Goal: Task Accomplishment & Management: Manage account settings

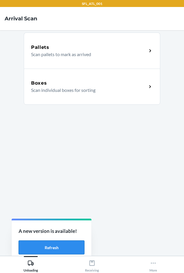
drag, startPoint x: 51, startPoint y: 249, endPoint x: 53, endPoint y: 246, distance: 3.5
click at [51, 249] on button "Refresh" at bounding box center [52, 247] width 66 height 14
drag, startPoint x: 47, startPoint y: 247, endPoint x: 48, endPoint y: 241, distance: 5.8
click at [48, 246] on button "Refresh" at bounding box center [52, 247] width 66 height 14
click at [90, 78] on div "Boxes Scan individual boxes for sorting" at bounding box center [92, 87] width 137 height 36
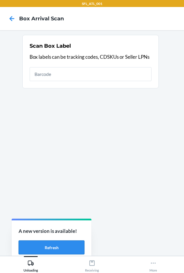
click at [38, 246] on button "Refresh" at bounding box center [52, 247] width 66 height 14
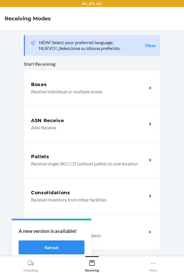
click at [122, 234] on p "Receive return order package items" at bounding box center [86, 235] width 111 height 7
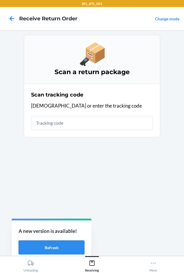
drag, startPoint x: 45, startPoint y: 246, endPoint x: 45, endPoint y: 241, distance: 5.0
click at [45, 246] on button "Refresh" at bounding box center [52, 247] width 66 height 14
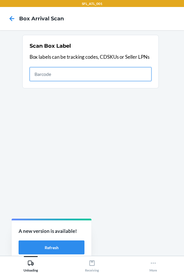
click at [63, 76] on input "text" at bounding box center [91, 74] width 122 height 14
type input "420302599434636106023304887191"
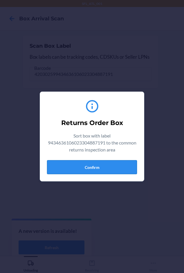
click at [83, 165] on button "Confirm" at bounding box center [92, 167] width 90 height 14
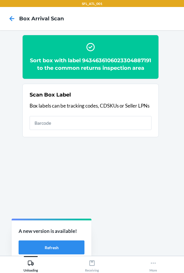
click at [87, 68] on h2 "Sort box with label 9434636106023304887191 to the common returns inspection area" at bounding box center [91, 64] width 122 height 15
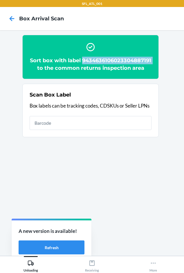
click at [87, 68] on h2 "Sort box with label 9434636106023304887191 to the common returns inspection area" at bounding box center [91, 64] width 122 height 15
copy h2 "9434636106023304887191"
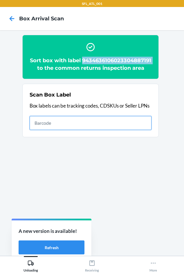
click at [44, 130] on input "text" at bounding box center [91, 123] width 122 height 14
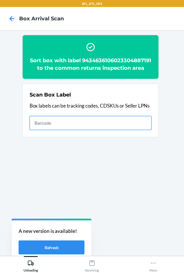
click at [44, 130] on input "text" at bounding box center [91, 123] width 122 height 14
type input "420302599434636106023303615733"
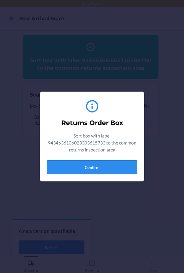
click at [74, 166] on button "Confirm" at bounding box center [92, 167] width 90 height 14
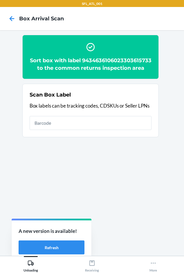
click at [83, 68] on h2 "Sort box with label 9434636106023303615733 to the common returns inspection area" at bounding box center [91, 64] width 122 height 15
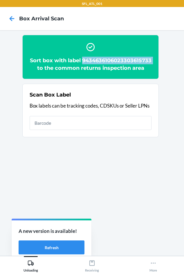
click at [83, 68] on h2 "Sort box with label 9434636106023303615733 to the common returns inspection area" at bounding box center [91, 64] width 122 height 15
copy h2 "9434636106023303615733"
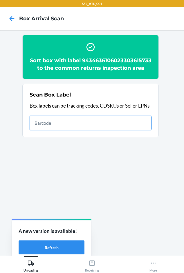
click at [65, 130] on input "text" at bounding box center [91, 123] width 122 height 14
type input "420302599434636106023305000803"
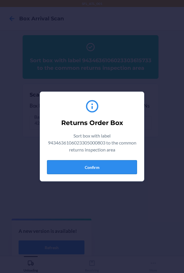
click at [89, 170] on button "Confirm" at bounding box center [92, 167] width 90 height 14
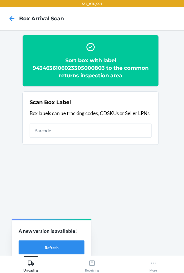
click at [71, 69] on h2 "Sort box with label 9434636106023305000803 to the common returns inspection area" at bounding box center [91, 68] width 122 height 23
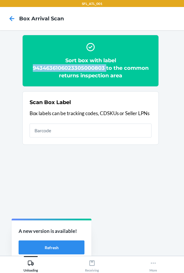
click at [71, 69] on h2 "Sort box with label 9434636106023305000803 to the common returns inspection area" at bounding box center [91, 68] width 122 height 23
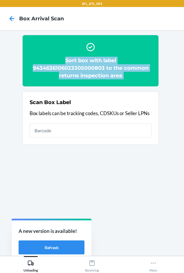
click at [71, 69] on h2 "Sort box with label 9434636106023305000803 to the common returns inspection area" at bounding box center [91, 68] width 122 height 23
click at [79, 68] on h2 "Sort box with label 9434636106023305000803 to the common returns inspection area" at bounding box center [91, 68] width 122 height 23
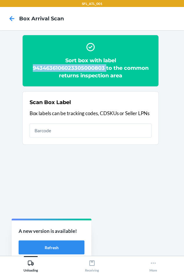
click at [79, 68] on h2 "Sort box with label 9434636106023305000803 to the common returns inspection area" at bounding box center [91, 68] width 122 height 23
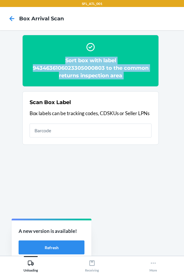
click at [79, 68] on h2 "Sort box with label 9434636106023305000803 to the common returns inspection area" at bounding box center [91, 68] width 122 height 23
click at [95, 68] on h2 "Sort box with label 9434636106023305000803 to the common returns inspection area" at bounding box center [91, 68] width 122 height 23
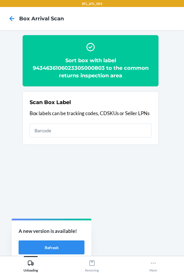
click at [94, 69] on h2 "Sort box with label 9434636106023305000803 to the common returns inspection area" at bounding box center [91, 68] width 122 height 23
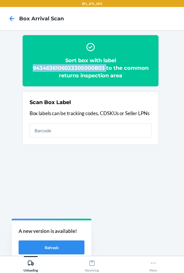
click at [94, 69] on h2 "Sort box with label 9434636106023305000803 to the common returns inspection area" at bounding box center [91, 68] width 122 height 23
copy h2 "9434636106023305000803"
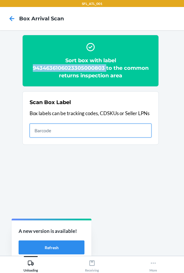
click at [60, 131] on input "text" at bounding box center [91, 131] width 122 height 14
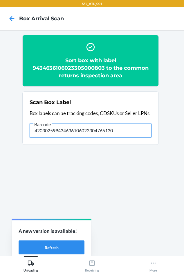
type input "420302599434636106023304765130"
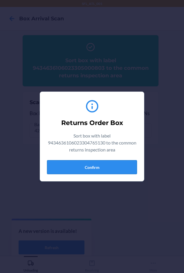
click at [87, 164] on button "Confirm" at bounding box center [92, 167] width 90 height 14
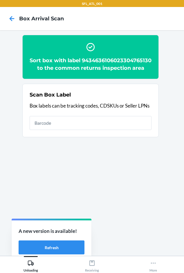
click at [71, 67] on h2 "Sort box with label 9434636106023304765130 to the common returns inspection area" at bounding box center [91, 64] width 122 height 15
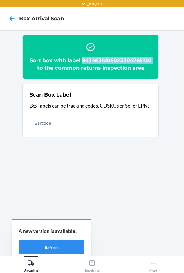
click at [71, 67] on h2 "Sort box with label 9434636106023304765130 to the common returns inspection area" at bounding box center [91, 64] width 122 height 15
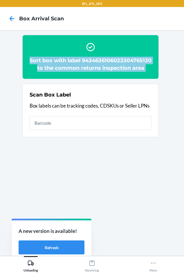
click at [71, 67] on h2 "Sort box with label 9434636106023304765130 to the common returns inspection area" at bounding box center [91, 64] width 122 height 15
click at [115, 66] on h2 "Sort box with label 9434636106023304765130 to the common returns inspection area" at bounding box center [91, 64] width 122 height 15
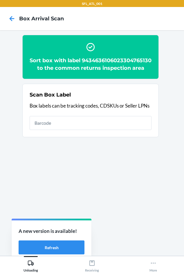
click at [87, 69] on h2 "Sort box with label 9434636106023304765130 to the common returns inspection area" at bounding box center [91, 64] width 122 height 15
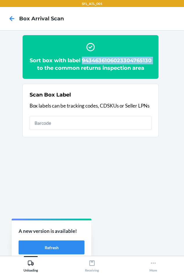
click at [87, 69] on h2 "Sort box with label 9434636106023304765130 to the common returns inspection area" at bounding box center [91, 64] width 122 height 15
copy h2 "9434636106023304765130"
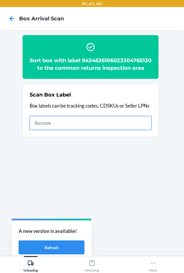
click at [63, 130] on input "text" at bounding box center [91, 123] width 122 height 14
type input "420302599434636106023304877970"
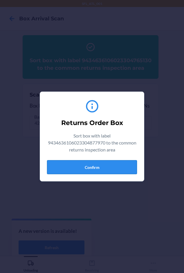
click at [94, 164] on button "Confirm" at bounding box center [92, 167] width 90 height 14
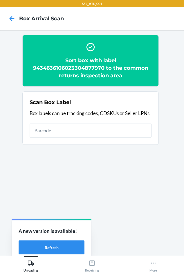
click at [83, 66] on h2 "Sort box with label 9434636106023304877970 to the common returns inspection area" at bounding box center [91, 68] width 122 height 23
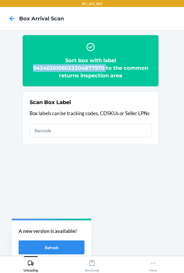
click at [83, 66] on h2 "Sort box with label 9434636106023304877970 to the common returns inspection area" at bounding box center [91, 68] width 122 height 23
copy h2 "9434636106023304877970"
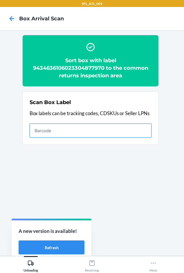
click at [76, 128] on input "text" at bounding box center [91, 131] width 122 height 14
type input "420302599434636106023304400178"
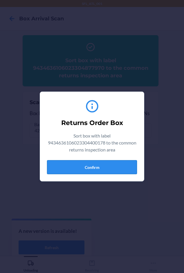
click at [88, 165] on button "Confirm" at bounding box center [92, 167] width 90 height 14
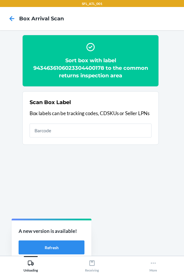
click at [88, 66] on h2 "Sort box with label 9434636106023304400178 to the common returns inspection area" at bounding box center [91, 68] width 122 height 23
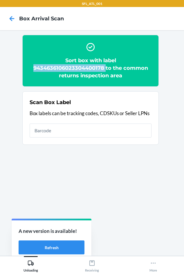
click at [88, 66] on h2 "Sort box with label 9434636106023304400178 to the common returns inspection area" at bounding box center [91, 68] width 122 height 23
copy h2 "9434636106023304400178"
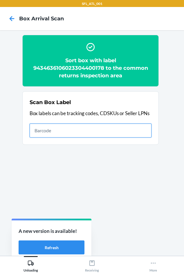
click at [33, 131] on input "text" at bounding box center [91, 131] width 122 height 14
click at [49, 129] on input "text" at bounding box center [91, 131] width 122 height 14
type input "420302599434636106023304833389"
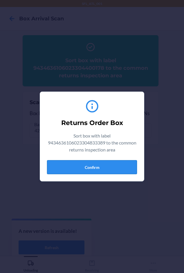
click at [92, 163] on button "Confirm" at bounding box center [92, 167] width 90 height 14
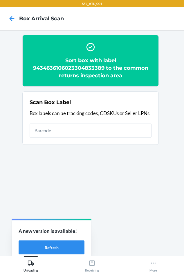
click at [78, 67] on h2 "Sort box with label 9434636106023304833389 to the common returns inspection area" at bounding box center [91, 68] width 122 height 23
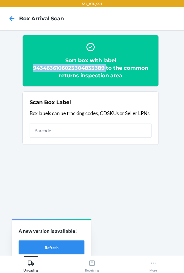
click at [78, 67] on h2 "Sort box with label 9434636106023304833389 to the common returns inspection area" at bounding box center [91, 68] width 122 height 23
copy h2 "9434636106023304833389"
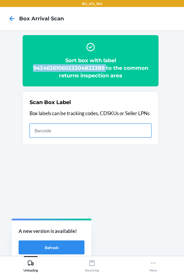
click at [46, 127] on input "text" at bounding box center [91, 131] width 122 height 14
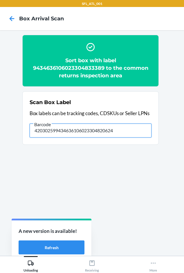
type input "420302599434636106023304820624"
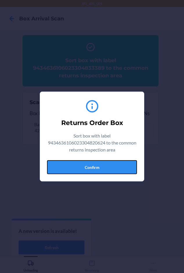
click at [97, 165] on button "Confirm" at bounding box center [92, 167] width 90 height 14
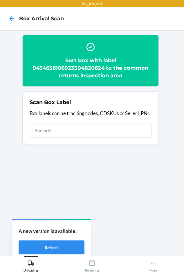
click at [71, 66] on h2 "Sort box with label 9434636106023304820624 to the common returns inspection area" at bounding box center [91, 68] width 122 height 23
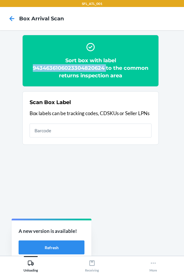
click at [71, 66] on h2 "Sort box with label 9434636106023304820624 to the common returns inspection area" at bounding box center [91, 68] width 122 height 23
copy h2 "9434636106023304820624"
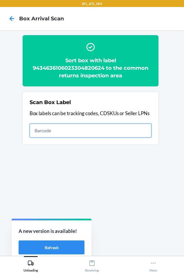
click at [67, 132] on input "text" at bounding box center [91, 131] width 122 height 14
type input "420302599434636106023303555695"
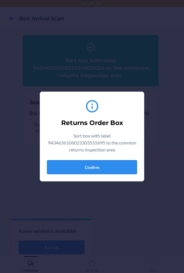
click at [73, 170] on button "Confirm" at bounding box center [92, 167] width 90 height 14
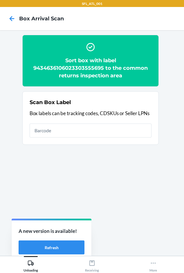
click at [66, 67] on h2 "Sort box with label 9434636106023303555695 to the common returns inspection area" at bounding box center [91, 68] width 122 height 23
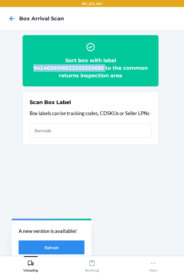
click at [66, 67] on h2 "Sort box with label 9434636106023303555695 to the common returns inspection area" at bounding box center [91, 68] width 122 height 23
copy h2 "9434636106023303555695"
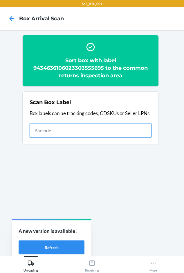
click at [87, 130] on input "text" at bounding box center [91, 131] width 122 height 14
type input "420302599434636106023304690302"
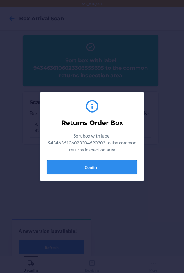
click at [79, 168] on button "Confirm" at bounding box center [92, 167] width 90 height 14
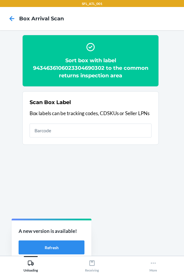
click at [73, 68] on h2 "Sort box with label 9434636106023304690302 to the common returns inspection area" at bounding box center [91, 68] width 122 height 23
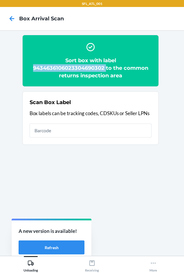
click at [73, 68] on h2 "Sort box with label 9434636106023304690302 to the common returns inspection area" at bounding box center [91, 68] width 122 height 23
copy h2 "9434636106023304690302"
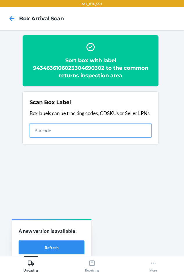
click at [70, 134] on input "text" at bounding box center [91, 131] width 122 height 14
type input "420302599434636106023304430014"
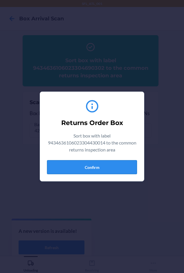
click at [79, 168] on button "Confirm" at bounding box center [92, 167] width 90 height 14
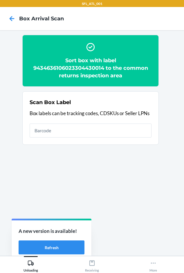
click at [56, 72] on h2 "Sort box with label 9434636106023304430014 to the common returns inspection area" at bounding box center [91, 68] width 122 height 23
click at [56, 70] on h2 "Sort box with label 9434636106023304430014 to the common returns inspection area" at bounding box center [91, 68] width 122 height 23
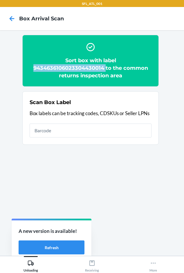
click at [56, 70] on h2 "Sort box with label 9434636106023304430014 to the common returns inspection area" at bounding box center [91, 68] width 122 height 23
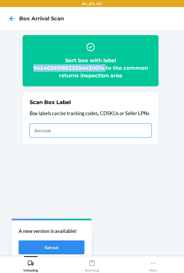
click at [68, 131] on input "text" at bounding box center [91, 131] width 122 height 14
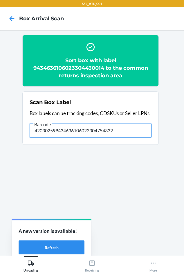
type input "420302599434636106023304754332"
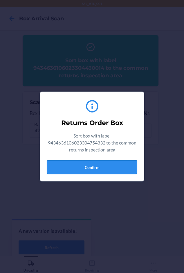
click at [72, 170] on button "Confirm" at bounding box center [92, 167] width 90 height 14
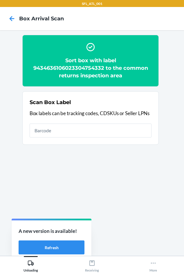
click at [67, 69] on h2 "Sort box with label 9434636106023304754332 to the common returns inspection area" at bounding box center [91, 68] width 122 height 23
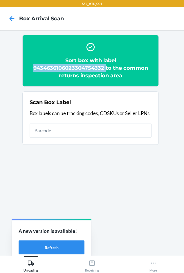
click at [67, 69] on h2 "Sort box with label 9434636106023304754332 to the common returns inspection area" at bounding box center [91, 68] width 122 height 23
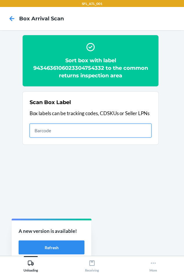
click at [36, 130] on input "text" at bounding box center [91, 131] width 122 height 14
type input "420302599434636106023304688873"
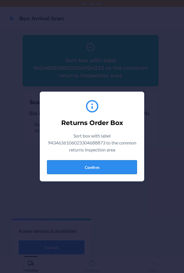
click at [86, 171] on button "Confirm" at bounding box center [92, 167] width 90 height 14
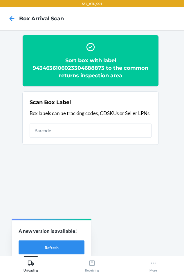
click at [85, 66] on h2 "Sort box with label 9434636106023304688873 to the common returns inspection area" at bounding box center [91, 68] width 122 height 23
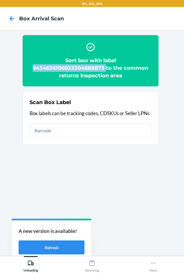
click at [85, 66] on h2 "Sort box with label 9434636106023304688873 to the common returns inspection area" at bounding box center [91, 68] width 122 height 23
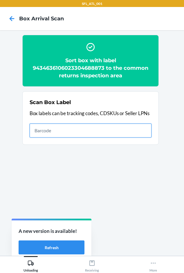
click at [86, 127] on input "text" at bounding box center [91, 131] width 122 height 14
type input "420302599434636106023304713056"
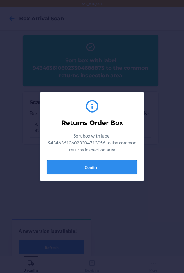
click at [84, 167] on button "Confirm" at bounding box center [92, 167] width 90 height 14
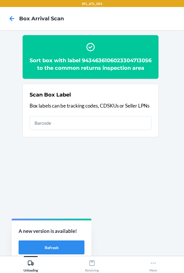
click at [68, 72] on h2 "Sort box with label 9434636106023304713056 to the common returns inspection area" at bounding box center [91, 64] width 122 height 15
click at [69, 69] on h2 "Sort box with label 9434636106023304713056 to the common returns inspection area" at bounding box center [91, 64] width 122 height 15
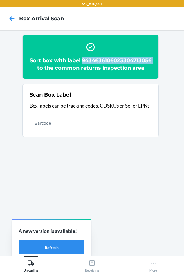
click at [69, 69] on h2 "Sort box with label 9434636106023304713056 to the common returns inspection area" at bounding box center [91, 64] width 122 height 15
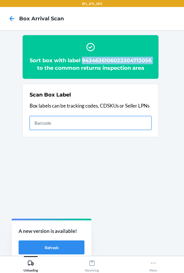
click at [51, 130] on input "text" at bounding box center [91, 123] width 122 height 14
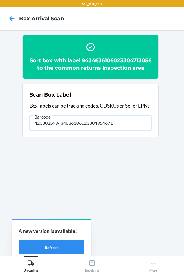
type input "420302599434636106023304954671"
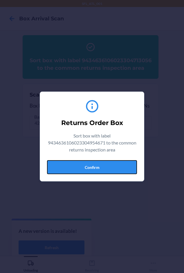
click at [93, 164] on button "Confirm" at bounding box center [92, 167] width 90 height 14
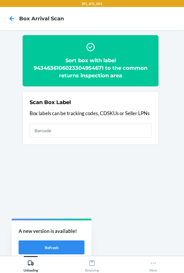
click at [78, 65] on h2 "Sort box with label 9434636106023304954671 to the common returns inspection area" at bounding box center [91, 68] width 122 height 23
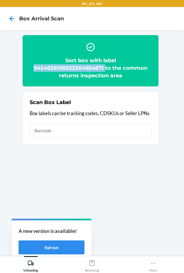
click at [78, 65] on h2 "Sort box with label 9434636106023304954671 to the common returns inspection area" at bounding box center [91, 68] width 122 height 23
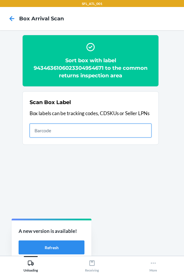
click at [60, 129] on input "text" at bounding box center [91, 131] width 122 height 14
type input "420302599434636106023304178022"
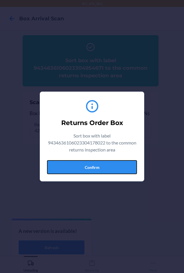
click at [79, 169] on button "Confirm" at bounding box center [92, 167] width 90 height 14
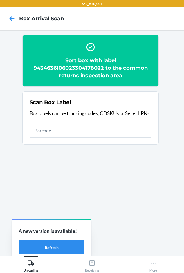
click at [77, 68] on h2 "Sort box with label 9434636106023304178022 to the common returns inspection area" at bounding box center [91, 68] width 122 height 23
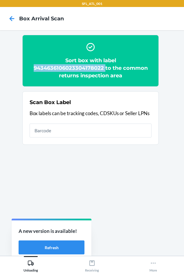
click at [77, 68] on h2 "Sort box with label 9434636106023304178022 to the common returns inspection area" at bounding box center [91, 68] width 122 height 23
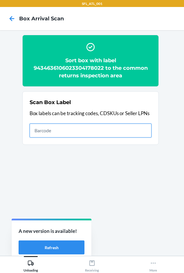
click at [99, 136] on input "text" at bounding box center [91, 131] width 122 height 14
type input "420302599434636106023304832719"
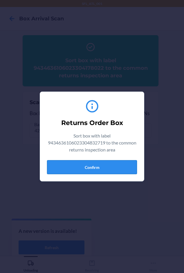
click at [71, 163] on button "Confirm" at bounding box center [92, 167] width 90 height 14
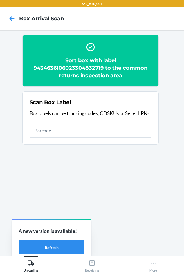
click at [75, 67] on h2 "Sort box with label 9434636106023304832719 to the common returns inspection area" at bounding box center [91, 68] width 122 height 23
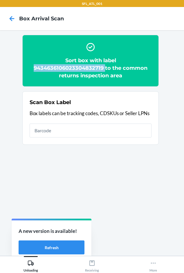
click at [75, 67] on h2 "Sort box with label 9434636106023304832719 to the common returns inspection area" at bounding box center [91, 68] width 122 height 23
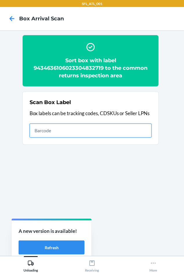
click at [65, 132] on input "text" at bounding box center [91, 131] width 122 height 14
type input "420302599434636106023304519061"
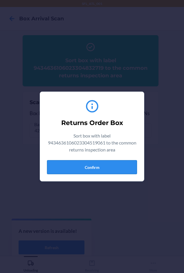
click at [93, 168] on button "Confirm" at bounding box center [92, 167] width 90 height 14
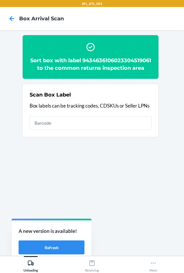
click at [64, 68] on h2 "Sort box with label 9434636106023304519061 to the common returns inspection area" at bounding box center [91, 64] width 122 height 15
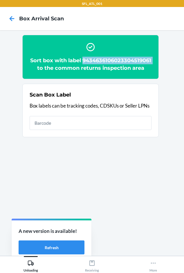
click at [64, 68] on h2 "Sort box with label 9434636106023304519061 to the common returns inspection area" at bounding box center [91, 64] width 122 height 15
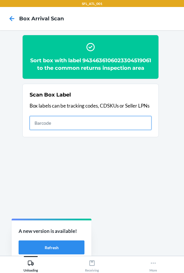
click at [51, 130] on input "text" at bounding box center [91, 123] width 122 height 14
type input "420302599434636106023304697219"
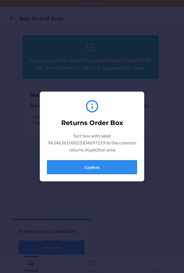
click at [106, 168] on button "Confirm" at bounding box center [92, 167] width 90 height 14
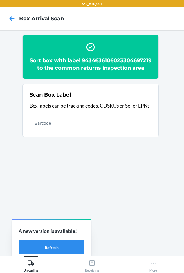
click at [67, 69] on h2 "Sort box with label 9434636106023304697219 to the common returns inspection area" at bounding box center [91, 64] width 122 height 15
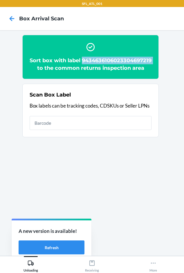
click at [67, 69] on h2 "Sort box with label 9434636106023304697219 to the common returns inspection area" at bounding box center [91, 64] width 122 height 15
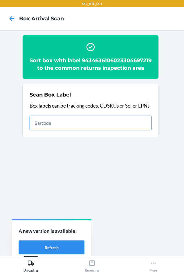
click at [53, 129] on input "text" at bounding box center [91, 123] width 122 height 14
type input "420302599434636106023304843678"
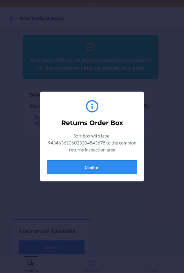
click at [109, 163] on button "Confirm" at bounding box center [92, 167] width 90 height 14
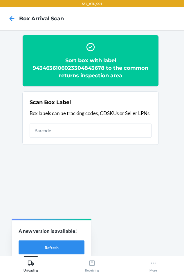
click at [90, 66] on h2 "Sort box with label 9434636106023304843678 to the common returns inspection area" at bounding box center [91, 68] width 122 height 23
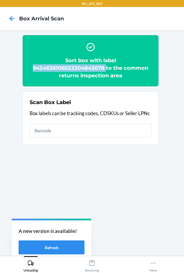
click at [90, 66] on h2 "Sort box with label 9434636106023304843678 to the common returns inspection area" at bounding box center [91, 68] width 122 height 23
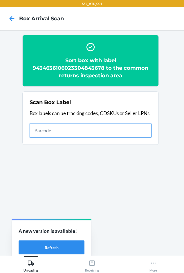
click at [122, 131] on input "text" at bounding box center [91, 131] width 122 height 14
type input "420302599434636106023303649776"
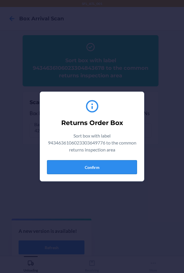
click at [102, 170] on button "Confirm" at bounding box center [92, 167] width 90 height 14
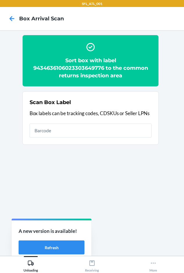
click at [60, 69] on h2 "Sort box with label 9434636106023303649776 to the common returns inspection area" at bounding box center [91, 68] width 122 height 23
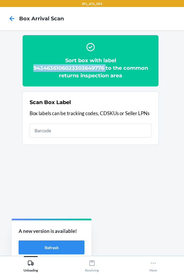
click at [60, 69] on h2 "Sort box with label 9434636106023303649776 to the common returns inspection area" at bounding box center [91, 68] width 122 height 23
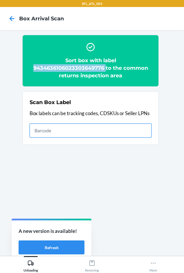
drag, startPoint x: 137, startPoint y: 130, endPoint x: 177, endPoint y: 114, distance: 42.5
click at [137, 130] on input "text" at bounding box center [91, 131] width 122 height 14
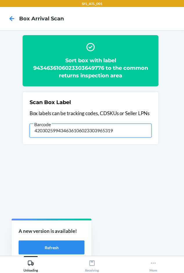
type input "420302599434636106023303965319"
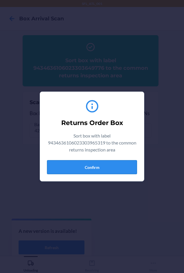
click at [103, 164] on button "Confirm" at bounding box center [92, 167] width 90 height 14
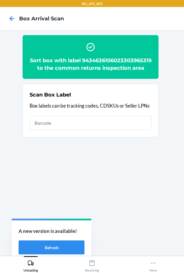
click at [96, 68] on h2 "Sort box with label 9434636106023303965319 to the common returns inspection area" at bounding box center [91, 64] width 122 height 15
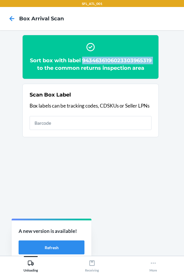
click at [96, 68] on h2 "Sort box with label 9434636106023303965319 to the common returns inspection area" at bounding box center [91, 64] width 122 height 15
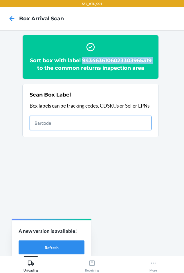
click at [86, 130] on input "text" at bounding box center [91, 123] width 122 height 14
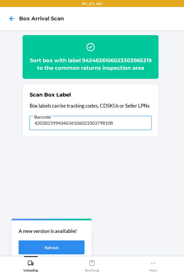
type input "420302599434636106023303798108"
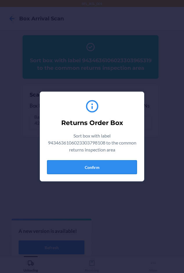
click at [76, 173] on button "Confirm" at bounding box center [92, 167] width 90 height 14
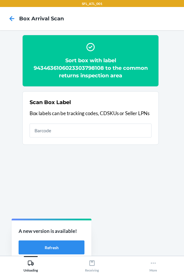
click at [76, 66] on h2 "Sort box with label 9434636106023303798108 to the common returns inspection area" at bounding box center [91, 68] width 122 height 23
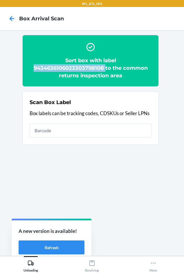
click at [76, 66] on h2 "Sort box with label 9434636106023303798108 to the common returns inspection area" at bounding box center [91, 68] width 122 height 23
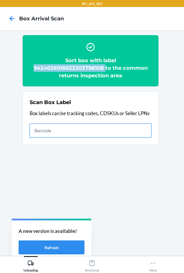
click at [134, 128] on input "text" at bounding box center [91, 131] width 122 height 14
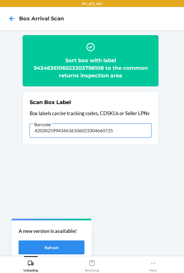
type input "420302599434636106023304660725"
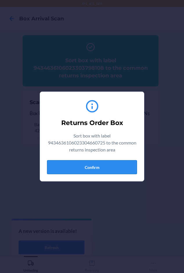
click at [75, 170] on button "Confirm" at bounding box center [92, 167] width 90 height 14
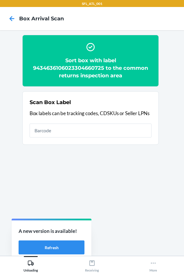
click at [80, 66] on h2 "Sort box with label 9434636106023304660725 to the common returns inspection area" at bounding box center [91, 68] width 122 height 23
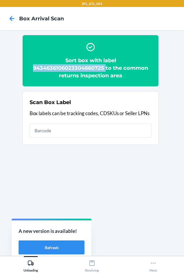
click at [80, 66] on h2 "Sort box with label 9434636106023304660725 to the common returns inspection area" at bounding box center [91, 68] width 122 height 23
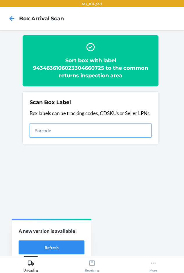
click at [97, 128] on input "text" at bounding box center [91, 131] width 122 height 14
type input "420302599434636106023304919472"
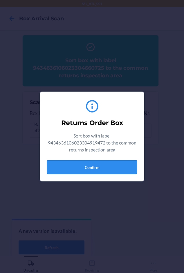
click at [106, 165] on button "Confirm" at bounding box center [92, 167] width 90 height 14
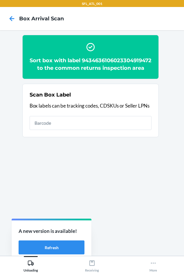
click at [81, 69] on h2 "Sort box with label 9434636106023304919472 to the common returns inspection area" at bounding box center [91, 64] width 122 height 15
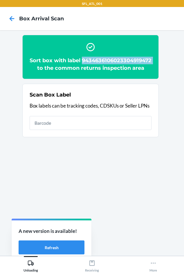
click at [81, 69] on h2 "Sort box with label 9434636106023304919472 to the common returns inspection area" at bounding box center [91, 64] width 122 height 15
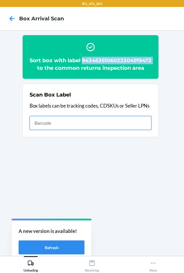
click at [42, 130] on input "text" at bounding box center [91, 123] width 122 height 14
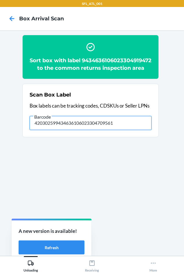
type input "420302599434636106023304709561"
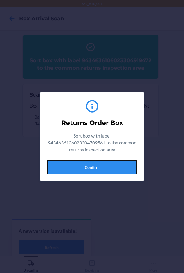
click at [85, 169] on button "Confirm" at bounding box center [92, 167] width 90 height 14
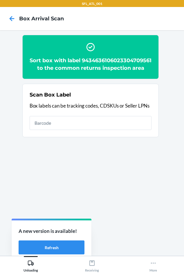
click at [72, 67] on h2 "Sort box with label 9434636106023304709561 to the common returns inspection area" at bounding box center [91, 64] width 122 height 15
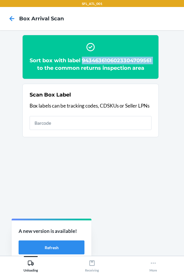
click at [72, 67] on h2 "Sort box with label 9434636106023304709561 to the common returns inspection area" at bounding box center [91, 64] width 122 height 15
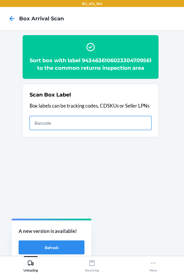
click at [68, 130] on input "text" at bounding box center [91, 123] width 122 height 14
type input "420302599434636106023304864420"
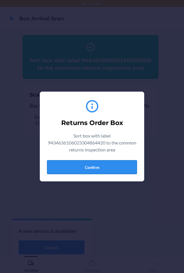
click at [70, 164] on button "Confirm" at bounding box center [92, 167] width 90 height 14
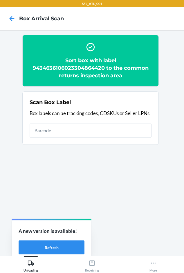
click at [63, 69] on h2 "Sort box with label 9434636106023304864420 to the common returns inspection area" at bounding box center [91, 68] width 122 height 23
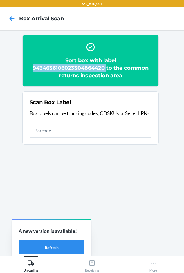
click at [63, 69] on h2 "Sort box with label 9434636106023304864420 to the common returns inspection area" at bounding box center [91, 68] width 122 height 23
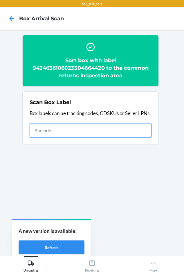
click at [52, 132] on input "text" at bounding box center [91, 131] width 122 height 14
type input "420302599434636106023304844309"
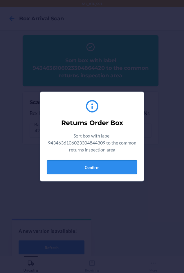
click at [90, 165] on button "Confirm" at bounding box center [92, 167] width 90 height 14
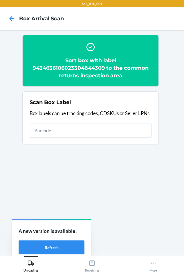
click at [58, 68] on h2 "Sort box with label 9434636106023304844309 to the common returns inspection area" at bounding box center [91, 68] width 122 height 23
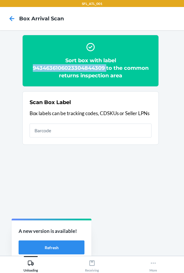
click at [58, 68] on h2 "Sort box with label 9434636106023304844309 to the common returns inspection area" at bounding box center [91, 68] width 122 height 23
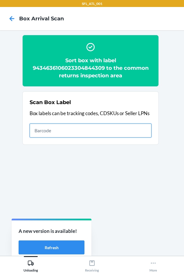
click at [72, 126] on input "text" at bounding box center [91, 131] width 122 height 14
type input "420302599434636106023304238412"
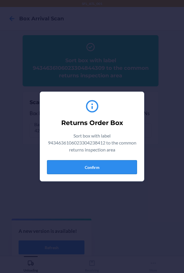
click at [88, 165] on button "Confirm" at bounding box center [92, 167] width 90 height 14
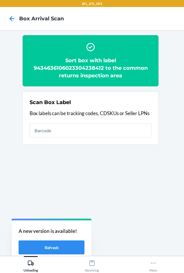
click at [65, 67] on h2 "Sort box with label 9434636106023304238412 to the common returns inspection area" at bounding box center [91, 68] width 122 height 23
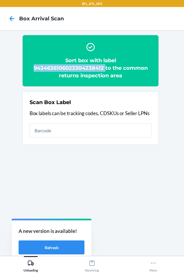
click at [65, 67] on h2 "Sort box with label 9434636106023304238412 to the common returns inspection area" at bounding box center [91, 68] width 122 height 23
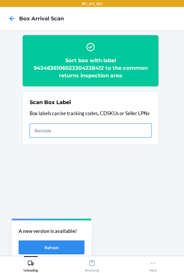
click at [38, 135] on input "text" at bounding box center [91, 131] width 122 height 14
type input "420302599434636106023303783845"
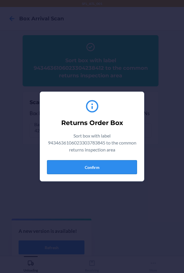
click at [83, 163] on button "Confirm" at bounding box center [92, 167] width 90 height 14
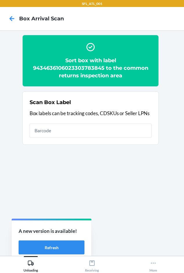
click at [70, 67] on h2 "Sort box with label 9434636106023303783845 to the common returns inspection area" at bounding box center [91, 68] width 122 height 23
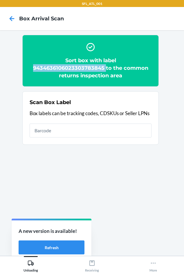
click at [70, 67] on h2 "Sort box with label 9434636106023303783845 to the common returns inspection area" at bounding box center [91, 68] width 122 height 23
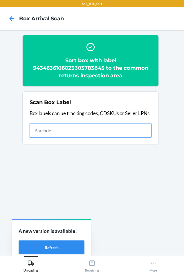
click at [78, 133] on input "text" at bounding box center [91, 131] width 122 height 14
type input "420302599434636106023303466205"
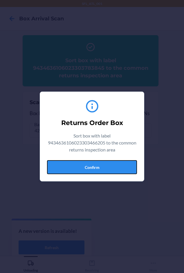
drag, startPoint x: 72, startPoint y: 164, endPoint x: 72, endPoint y: 159, distance: 4.4
click at [72, 164] on button "Confirm" at bounding box center [92, 167] width 90 height 14
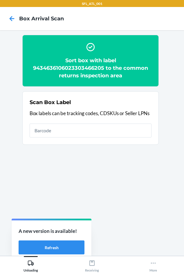
click at [85, 67] on h2 "Sort box with label 9434636106023303466205 to the common returns inspection area" at bounding box center [91, 68] width 122 height 23
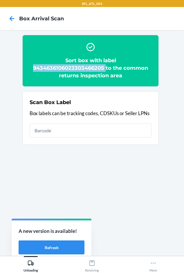
click at [85, 67] on h2 "Sort box with label 9434636106023303466205 to the common returns inspection area" at bounding box center [91, 68] width 122 height 23
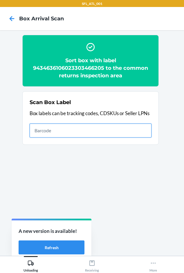
click at [65, 127] on input "text" at bounding box center [91, 131] width 122 height 14
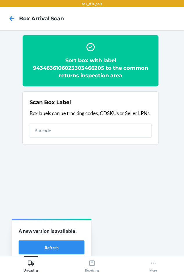
click at [86, 71] on h2 "Sort box with label 9434636106023303466205 to the common returns inspection area" at bounding box center [91, 68] width 122 height 23
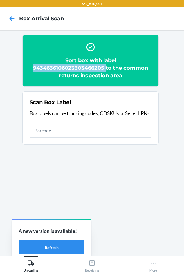
click at [86, 71] on h2 "Sort box with label 9434636106023303466205 to the common returns inspection area" at bounding box center [91, 68] width 122 height 23
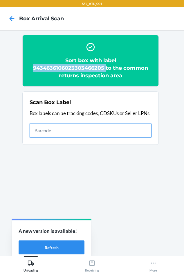
click at [42, 137] on input "text" at bounding box center [91, 131] width 122 height 14
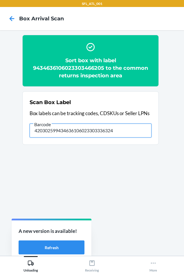
type input "420302599434636106023303336324"
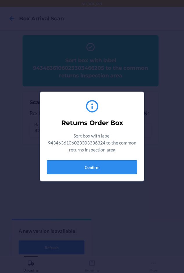
click at [82, 166] on button "Confirm" at bounding box center [92, 167] width 90 height 14
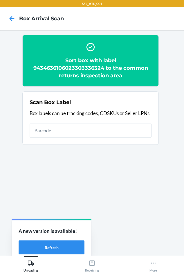
click at [79, 69] on h2 "Sort box with label 9434636106023303336324 to the common returns inspection area" at bounding box center [91, 68] width 122 height 23
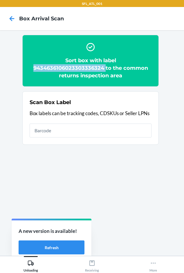
click at [79, 69] on h2 "Sort box with label 9434636106023303336324 to the common returns inspection area" at bounding box center [91, 68] width 122 height 23
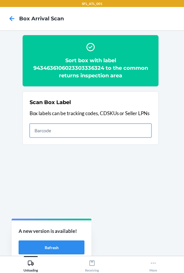
click at [55, 133] on input "text" at bounding box center [91, 131] width 122 height 14
type input "420302599434636106023304456236"
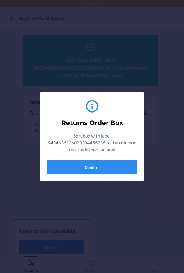
click at [76, 165] on button "Confirm" at bounding box center [92, 167] width 90 height 14
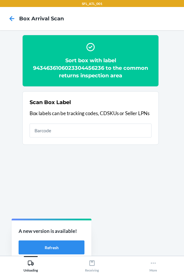
click at [76, 69] on h2 "Sort box with label 9434636106023304456236 to the common returns inspection area" at bounding box center [91, 68] width 122 height 23
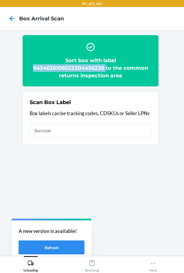
click at [76, 69] on h2 "Sort box with label 9434636106023304456236 to the common returns inspection area" at bounding box center [91, 68] width 122 height 23
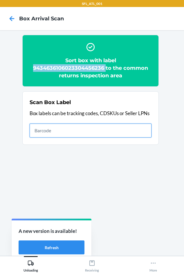
click at [81, 129] on input "text" at bounding box center [91, 131] width 122 height 14
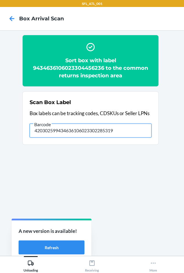
type input "420302599434636106023302285319"
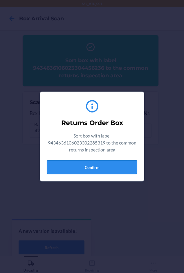
click at [70, 163] on button "Confirm" at bounding box center [92, 167] width 90 height 14
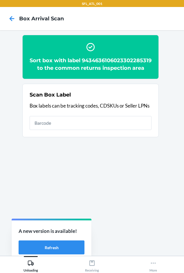
click at [78, 66] on h2 "Sort box with label 9434636106023302285319 to the common returns inspection area" at bounding box center [91, 64] width 122 height 15
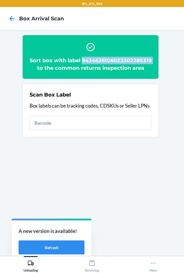
click at [78, 66] on h2 "Sort box with label 9434636106023302285319 to the common returns inspection area" at bounding box center [91, 64] width 122 height 15
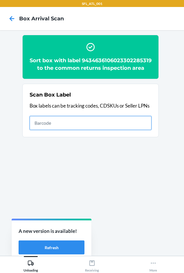
click at [67, 130] on input "text" at bounding box center [91, 123] width 122 height 14
type input "420302599434636106023304522764"
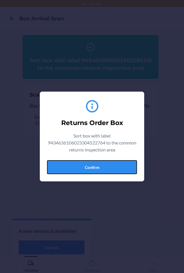
drag, startPoint x: 68, startPoint y: 164, endPoint x: 71, endPoint y: 158, distance: 6.9
click at [68, 163] on button "Confirm" at bounding box center [92, 167] width 90 height 14
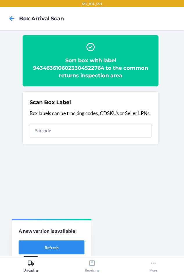
click at [73, 66] on h2 "Sort box with label 9434636106023304522764 to the common returns inspection area" at bounding box center [91, 68] width 122 height 23
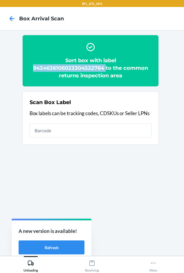
click at [73, 66] on h2 "Sort box with label 9434636106023304522764 to the common returns inspection area" at bounding box center [91, 68] width 122 height 23
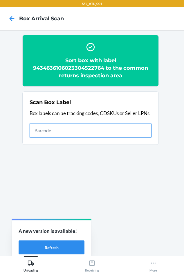
click at [94, 126] on input "text" at bounding box center [91, 131] width 122 height 14
type input "420302599434636106023303781223"
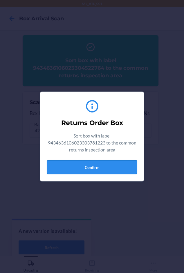
click at [72, 164] on button "Confirm" at bounding box center [92, 167] width 90 height 14
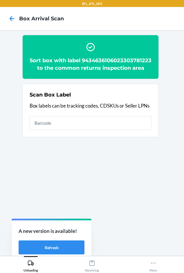
click at [92, 67] on h2 "Sort box with label 9434636106023303781223 to the common returns inspection area" at bounding box center [91, 64] width 122 height 15
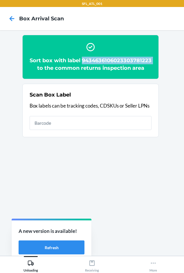
click at [92, 67] on h2 "Sort box with label 9434636106023303781223 to the common returns inspection area" at bounding box center [91, 64] width 122 height 15
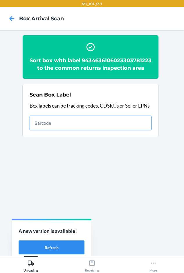
click at [76, 130] on input "text" at bounding box center [91, 123] width 122 height 14
type input "420302599434636106023304377081"
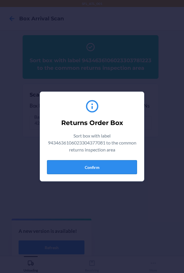
click at [87, 165] on button "Confirm" at bounding box center [92, 167] width 90 height 14
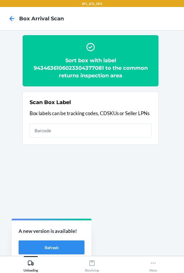
click at [61, 67] on h2 "Sort box with label 9434636106023304377081 to the common returns inspection area" at bounding box center [91, 68] width 122 height 23
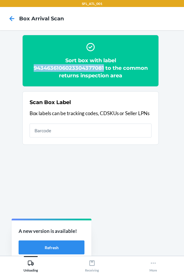
click at [62, 66] on h2 "Sort box with label 9434636106023304377081 to the common returns inspection area" at bounding box center [91, 68] width 122 height 23
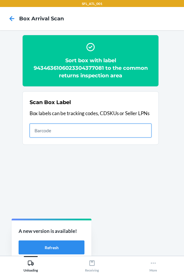
click at [46, 137] on input "text" at bounding box center [91, 131] width 122 height 14
type input "420302599434636106023304531605"
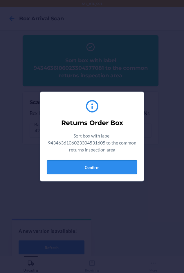
click at [81, 165] on button "Confirm" at bounding box center [92, 167] width 90 height 14
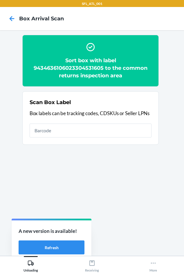
click at [83, 67] on h2 "Sort box with label 9434636106023304531605 to the common returns inspection area" at bounding box center [91, 68] width 122 height 23
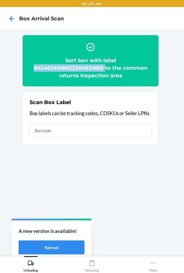
click at [83, 67] on h2 "Sort box with label 9434636106023304531605 to the common returns inspection area" at bounding box center [91, 68] width 122 height 23
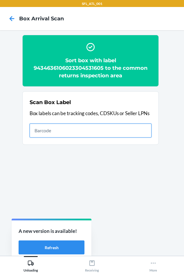
click at [53, 132] on input "text" at bounding box center [91, 131] width 122 height 14
type input "420302599434636106023303992964"
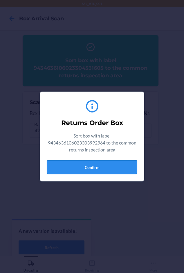
click at [76, 163] on div "Returns Order Box Sort box with label 9434636106023303992964 to the common retu…" at bounding box center [92, 137] width 90 height 80
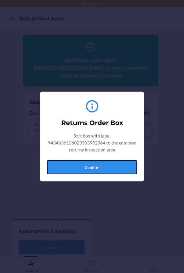
drag, startPoint x: 76, startPoint y: 163, endPoint x: 78, endPoint y: 160, distance: 3.4
click at [76, 164] on button "Confirm" at bounding box center [92, 167] width 90 height 14
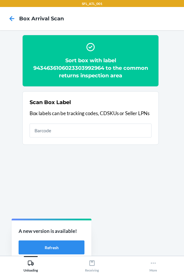
click at [75, 68] on h2 "Sort box with label 9434636106023303992964 to the common returns inspection area" at bounding box center [91, 68] width 122 height 23
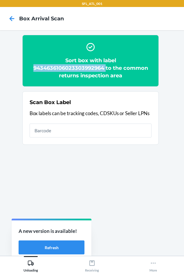
click at [75, 68] on h2 "Sort box with label 9434636106023303992964 to the common returns inspection area" at bounding box center [91, 68] width 122 height 23
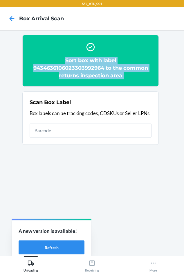
click at [75, 68] on h2 "Sort box with label 9434636106023303992964 to the common returns inspection area" at bounding box center [91, 68] width 122 height 23
click at [79, 68] on h2 "Sort box with label 9434636106023303992964 to the common returns inspection area" at bounding box center [91, 68] width 122 height 23
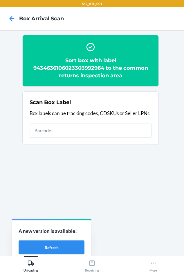
click at [80, 70] on h2 "Sort box with label 9434636106023303992964 to the common returns inspection area" at bounding box center [91, 68] width 122 height 23
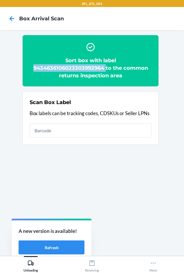
click at [80, 70] on h2 "Sort box with label 9434636106023303992964 to the common returns inspection area" at bounding box center [91, 68] width 122 height 23
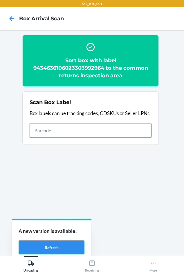
click at [81, 127] on input "text" at bounding box center [91, 131] width 122 height 14
type input "420302599434636106023304849298"
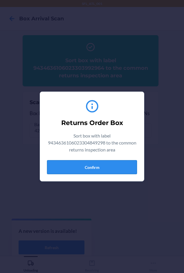
click at [60, 161] on button "Confirm" at bounding box center [92, 167] width 90 height 14
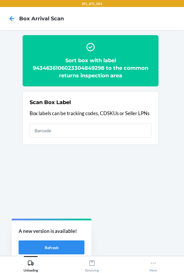
click at [84, 67] on h2 "Sort box with label 9434636106023304849298 to the common returns inspection area" at bounding box center [91, 68] width 122 height 23
click at [84, 66] on h2 "Sort box with label 9434636106023304849298 to the common returns inspection area" at bounding box center [91, 68] width 122 height 23
click at [84, 67] on h2 "Sort box with label 9434636106023304849298 to the common returns inspection area" at bounding box center [91, 68] width 122 height 23
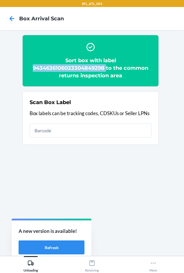
click at [84, 67] on h2 "Sort box with label 9434636106023304849298 to the common returns inspection area" at bounding box center [91, 68] width 122 height 23
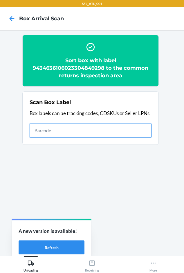
click at [40, 129] on input "text" at bounding box center [91, 131] width 122 height 14
type input "420302599434636106023304936516"
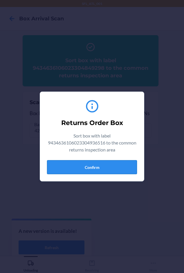
click at [74, 169] on button "Confirm" at bounding box center [92, 167] width 90 height 14
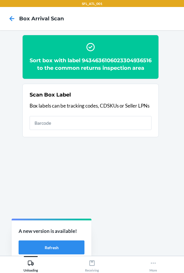
click at [64, 69] on h2 "Sort box with label 9434636106023304936516 to the common returns inspection area" at bounding box center [91, 64] width 122 height 15
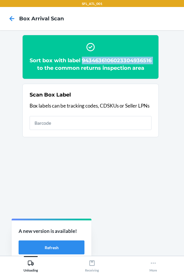
click at [64, 69] on h2 "Sort box with label 9434636106023304936516 to the common returns inspection area" at bounding box center [91, 64] width 122 height 15
click at [64, 68] on h2 "Sort box with label 9434636106023304936516 to the common returns inspection area" at bounding box center [91, 64] width 122 height 15
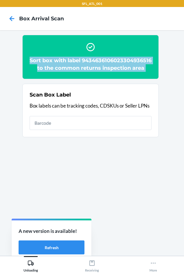
click at [64, 68] on h2 "Sort box with label 9434636106023304936516 to the common returns inspection area" at bounding box center [91, 64] width 122 height 15
click at [69, 68] on h2 "Sort box with label 9434636106023304936516 to the common returns inspection area" at bounding box center [91, 64] width 122 height 15
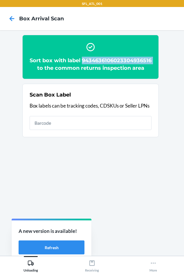
click at [69, 68] on h2 "Sort box with label 9434636106023304936516 to the common returns inspection area" at bounding box center [91, 64] width 122 height 15
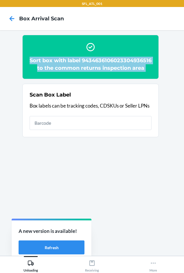
click at [69, 68] on h2 "Sort box with label 9434636106023304936516 to the common returns inspection area" at bounding box center [91, 64] width 122 height 15
click at [70, 69] on h2 "Sort box with label 9434636106023304936516 to the common returns inspection area" at bounding box center [91, 64] width 122 height 15
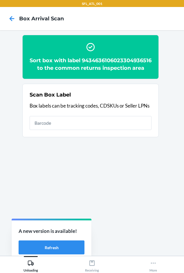
click at [70, 69] on h2 "Sort box with label 9434636106023304936516 to the common returns inspection area" at bounding box center [91, 64] width 122 height 15
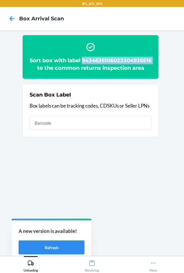
click at [70, 69] on h2 "Sort box with label 9434636106023304936516 to the common returns inspection area" at bounding box center [91, 64] width 122 height 15
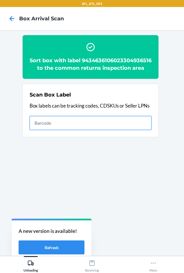
click at [81, 129] on input "text" at bounding box center [91, 123] width 122 height 14
type input "420302599434636106023304460011"
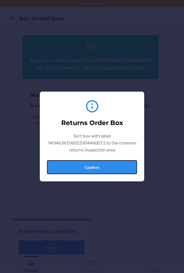
click at [85, 170] on button "Confirm" at bounding box center [92, 167] width 90 height 14
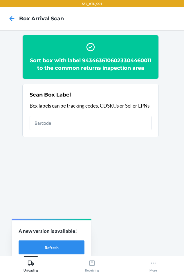
click at [88, 65] on h2 "Sort box with label 9434636106023304460011 to the common returns inspection area" at bounding box center [91, 64] width 122 height 15
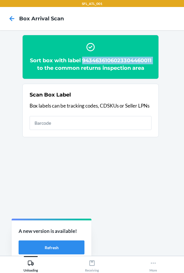
click at [88, 65] on h2 "Sort box with label 9434636106023304460011 to the common returns inspection area" at bounding box center [91, 64] width 122 height 15
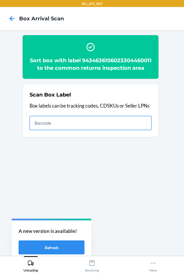
click at [45, 130] on input "text" at bounding box center [91, 123] width 122 height 14
drag, startPoint x: 46, startPoint y: 132, endPoint x: 39, endPoint y: 129, distance: 6.9
click at [39, 129] on input "text" at bounding box center [91, 123] width 122 height 14
type input "420302599434636106023304551283"
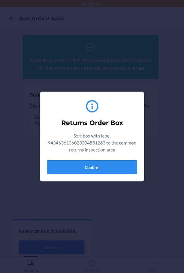
click at [92, 170] on button "Confirm" at bounding box center [92, 167] width 90 height 14
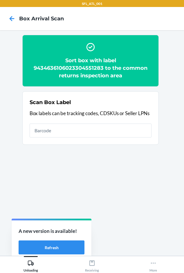
click at [80, 68] on h2 "Sort box with label 9434636106023304551283 to the common returns inspection area" at bounding box center [91, 68] width 122 height 23
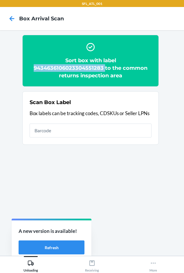
click at [80, 68] on h2 "Sort box with label 9434636106023304551283 to the common returns inspection area" at bounding box center [91, 68] width 122 height 23
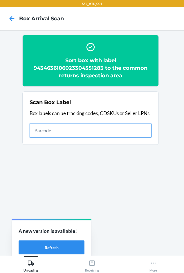
click at [56, 137] on input "text" at bounding box center [91, 131] width 122 height 14
type input "420302599434636106023304616319"
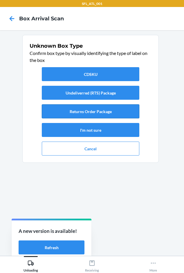
click at [75, 108] on button "Returns Order Package" at bounding box center [91, 111] width 98 height 14
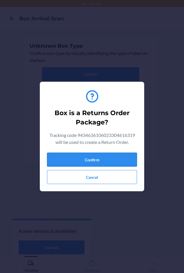
click at [78, 161] on button "Confirm" at bounding box center [92, 160] width 90 height 14
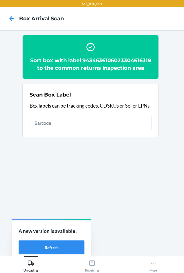
click at [82, 70] on h2 "Sort box with label 9434636106023304616319 to the common returns inspection area" at bounding box center [91, 64] width 122 height 15
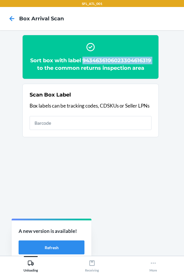
click at [82, 70] on h2 "Sort box with label 9434636106023304616319 to the common returns inspection area" at bounding box center [91, 64] width 122 height 15
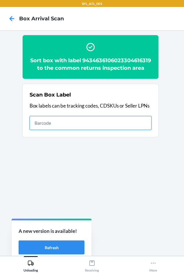
click at [95, 130] on input "text" at bounding box center [91, 123] width 122 height 14
type input "420302599434636106023304633804"
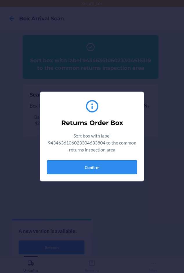
drag, startPoint x: 82, startPoint y: 164, endPoint x: 85, endPoint y: 162, distance: 4.0
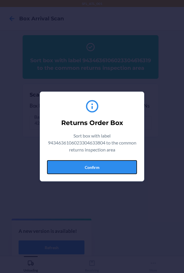
click at [83, 164] on button "Confirm" at bounding box center [92, 167] width 90 height 14
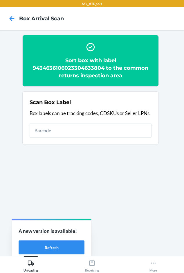
click at [76, 74] on h2 "Sort box with label 9434636106023304633804 to the common returns inspection area" at bounding box center [91, 68] width 122 height 23
click at [79, 69] on h2 "Sort box with label 9434636106023304633804 to the common returns inspection area" at bounding box center [91, 68] width 122 height 23
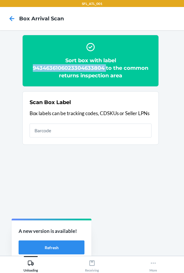
click at [79, 69] on h2 "Sort box with label 9434636106023304633804 to the common returns inspection area" at bounding box center [91, 68] width 122 height 23
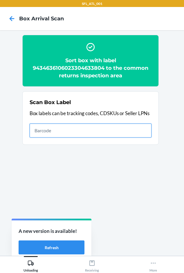
click at [69, 129] on input "text" at bounding box center [91, 131] width 122 height 14
type input "420302599434636106023304479648"
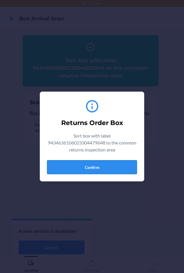
click at [80, 168] on button "Confirm" at bounding box center [92, 167] width 90 height 14
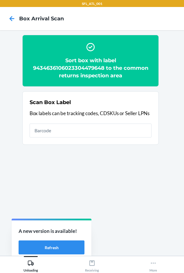
click at [74, 67] on h2 "Sort box with label 9434636106023304479648 to the common returns inspection area" at bounding box center [91, 68] width 122 height 23
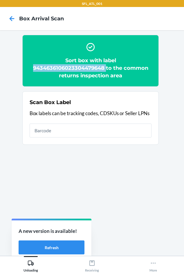
click at [74, 67] on h2 "Sort box with label 9434636106023304479648 to the common returns inspection area" at bounding box center [91, 68] width 122 height 23
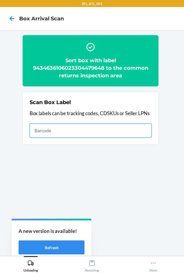
click at [60, 135] on input "text" at bounding box center [91, 131] width 122 height 14
type input "420302599434636106023304381170"
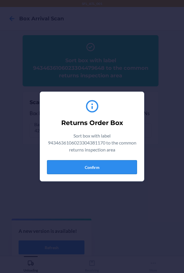
click at [98, 167] on button "Confirm" at bounding box center [92, 167] width 90 height 14
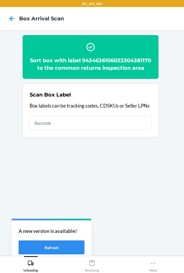
click at [66, 66] on h2 "Sort box with label 9434636106023304381170 to the common returns inspection area" at bounding box center [91, 64] width 122 height 15
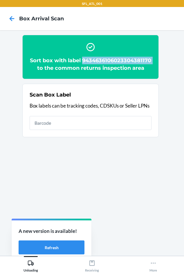
click at [66, 66] on h2 "Sort box with label 9434636106023304381170 to the common returns inspection area" at bounding box center [91, 64] width 122 height 15
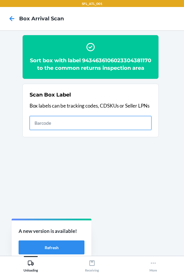
click at [46, 130] on input "text" at bounding box center [91, 123] width 122 height 14
click at [39, 129] on input "text" at bounding box center [91, 123] width 122 height 14
type input "420302599434636106023304487223"
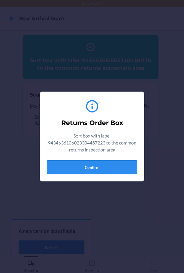
click at [82, 171] on button "Confirm" at bounding box center [92, 167] width 90 height 14
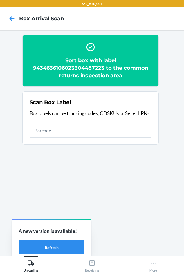
click at [67, 67] on h2 "Sort box with label 9434636106023304487223 to the common returns inspection area" at bounding box center [91, 68] width 122 height 23
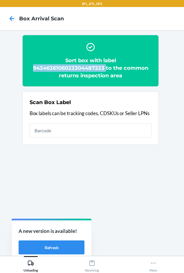
click at [67, 67] on h2 "Sort box with label 9434636106023304487223 to the common returns inspection area" at bounding box center [91, 68] width 122 height 23
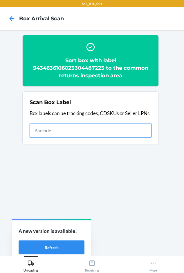
click at [104, 131] on input "text" at bounding box center [91, 131] width 122 height 14
type input "420302599434636106023303787683"
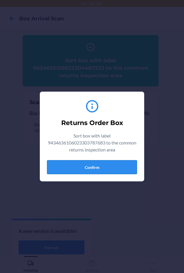
click at [84, 168] on button "Confirm" at bounding box center [92, 167] width 90 height 14
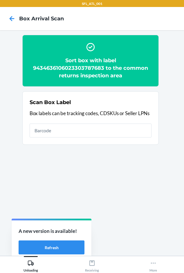
click at [60, 68] on h2 "Sort box with label 9434636106023303787683 to the common returns inspection area" at bounding box center [91, 68] width 122 height 23
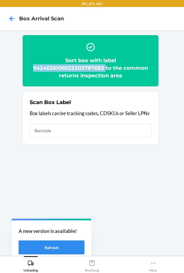
click at [60, 68] on h2 "Sort box with label 9434636106023303787683 to the common returns inspection area" at bounding box center [91, 68] width 122 height 23
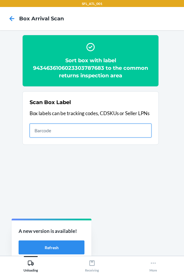
click at [50, 136] on input "text" at bounding box center [91, 131] width 122 height 14
type input "420302599534626957415255357766"
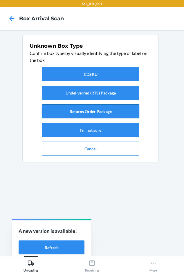
click at [108, 108] on button "Returns Order Package" at bounding box center [91, 111] width 98 height 14
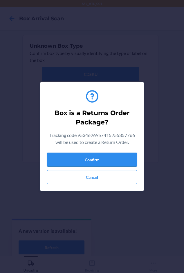
click at [95, 160] on button "Confirm" at bounding box center [92, 160] width 90 height 14
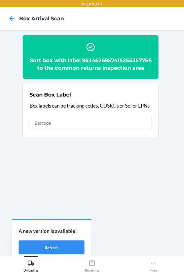
click at [51, 67] on h2 "Sort box with label 9534626957415255357766 to the common returns inspection area" at bounding box center [91, 64] width 122 height 15
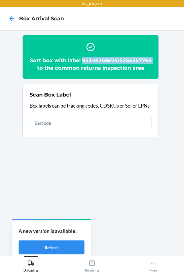
click at [51, 67] on h2 "Sort box with label 9534626957415255357766 to the common returns inspection area" at bounding box center [91, 64] width 122 height 15
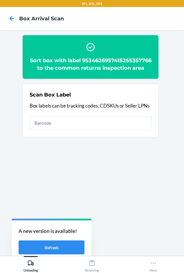
drag, startPoint x: 74, startPoint y: 61, endPoint x: 62, endPoint y: 67, distance: 13.3
click at [62, 67] on h2 "Sort box with label 9534626957415255357766 to the common returns inspection area" at bounding box center [91, 64] width 122 height 15
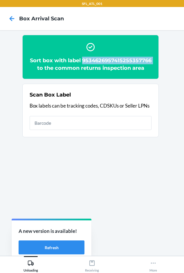
click at [62, 67] on h2 "Sort box with label 9534626957415255357766 to the common returns inspection area" at bounding box center [91, 64] width 122 height 15
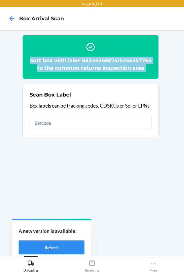
click at [62, 67] on h2 "Sort box with label 9534626957415255357766 to the common returns inspection area" at bounding box center [91, 64] width 122 height 15
click at [62, 69] on h2 "Sort box with label 9534626957415255357766 to the common returns inspection area" at bounding box center [91, 64] width 122 height 15
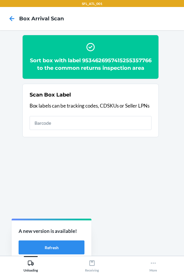
click at [67, 70] on h2 "Sort box with label 9534626957415255357766 to the common returns inspection area" at bounding box center [91, 64] width 122 height 15
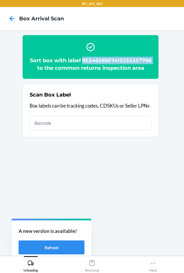
click at [67, 70] on h2 "Sort box with label 9534626957415255357766 to the common returns inspection area" at bounding box center [91, 64] width 122 height 15
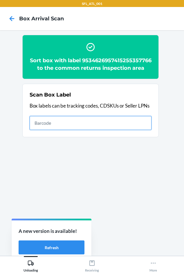
click at [60, 129] on input "text" at bounding box center [91, 123] width 122 height 14
type input "420302599434636106023304292674"
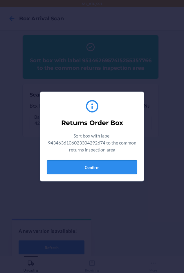
click at [58, 163] on button "Confirm" at bounding box center [92, 167] width 90 height 14
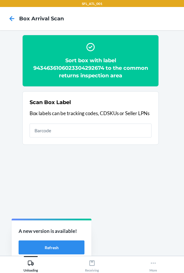
click at [67, 69] on h2 "Sort box with label 9434636106023304292674 to the common returns inspection area" at bounding box center [91, 68] width 122 height 23
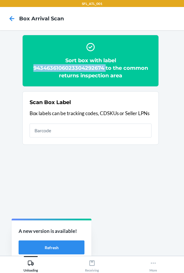
click at [67, 69] on h2 "Sort box with label 9434636106023304292674 to the common returns inspection area" at bounding box center [91, 68] width 122 height 23
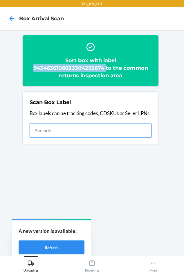
click at [53, 135] on input "text" at bounding box center [91, 131] width 122 height 14
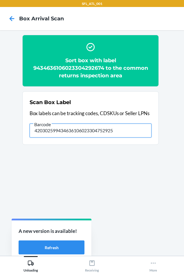
type input "420302599434636106023304752925"
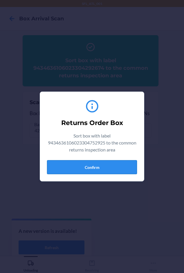
click at [79, 163] on button "Confirm" at bounding box center [92, 167] width 90 height 14
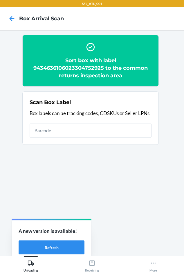
click at [67, 67] on h2 "Sort box with label 9434636106023304752925 to the common returns inspection area" at bounding box center [91, 68] width 122 height 23
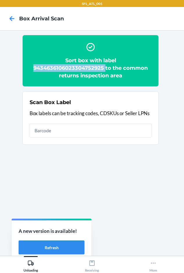
click at [67, 68] on h2 "Sort box with label 9434636106023304752925 to the common returns inspection area" at bounding box center [91, 68] width 122 height 23
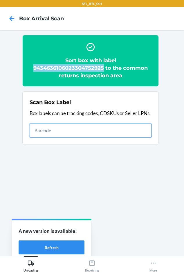
click at [79, 133] on input "text" at bounding box center [91, 131] width 122 height 14
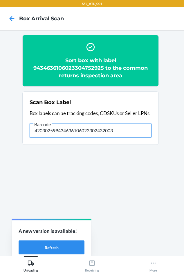
type input "420302599434636106023302432003"
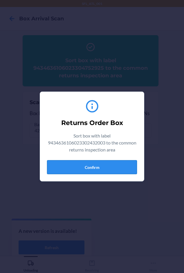
click at [81, 166] on button "Confirm" at bounding box center [92, 167] width 90 height 14
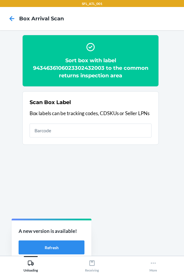
click at [54, 68] on h2 "Sort box with label 9434636106023302432003 to the common returns inspection area" at bounding box center [91, 68] width 122 height 23
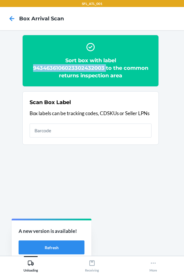
click at [54, 68] on h2 "Sort box with label 9434636106023302432003 to the common returns inspection area" at bounding box center [91, 68] width 122 height 23
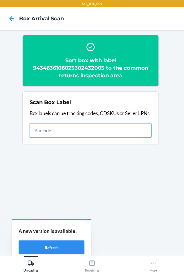
click at [40, 133] on input "text" at bounding box center [91, 131] width 122 height 14
click at [49, 135] on input "text" at bounding box center [91, 131] width 122 height 14
type input "420302599434636106023302734756"
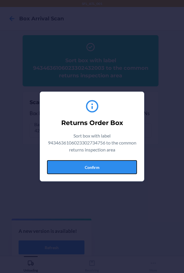
click at [54, 171] on button "Confirm" at bounding box center [92, 167] width 90 height 14
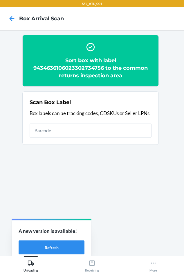
click at [65, 73] on h2 "Sort box with label 9434636106023302734756 to the common returns inspection area" at bounding box center [91, 68] width 122 height 23
click at [65, 71] on h2 "Sort box with label 9434636106023302734756 to the common returns inspection area" at bounding box center [91, 68] width 122 height 23
click at [65, 66] on h2 "Sort box with label 9434636106023302734756 to the common returns inspection area" at bounding box center [91, 68] width 122 height 23
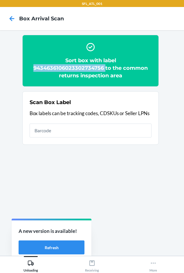
click at [65, 66] on h2 "Sort box with label 9434636106023302734756 to the common returns inspection area" at bounding box center [91, 68] width 122 height 23
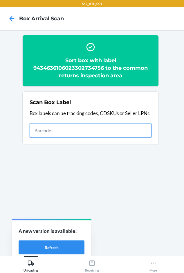
click at [67, 132] on input "text" at bounding box center [91, 131] width 122 height 14
type input "420302599434636106023304784971"
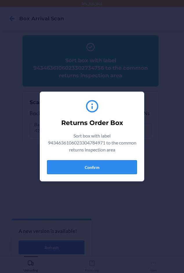
click at [94, 169] on button "Confirm" at bounding box center [92, 167] width 90 height 14
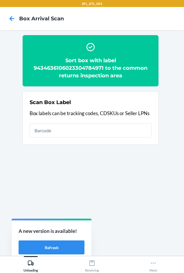
click at [78, 69] on h2 "Sort box with label 9434636106023304784971 to the common returns inspection area" at bounding box center [91, 68] width 122 height 23
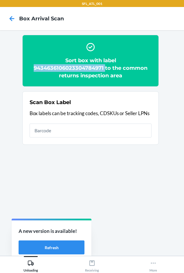
click at [78, 69] on h2 "Sort box with label 9434636106023304784971 to the common returns inspection area" at bounding box center [91, 68] width 122 height 23
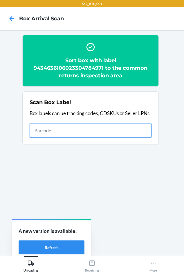
click at [68, 132] on input "text" at bounding box center [91, 131] width 122 height 14
type input "420302599434636106023304809766"
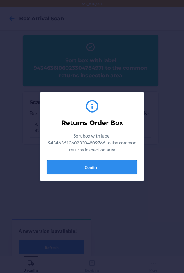
click at [70, 163] on button "Confirm" at bounding box center [92, 167] width 90 height 14
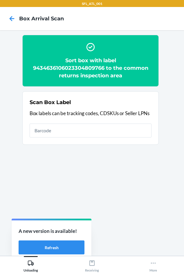
click at [88, 69] on h2 "Sort box with label 9434636106023304809766 to the common returns inspection area" at bounding box center [91, 68] width 122 height 23
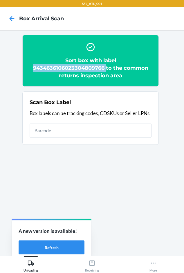
click at [88, 69] on h2 "Sort box with label 9434636106023304809766 to the common returns inspection area" at bounding box center [91, 68] width 122 height 23
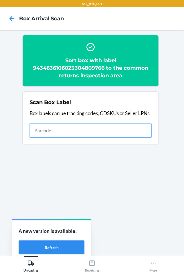
click at [35, 131] on input "text" at bounding box center [91, 131] width 122 height 14
type input "420302599434636106023304152596"
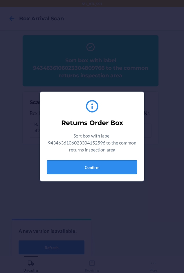
click at [93, 166] on button "Confirm" at bounding box center [92, 167] width 90 height 14
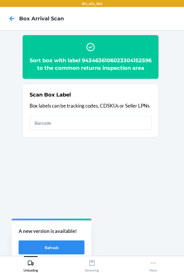
click at [84, 67] on h2 "Sort box with label 9434636106023304152596 to the common returns inspection area" at bounding box center [91, 64] width 122 height 15
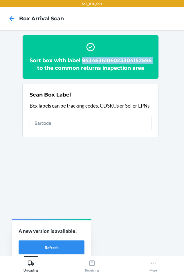
click at [84, 67] on h2 "Sort box with label 9434636106023304152596 to the common returns inspection area" at bounding box center [91, 64] width 122 height 15
click at [93, 69] on h2 "Sort box with label 9434636106023304152596 to the common returns inspection area" at bounding box center [91, 64] width 122 height 15
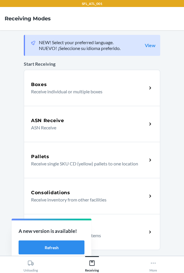
click at [128, 223] on div "Return Orders Receive return order package items" at bounding box center [92, 232] width 137 height 36
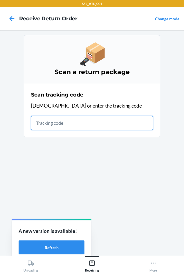
click at [44, 126] on input "text" at bounding box center [92, 123] width 122 height 14
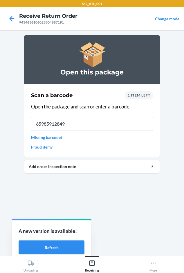
type input "659859128498"
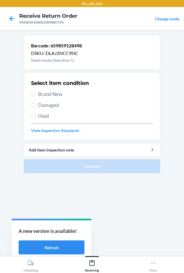
click at [49, 97] on span "Brand New" at bounding box center [95, 94] width 115 height 8
click at [36, 97] on input "Brand New" at bounding box center [33, 94] width 5 height 5
radio input "true"
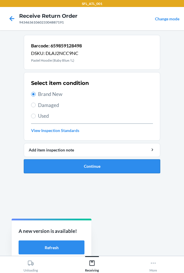
click at [61, 167] on button "Continue" at bounding box center [92, 166] width 137 height 14
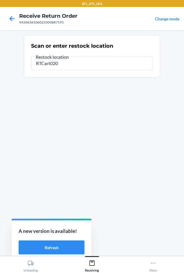
type input "RTCart020"
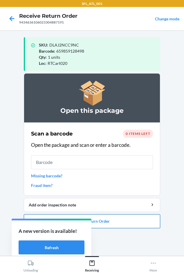
click at [112, 224] on button "Close Return Order" at bounding box center [92, 221] width 137 height 14
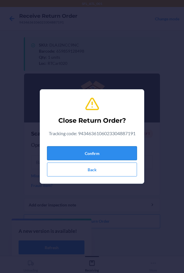
click at [70, 151] on button "Confirm" at bounding box center [92, 153] width 90 height 14
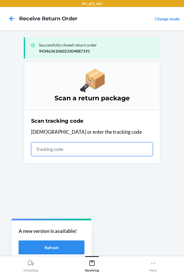
click at [53, 154] on input "text" at bounding box center [92, 149] width 122 height 14
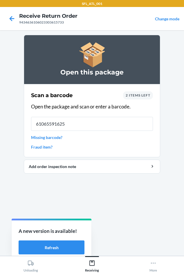
type input "610655916252"
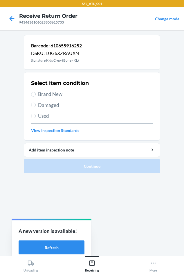
click at [51, 91] on span "Brand New" at bounding box center [95, 94] width 115 height 8
click at [36, 92] on input "Brand New" at bounding box center [33, 94] width 5 height 5
radio input "true"
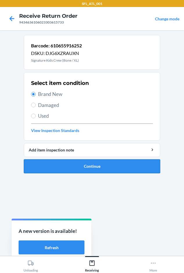
click at [61, 166] on button "Continue" at bounding box center [92, 166] width 137 height 14
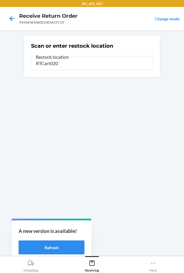
type input "RTCart020"
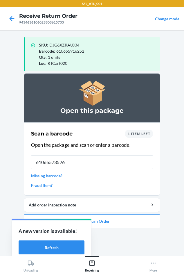
type input "610655735266"
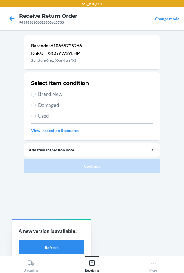
click at [47, 94] on span "Brand New" at bounding box center [95, 94] width 115 height 8
click at [36, 94] on input "Brand New" at bounding box center [33, 94] width 5 height 5
radio input "true"
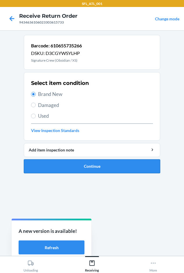
click at [67, 166] on button "Continue" at bounding box center [92, 166] width 137 height 14
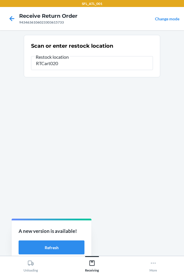
type input "RTCart020"
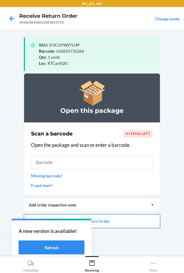
click at [120, 226] on button "Close Return Order" at bounding box center [92, 221] width 137 height 14
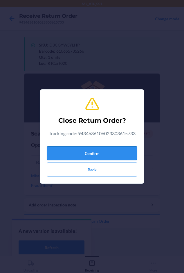
click at [92, 150] on button "Confirm" at bounding box center [92, 153] width 90 height 14
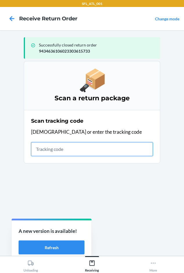
click at [57, 151] on input "text" at bounding box center [92, 149] width 122 height 14
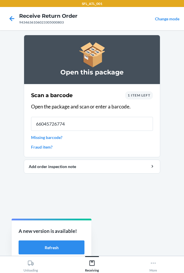
type input "660457267748"
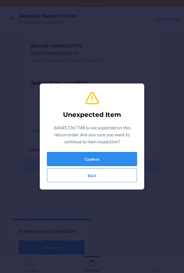
click at [102, 155] on button "Confirm" at bounding box center [92, 159] width 90 height 14
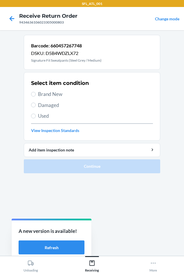
click at [43, 94] on span "Brand New" at bounding box center [95, 94] width 115 height 8
click at [36, 94] on input "Brand New" at bounding box center [33, 94] width 5 height 5
radio input "true"
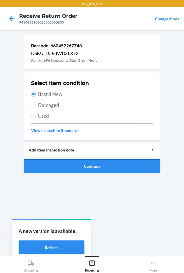
click at [50, 165] on button "Continue" at bounding box center [92, 166] width 137 height 14
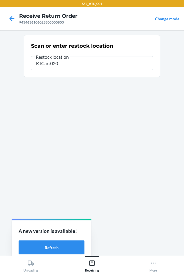
type input "RTCart020"
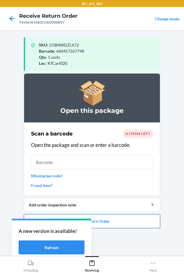
click at [113, 222] on button "Close Return Order" at bounding box center [92, 221] width 137 height 14
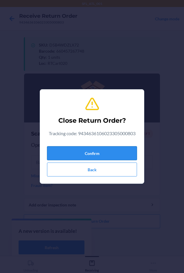
click at [76, 149] on button "Confirm" at bounding box center [92, 153] width 90 height 14
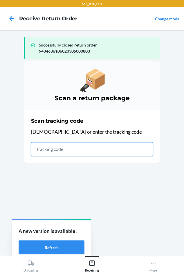
click at [44, 150] on input "text" at bounding box center [92, 149] width 122 height 14
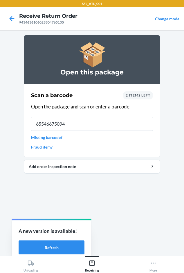
type input "655466750947"
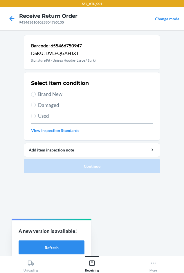
click at [58, 93] on span "Brand New" at bounding box center [95, 94] width 115 height 8
click at [36, 93] on input "Brand New" at bounding box center [33, 94] width 5 height 5
radio input "true"
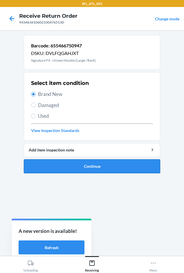
click at [75, 168] on button "Continue" at bounding box center [92, 166] width 137 height 14
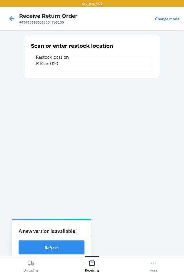
type input "RTCart020"
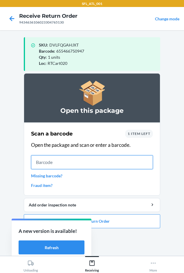
click at [116, 162] on input "text" at bounding box center [92, 162] width 122 height 14
type input "[CREDIT_CARD_NUMBER]"
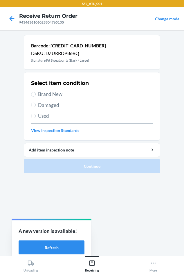
click at [54, 90] on span "Brand New" at bounding box center [95, 94] width 115 height 8
click at [36, 92] on input "Brand New" at bounding box center [33, 94] width 5 height 5
radio input "true"
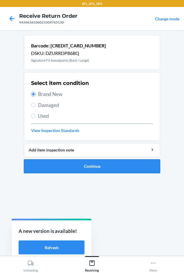
click at [62, 166] on button "Continue" at bounding box center [92, 166] width 137 height 14
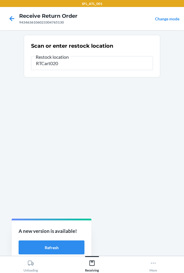
type input "RTCart020"
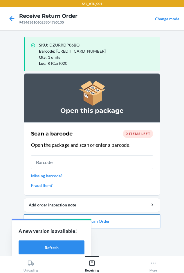
click at [136, 219] on button "Close Return Order" at bounding box center [92, 221] width 137 height 14
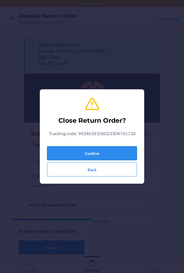
click at [103, 152] on button "Confirm" at bounding box center [92, 153] width 90 height 14
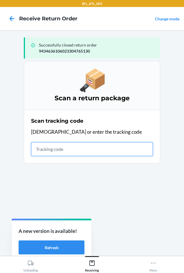
click at [63, 151] on input "text" at bounding box center [92, 149] width 122 height 14
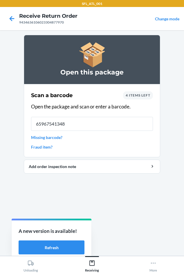
type input "659675413488"
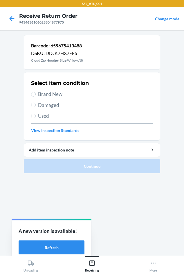
click at [40, 95] on span "Brand New" at bounding box center [95, 94] width 115 height 8
click at [36, 95] on input "Brand New" at bounding box center [33, 94] width 5 height 5
radio input "true"
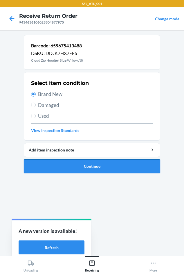
click at [57, 165] on button "Continue" at bounding box center [92, 166] width 137 height 14
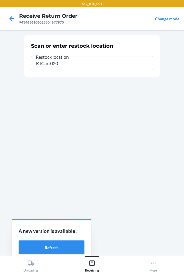
type input "RTCart020"
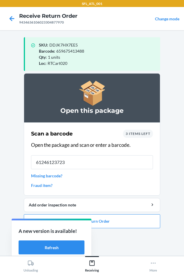
type input "612461237231"
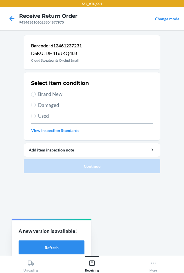
click at [58, 92] on span "Brand New" at bounding box center [95, 94] width 115 height 8
click at [36, 92] on input "Brand New" at bounding box center [33, 94] width 5 height 5
radio input "true"
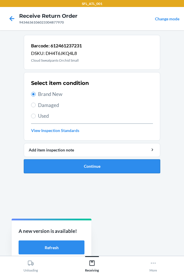
click at [44, 165] on button "Continue" at bounding box center [92, 166] width 137 height 14
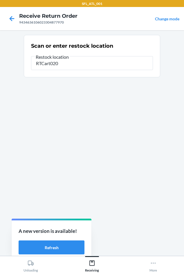
type input "RTCart020"
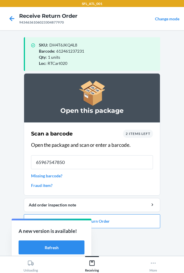
type input "[CREDIT_CARD_NUMBER]"
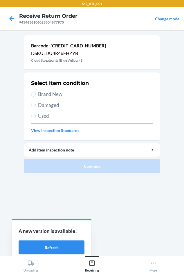
drag, startPoint x: 61, startPoint y: 94, endPoint x: 48, endPoint y: 187, distance: 94.0
click at [60, 94] on span "Brand New" at bounding box center [95, 94] width 115 height 8
click at [36, 94] on input "Brand New" at bounding box center [33, 94] width 5 height 5
radio input "true"
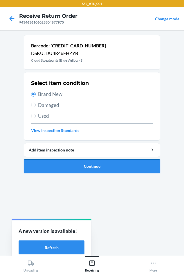
click at [48, 165] on button "Continue" at bounding box center [92, 166] width 137 height 14
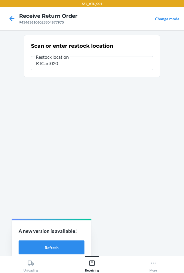
type input "RTCart020"
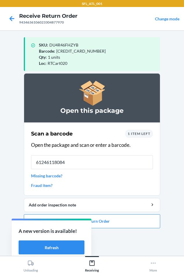
type input "612461180841"
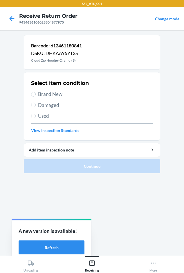
click at [47, 95] on span "Brand New" at bounding box center [95, 94] width 115 height 8
click at [36, 95] on input "Brand New" at bounding box center [33, 94] width 5 height 5
radio input "true"
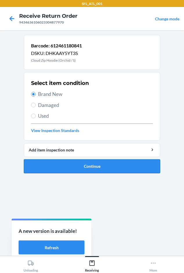
click at [63, 170] on button "Continue" at bounding box center [92, 166] width 137 height 14
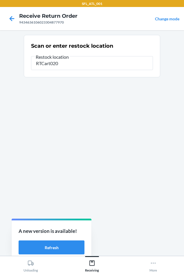
type input "RTCart020"
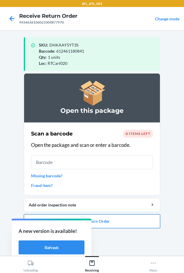
click at [99, 217] on button "Close Return Order" at bounding box center [92, 221] width 137 height 14
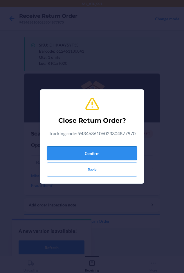
click at [120, 157] on button "Confirm" at bounding box center [92, 153] width 90 height 14
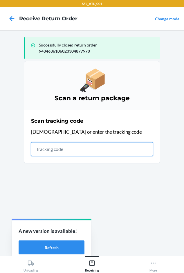
click at [55, 148] on input "text" at bounding box center [92, 149] width 122 height 14
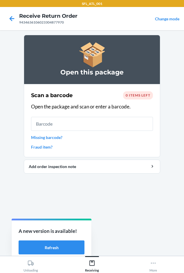
click at [44, 135] on link "Missing barcode?" at bounding box center [92, 137] width 122 height 6
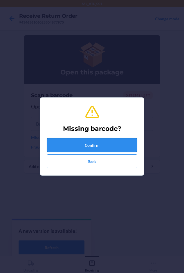
click at [67, 143] on button "Confirm" at bounding box center [92, 145] width 90 height 14
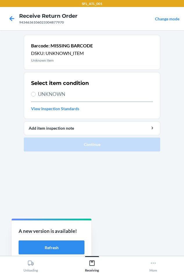
click at [45, 96] on span "UNKNOWN" at bounding box center [95, 94] width 115 height 8
click at [36, 96] on input "UNKNOWN" at bounding box center [33, 94] width 5 height 5
radio input "true"
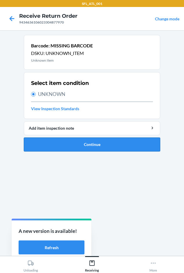
click at [66, 143] on button "Continue" at bounding box center [92, 145] width 137 height 14
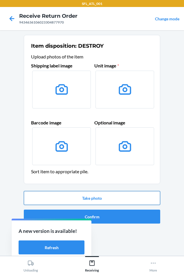
click at [86, 200] on button "Take photo" at bounding box center [92, 198] width 137 height 14
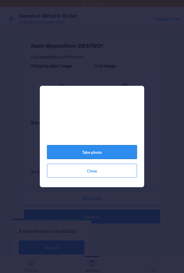
click at [88, 158] on button "Take photo" at bounding box center [92, 152] width 90 height 14
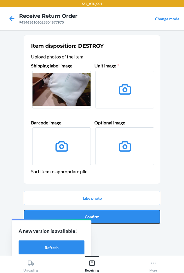
click at [92, 215] on button "Confirm" at bounding box center [92, 217] width 137 height 14
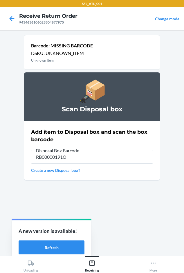
type input "RB00000191O"
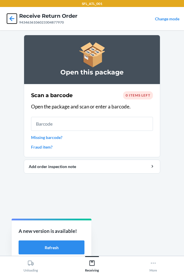
click at [11, 19] on icon at bounding box center [12, 18] width 5 height 5
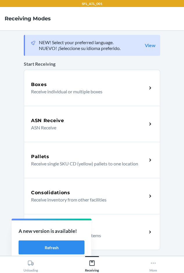
click at [100, 224] on div "Return Orders Receive return order package items" at bounding box center [92, 232] width 137 height 36
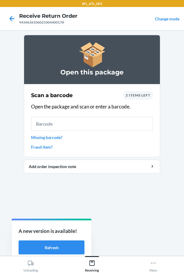
click at [51, 139] on link "Missing barcode?" at bounding box center [92, 137] width 122 height 6
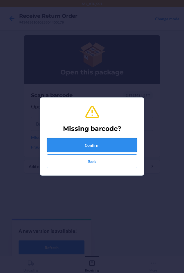
click at [68, 145] on button "Confirm" at bounding box center [92, 145] width 90 height 14
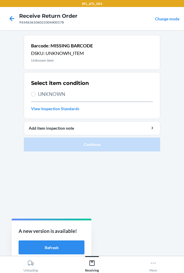
click at [43, 90] on span "UNKNOWN" at bounding box center [95, 94] width 115 height 8
click at [36, 92] on input "UNKNOWN" at bounding box center [33, 94] width 5 height 5
radio input "true"
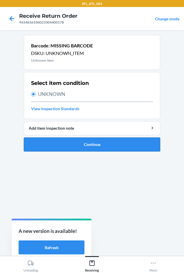
click at [53, 139] on button "Continue" at bounding box center [92, 145] width 137 height 14
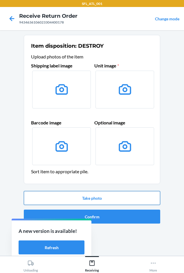
click at [84, 199] on button "Take photo" at bounding box center [92, 198] width 137 height 14
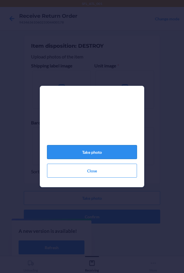
click at [78, 154] on button "Take photo" at bounding box center [92, 152] width 90 height 14
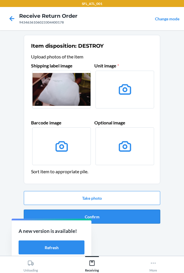
click at [103, 213] on button "Confirm" at bounding box center [92, 217] width 137 height 14
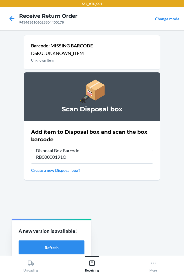
type input "RB00000191O"
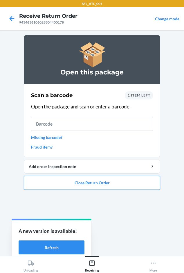
click at [64, 186] on button "Close Return Order" at bounding box center [92, 183] width 137 height 14
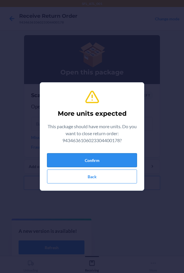
click at [70, 159] on button "Confirm" at bounding box center [92, 160] width 90 height 14
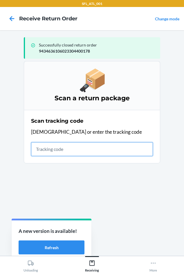
click at [41, 151] on input "text" at bounding box center [92, 149] width 122 height 14
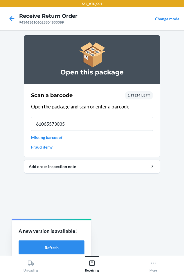
type input "610655730353"
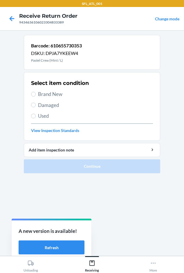
drag, startPoint x: 49, startPoint y: 97, endPoint x: 56, endPoint y: 125, distance: 29.3
click at [49, 96] on span "Brand New" at bounding box center [95, 94] width 115 height 8
click at [36, 96] on input "Brand New" at bounding box center [33, 94] width 5 height 5
radio input "true"
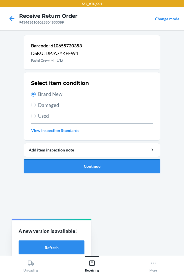
click at [60, 168] on button "Continue" at bounding box center [92, 166] width 137 height 14
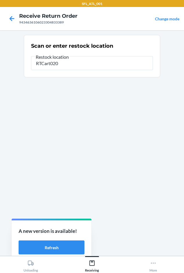
type input "RTCart020"
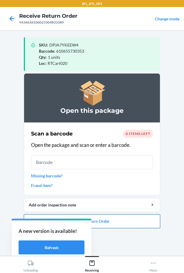
click at [102, 217] on button "Close Return Order" at bounding box center [92, 221] width 137 height 14
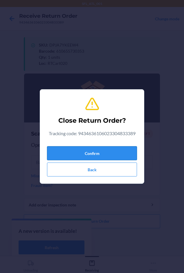
click at [100, 149] on button "Confirm" at bounding box center [92, 153] width 90 height 14
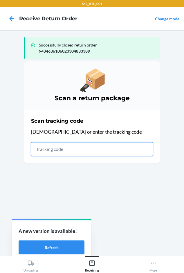
click at [60, 151] on input "text" at bounding box center [92, 149] width 122 height 14
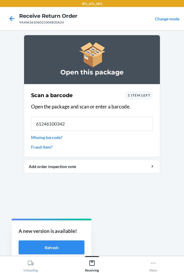
type input "612461003423"
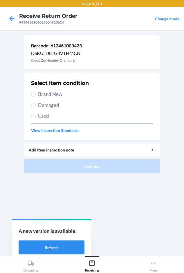
click at [51, 92] on span "Brand New" at bounding box center [95, 94] width 115 height 8
click at [36, 92] on input "Brand New" at bounding box center [33, 94] width 5 height 5
radio input "true"
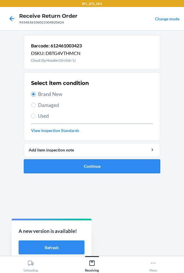
click at [58, 171] on button "Continue" at bounding box center [92, 166] width 137 height 14
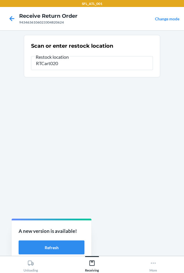
type input "RTCart020"
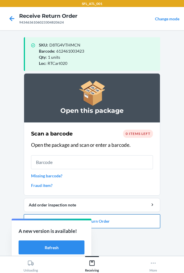
click at [127, 224] on button "Close Return Order" at bounding box center [92, 221] width 137 height 14
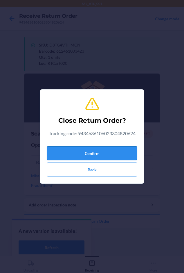
click at [69, 155] on button "Confirm" at bounding box center [92, 153] width 90 height 14
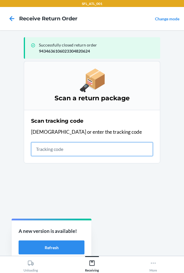
click at [50, 150] on input "text" at bounding box center [92, 149] width 122 height 14
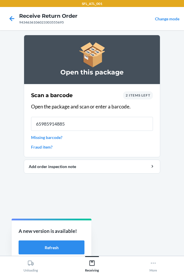
type input "659859148854"
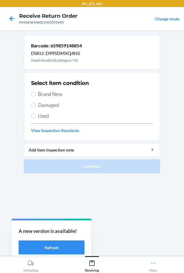
drag, startPoint x: 39, startPoint y: 96, endPoint x: 43, endPoint y: 100, distance: 6.2
click at [40, 96] on span "Brand New" at bounding box center [95, 94] width 115 height 8
click at [34, 92] on input "Brand New" at bounding box center [33, 94] width 5 height 5
radio input "true"
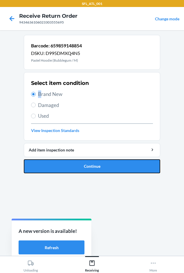
click at [49, 170] on button "Continue" at bounding box center [92, 166] width 137 height 14
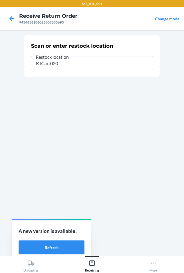
type input "RTCart020"
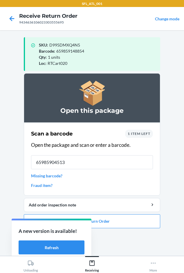
type input "659859045139"
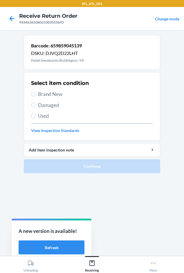
click at [52, 92] on span "Brand New" at bounding box center [95, 94] width 115 height 8
click at [36, 92] on input "Brand New" at bounding box center [33, 94] width 5 height 5
radio input "true"
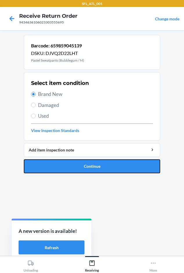
drag, startPoint x: 44, startPoint y: 169, endPoint x: 48, endPoint y: 162, distance: 8.1
click at [44, 168] on button "Continue" at bounding box center [92, 166] width 137 height 14
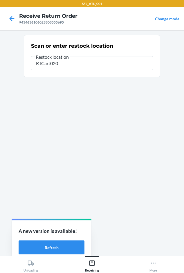
type input "RTCart020"
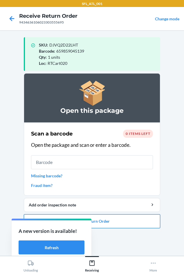
click at [97, 223] on button "Close Return Order" at bounding box center [92, 221] width 137 height 14
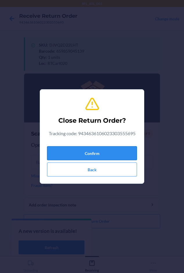
click at [98, 153] on button "Confirm" at bounding box center [92, 153] width 90 height 14
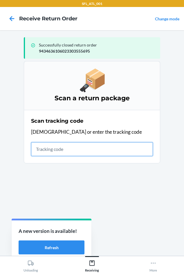
click at [47, 152] on input "text" at bounding box center [92, 149] width 122 height 14
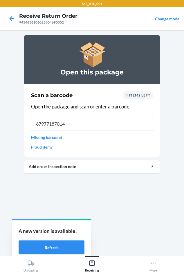
type input "[CREDIT_CARD_NUMBER]"
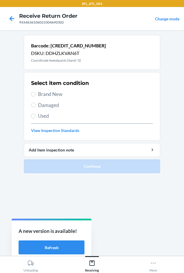
click at [46, 90] on div "Select item condition Brand New Damaged Used View Inspection Standards" at bounding box center [92, 107] width 122 height 58
click at [46, 97] on span "Brand New" at bounding box center [95, 94] width 115 height 8
click at [36, 97] on input "Brand New" at bounding box center [33, 94] width 5 height 5
radio input "true"
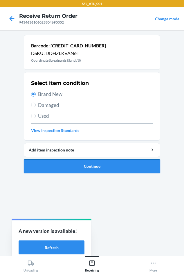
click at [58, 167] on button "Continue" at bounding box center [92, 166] width 137 height 14
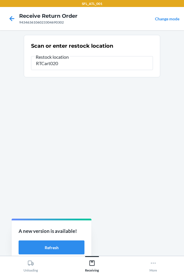
type input "RTCart020"
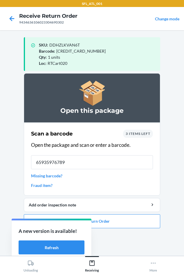
type input "659359767890"
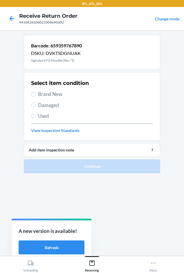
click at [53, 94] on span "Brand New" at bounding box center [95, 94] width 115 height 8
click at [36, 94] on input "Brand New" at bounding box center [33, 94] width 5 height 5
radio input "true"
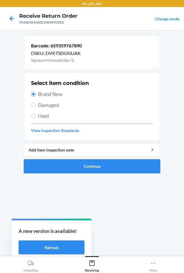
click at [78, 164] on button "Continue" at bounding box center [92, 166] width 137 height 14
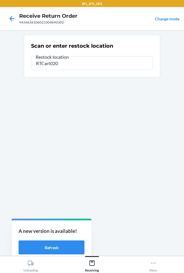
type input "RTCart020"
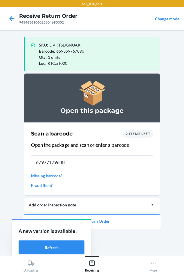
type input "679771796483"
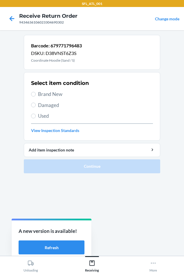
click at [42, 92] on span "Brand New" at bounding box center [95, 94] width 115 height 8
click at [36, 92] on input "Brand New" at bounding box center [33, 94] width 5 height 5
radio input "true"
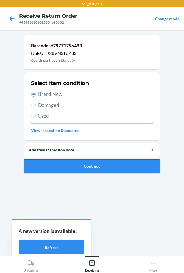
click at [80, 171] on button "Continue" at bounding box center [92, 166] width 137 height 14
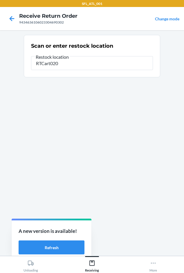
type input "RTCart020"
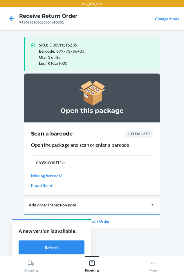
type input "659359801150"
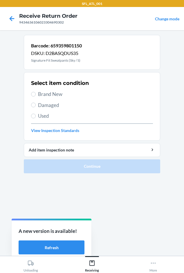
click at [50, 94] on span "Brand New" at bounding box center [95, 94] width 115 height 8
click at [36, 94] on input "Brand New" at bounding box center [33, 94] width 5 height 5
radio input "true"
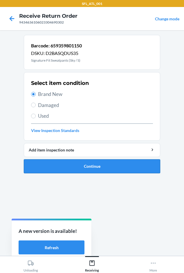
click at [65, 170] on button "Continue" at bounding box center [92, 166] width 137 height 14
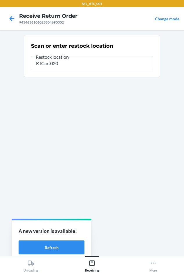
type input "RTCart020"
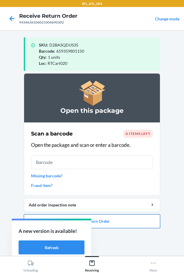
click at [116, 221] on button "Close Return Order" at bounding box center [92, 221] width 137 height 14
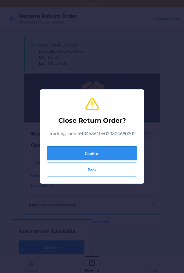
click at [75, 148] on button "Confirm" at bounding box center [92, 153] width 90 height 14
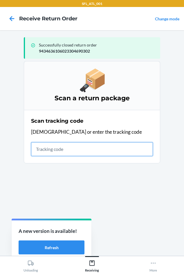
click at [39, 153] on input "text" at bounding box center [92, 149] width 122 height 14
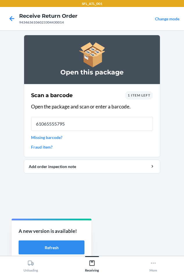
type input "610655557950"
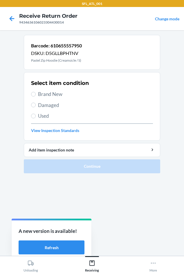
click at [54, 94] on span "Brand New" at bounding box center [95, 94] width 115 height 8
click at [36, 94] on input "Brand New" at bounding box center [33, 94] width 5 height 5
radio input "true"
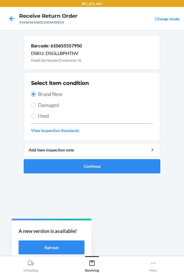
click at [51, 164] on button "Continue" at bounding box center [92, 166] width 137 height 14
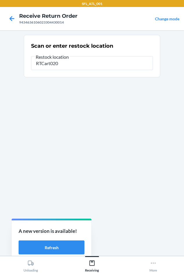
type input "RTCart020"
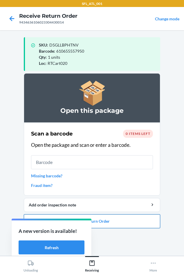
click at [98, 220] on button "Close Return Order" at bounding box center [92, 221] width 137 height 14
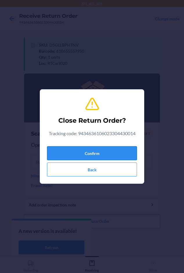
click at [99, 153] on button "Confirm" at bounding box center [92, 153] width 90 height 14
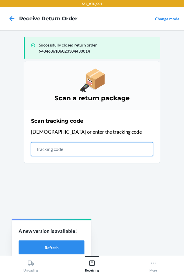
click at [49, 151] on input "text" at bounding box center [92, 149] width 122 height 14
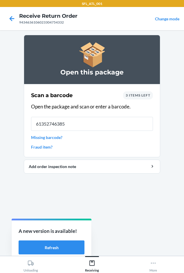
type input "613527463854"
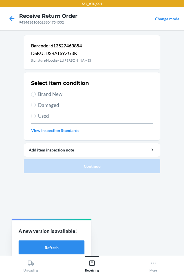
click at [49, 94] on span "Brand New" at bounding box center [95, 94] width 115 height 8
click at [36, 94] on input "Brand New" at bounding box center [33, 94] width 5 height 5
radio input "true"
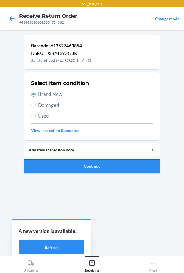
click at [81, 164] on button "Continue" at bounding box center [92, 166] width 137 height 14
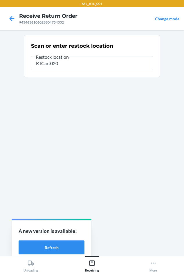
type input "RTCart020"
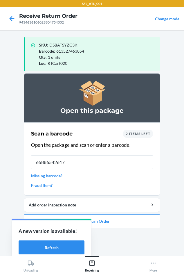
type input "658865426178"
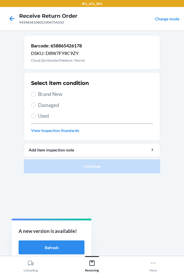
click at [51, 97] on span "Brand New" at bounding box center [95, 94] width 115 height 8
click at [36, 97] on input "Brand New" at bounding box center [33, 94] width 5 height 5
radio input "true"
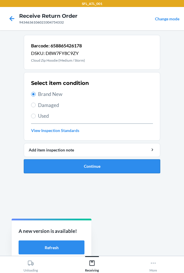
click at [62, 163] on button "Continue" at bounding box center [92, 166] width 137 height 14
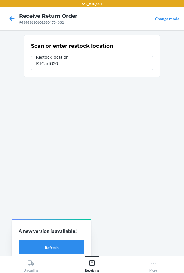
type input "RTCart020"
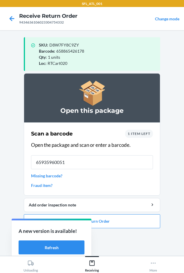
type input "659359600517"
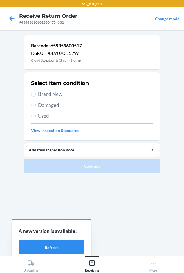
click at [57, 96] on span "Brand New" at bounding box center [95, 94] width 115 height 8
click at [36, 96] on input "Brand New" at bounding box center [33, 94] width 5 height 5
radio input "true"
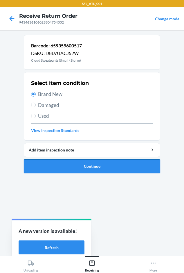
click at [81, 164] on button "Continue" at bounding box center [92, 166] width 137 height 14
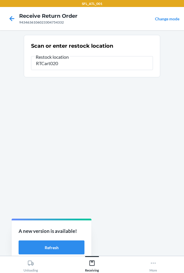
type input "RTCart020"
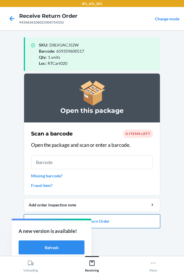
click at [104, 226] on button "Close Return Order" at bounding box center [92, 221] width 137 height 14
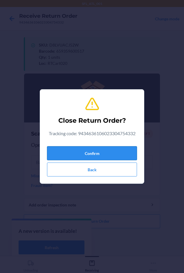
click at [92, 151] on button "Confirm" at bounding box center [92, 153] width 90 height 14
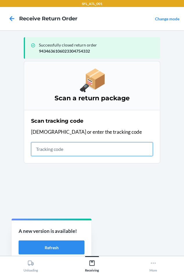
click at [39, 148] on input "text" at bounding box center [92, 149] width 122 height 14
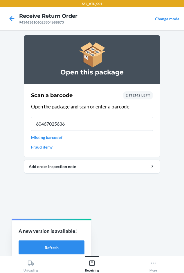
type input "604670256363"
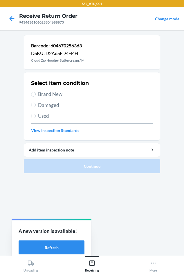
click at [49, 92] on span "Brand New" at bounding box center [95, 94] width 115 height 8
click at [36, 92] on input "Brand New" at bounding box center [33, 94] width 5 height 5
radio input "true"
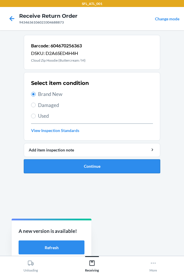
click at [64, 165] on button "Continue" at bounding box center [92, 166] width 137 height 14
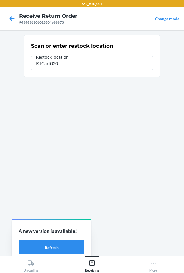
type input "RTCart020"
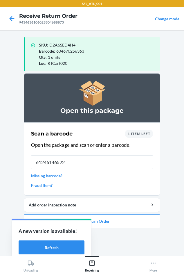
type input "612461465221"
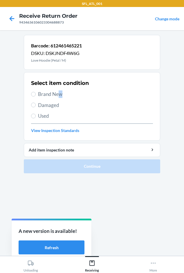
click at [61, 92] on span "Brand New" at bounding box center [95, 94] width 115 height 8
click at [41, 97] on span "Brand New" at bounding box center [95, 94] width 115 height 8
click at [36, 97] on input "Brand New" at bounding box center [33, 94] width 5 height 5
radio input "true"
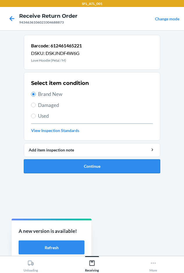
click at [64, 162] on button "Continue" at bounding box center [92, 166] width 137 height 14
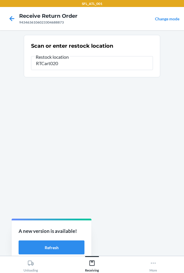
type input "RTCart020"
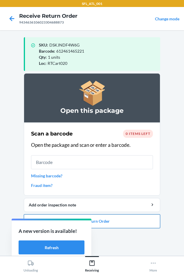
click at [110, 226] on button "Close Return Order" at bounding box center [92, 221] width 137 height 14
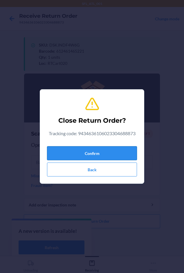
click at [88, 156] on button "Confirm" at bounding box center [92, 153] width 90 height 14
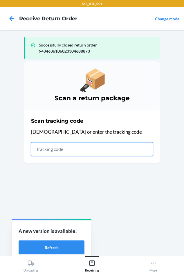
click at [48, 152] on input "text" at bounding box center [92, 149] width 122 height 14
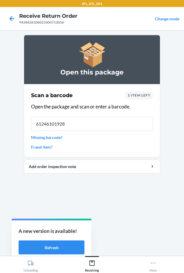
type input "612461019288"
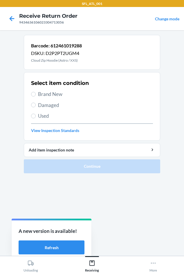
click at [56, 92] on span "Brand New" at bounding box center [95, 94] width 115 height 8
click at [36, 92] on input "Brand New" at bounding box center [33, 94] width 5 height 5
radio input "true"
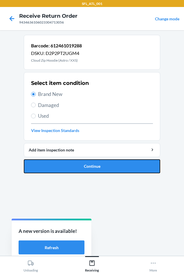
drag, startPoint x: 58, startPoint y: 167, endPoint x: 57, endPoint y: 160, distance: 7.0
click at [58, 167] on button "Continue" at bounding box center [92, 166] width 137 height 14
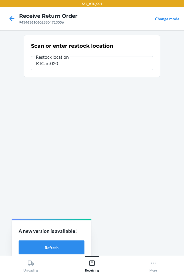
type input "RTCart020"
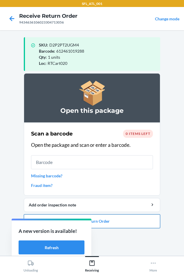
click at [112, 217] on button "Close Return Order" at bounding box center [92, 221] width 137 height 14
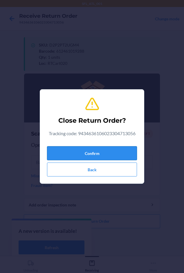
click at [113, 149] on button "Confirm" at bounding box center [92, 153] width 90 height 14
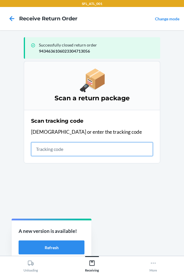
click at [33, 148] on input "text" at bounding box center [92, 149] width 122 height 14
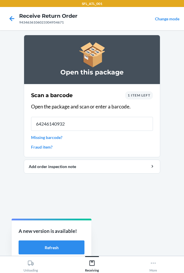
type input "642461409321"
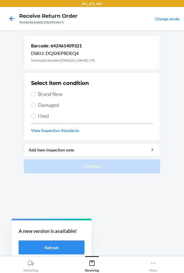
click at [44, 96] on span "Brand New" at bounding box center [95, 94] width 115 height 8
click at [36, 96] on input "Brand New" at bounding box center [33, 94] width 5 height 5
radio input "true"
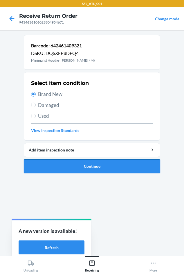
click at [67, 167] on button "Continue" at bounding box center [92, 166] width 137 height 14
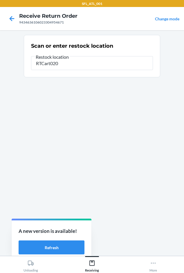
type input "RTCart020"
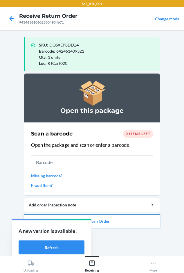
click at [112, 219] on button "Close Return Order" at bounding box center [92, 221] width 137 height 14
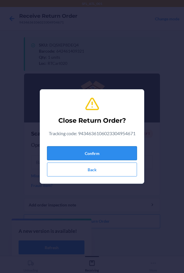
click at [88, 154] on button "Confirm" at bounding box center [92, 153] width 90 height 14
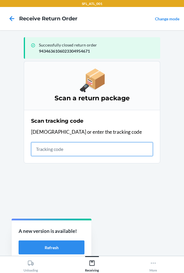
click at [49, 147] on input "text" at bounding box center [92, 149] width 122 height 14
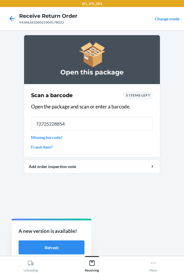
type input "727252288542"
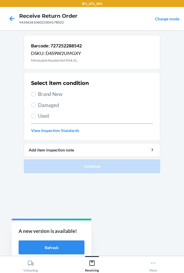
click at [48, 94] on span "Brand New" at bounding box center [95, 94] width 115 height 8
click at [36, 94] on input "Brand New" at bounding box center [33, 94] width 5 height 5
radio input "true"
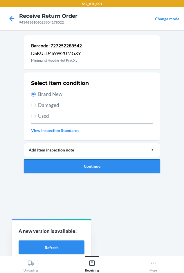
click at [66, 169] on button "Continue" at bounding box center [92, 166] width 137 height 14
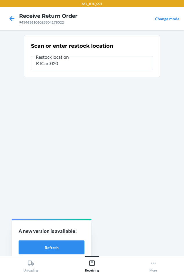
type input "RTCart020"
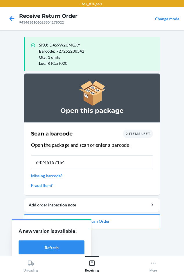
type input "642461571547"
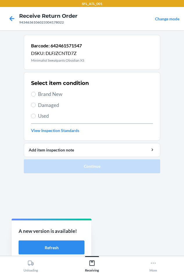
click at [37, 95] on label "Brand New" at bounding box center [92, 94] width 122 height 8
click at [36, 95] on input "Brand New" at bounding box center [33, 94] width 5 height 5
radio input "true"
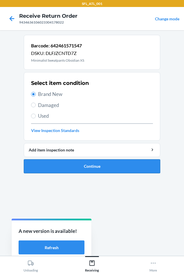
click at [60, 166] on button "Continue" at bounding box center [92, 166] width 137 height 14
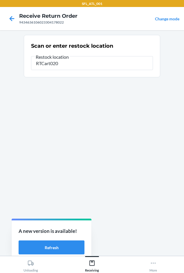
type input "RTCart020"
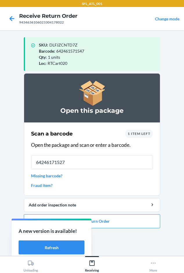
type input "642461715279"
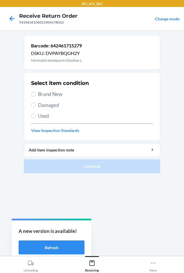
drag, startPoint x: 53, startPoint y: 96, endPoint x: 53, endPoint y: 121, distance: 24.7
click at [53, 96] on span "Brand New" at bounding box center [95, 94] width 115 height 8
click at [36, 96] on input "Brand New" at bounding box center [33, 94] width 5 height 5
radio input "true"
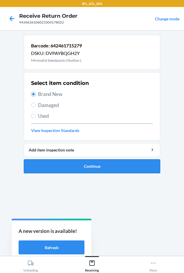
click at [53, 160] on button "Continue" at bounding box center [92, 166] width 137 height 14
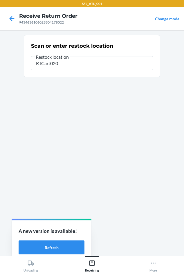
type input "RTCart020"
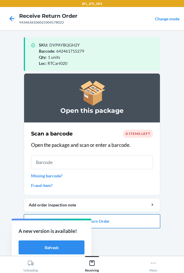
click at [128, 224] on button "Close Return Order" at bounding box center [92, 221] width 137 height 14
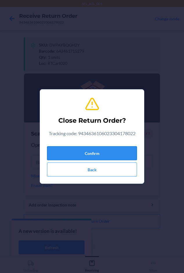
click at [103, 157] on button "Confirm" at bounding box center [92, 153] width 90 height 14
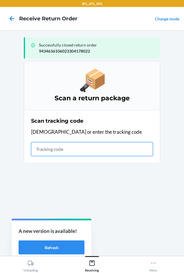
click at [47, 149] on input "text" at bounding box center [92, 149] width 122 height 14
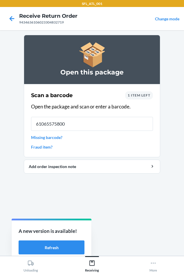
type input "610655758005"
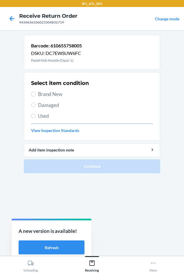
click at [46, 92] on span "Brand New" at bounding box center [95, 94] width 115 height 8
click at [36, 92] on input "Brand New" at bounding box center [33, 94] width 5 height 5
radio input "true"
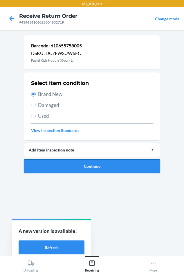
click at [63, 166] on button "Continue" at bounding box center [92, 166] width 137 height 14
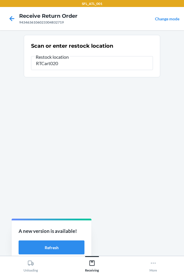
type input "RTCart020"
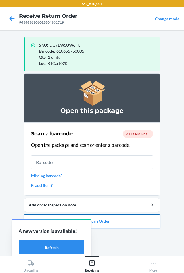
click at [109, 224] on button "Close Return Order" at bounding box center [92, 221] width 137 height 14
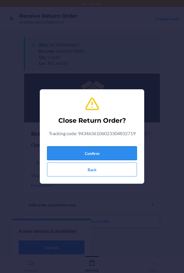
click at [90, 156] on button "Confirm" at bounding box center [92, 153] width 90 height 14
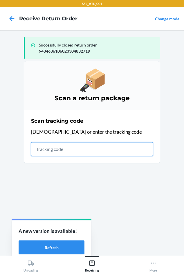
click at [50, 148] on input "text" at bounding box center [92, 149] width 122 height 14
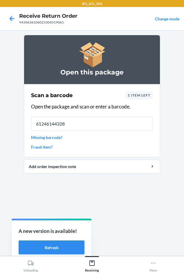
type input "612461443281"
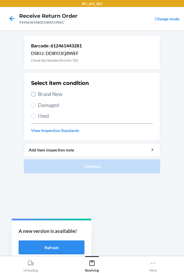
click at [33, 94] on input "Brand New" at bounding box center [33, 94] width 5 height 5
radio input "true"
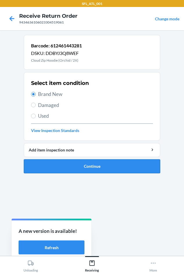
click at [65, 165] on button "Continue" at bounding box center [92, 166] width 137 height 14
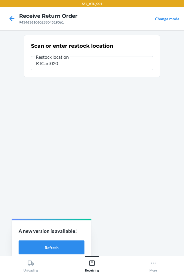
type input "RTCart020"
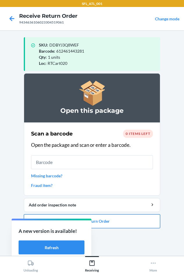
click at [124, 224] on button "Close Return Order" at bounding box center [92, 221] width 137 height 14
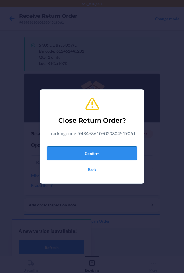
click at [95, 153] on button "Confirm" at bounding box center [92, 153] width 90 height 14
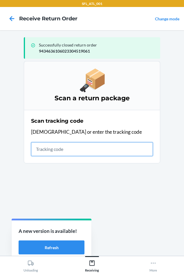
click at [43, 154] on input "text" at bounding box center [92, 149] width 122 height 14
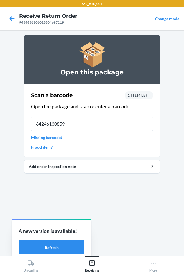
type input "[CREDIT_CARD_NUMBER]"
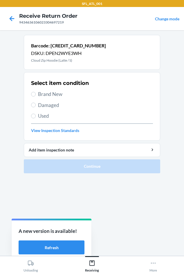
click at [45, 91] on span "Brand New" at bounding box center [95, 94] width 115 height 8
click at [36, 92] on input "Brand New" at bounding box center [33, 94] width 5 height 5
radio input "true"
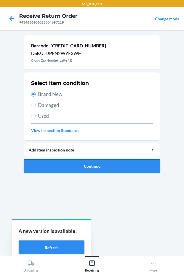
click at [80, 166] on button "Continue" at bounding box center [92, 166] width 137 height 14
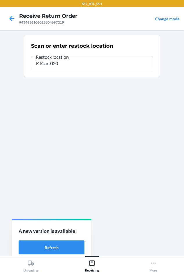
type input "RTCart020"
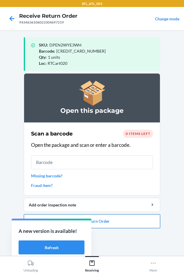
click at [111, 221] on button "Close Return Order" at bounding box center [92, 221] width 137 height 14
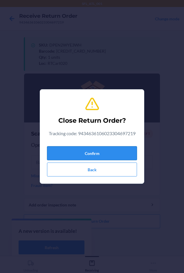
click at [114, 152] on button "Confirm" at bounding box center [92, 153] width 90 height 14
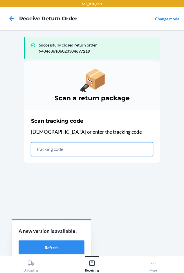
click at [35, 149] on input "text" at bounding box center [92, 149] width 122 height 14
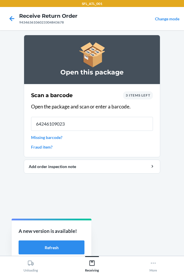
type input "642461090239"
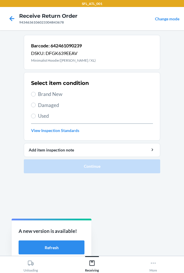
click at [47, 94] on span "Brand New" at bounding box center [95, 94] width 115 height 8
click at [36, 94] on input "Brand New" at bounding box center [33, 94] width 5 height 5
radio input "true"
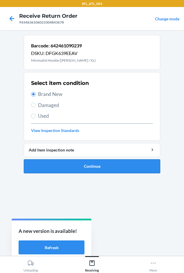
click at [75, 173] on button "Continue" at bounding box center [92, 166] width 137 height 14
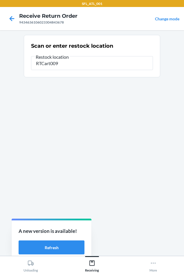
type input "RTCart009"
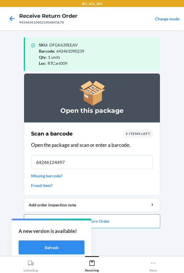
type input "642461244977"
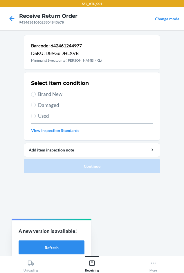
click at [48, 91] on span "Brand New" at bounding box center [95, 94] width 115 height 8
click at [36, 92] on input "Brand New" at bounding box center [33, 94] width 5 height 5
radio input "true"
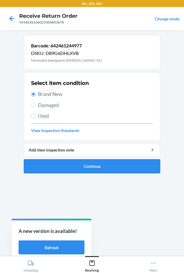
click at [66, 162] on button "Continue" at bounding box center [92, 166] width 137 height 14
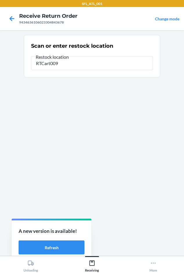
type input "RTCart009"
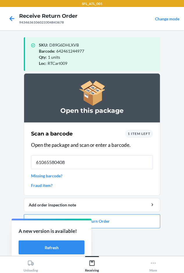
type input "610655804085"
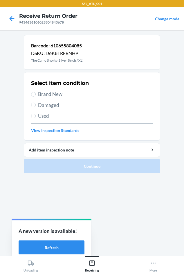
click at [47, 96] on span "Brand New" at bounding box center [95, 94] width 115 height 8
click at [36, 96] on input "Brand New" at bounding box center [33, 94] width 5 height 5
radio input "true"
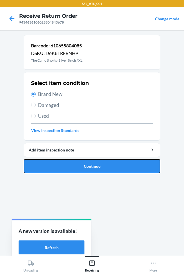
drag, startPoint x: 54, startPoint y: 163, endPoint x: 51, endPoint y: 158, distance: 6.0
click at [54, 163] on button "Continue" at bounding box center [92, 166] width 137 height 14
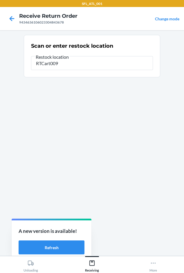
type input "RTCart009"
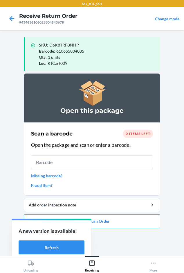
click at [117, 213] on li "Open this package Scan a barcode 0 items left Open the package and scan or ente…" at bounding box center [92, 150] width 137 height 155
click at [115, 223] on button "Close Return Order" at bounding box center [92, 221] width 137 height 14
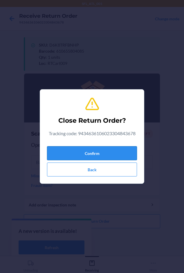
click at [72, 150] on button "Confirm" at bounding box center [92, 153] width 90 height 14
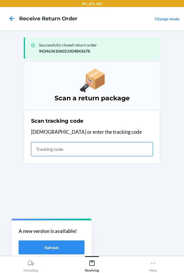
click at [39, 153] on input "text" at bounding box center [92, 149] width 122 height 14
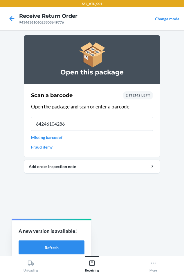
type input "642461042863"
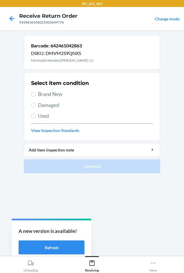
click at [55, 96] on span "Brand New" at bounding box center [95, 94] width 115 height 8
click at [36, 96] on input "Brand New" at bounding box center [33, 94] width 5 height 5
radio input "true"
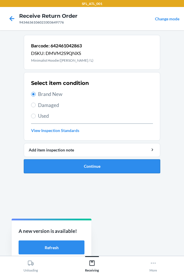
click at [64, 169] on button "Continue" at bounding box center [92, 166] width 137 height 14
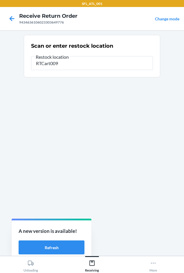
type input "RTCart009"
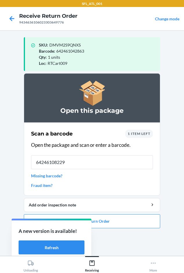
type input "642461082296"
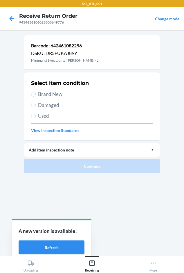
click at [42, 92] on span "Brand New" at bounding box center [95, 94] width 115 height 8
click at [36, 92] on input "Brand New" at bounding box center [33, 94] width 5 height 5
radio input "true"
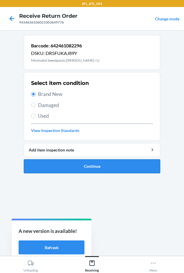
click at [60, 168] on button "Continue" at bounding box center [92, 166] width 137 height 14
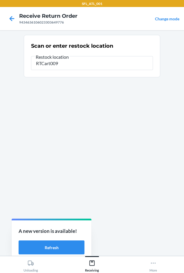
type input "RTCart009"
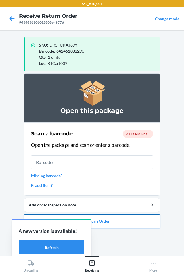
click at [115, 220] on button "Close Return Order" at bounding box center [92, 221] width 137 height 14
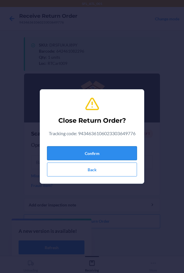
click at [82, 155] on button "Confirm" at bounding box center [92, 153] width 90 height 14
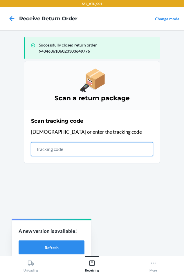
click at [55, 150] on input "text" at bounding box center [92, 149] width 122 height 14
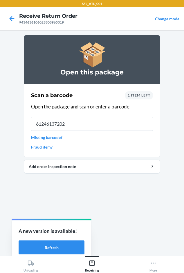
type input "612461372024"
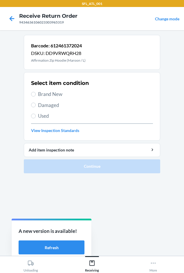
click at [42, 95] on span "Brand New" at bounding box center [95, 94] width 115 height 8
click at [36, 95] on input "Brand New" at bounding box center [33, 94] width 5 height 5
radio input "true"
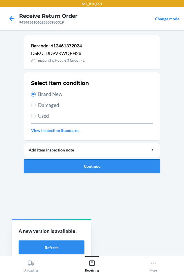
click at [80, 169] on button "Continue" at bounding box center [92, 166] width 137 height 14
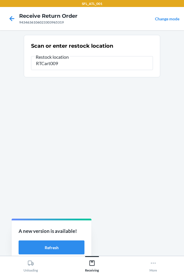
type input "RTCart009"
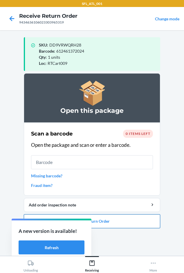
click at [113, 217] on button "Close Return Order" at bounding box center [92, 221] width 137 height 14
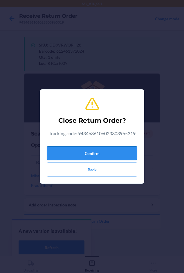
click at [106, 151] on button "Confirm" at bounding box center [92, 153] width 90 height 14
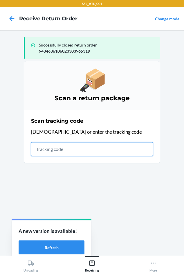
click at [46, 149] on input "text" at bounding box center [92, 149] width 122 height 14
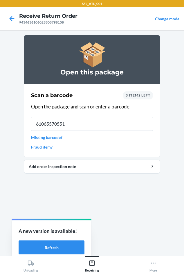
type input "[CREDIT_CARD_NUMBER]"
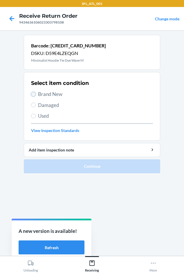
click at [33, 95] on input "Brand New" at bounding box center [33, 94] width 5 height 5
radio input "true"
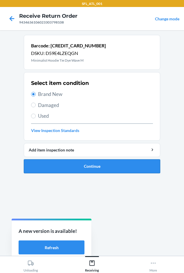
click at [61, 170] on button "Continue" at bounding box center [92, 166] width 137 height 14
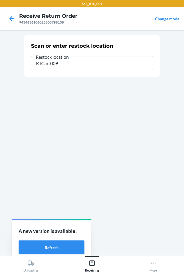
type input "RTCart009"
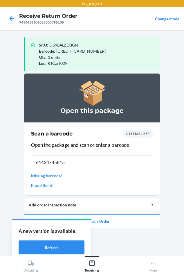
type input "614347458150"
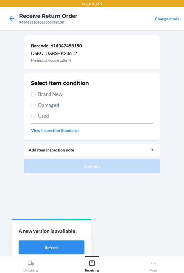
click at [42, 93] on span "Brand New" at bounding box center [95, 94] width 115 height 8
click at [36, 93] on input "Brand New" at bounding box center [33, 94] width 5 height 5
radio input "true"
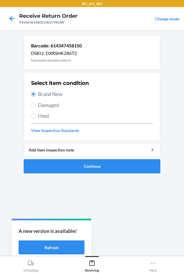
click at [57, 165] on button "Continue" at bounding box center [92, 166] width 137 height 14
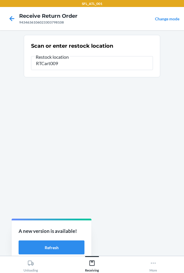
type input "RTCart009"
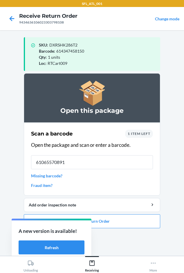
type input "610655708918"
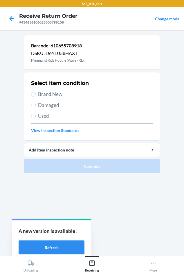
click at [56, 94] on span "Brand New" at bounding box center [95, 94] width 115 height 8
click at [36, 94] on input "Brand New" at bounding box center [33, 94] width 5 height 5
radio input "true"
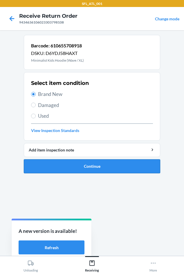
click at [68, 170] on button "Continue" at bounding box center [92, 166] width 137 height 14
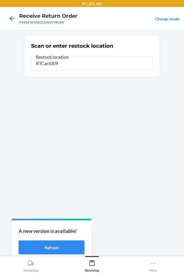
type input "RTCart009"
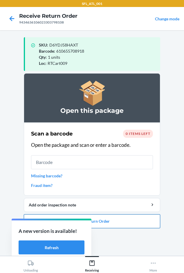
click at [107, 222] on button "Close Return Order" at bounding box center [92, 221] width 137 height 14
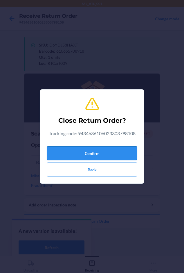
click at [89, 149] on button "Confirm" at bounding box center [92, 153] width 90 height 14
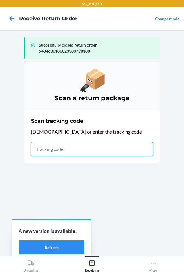
click at [42, 150] on input "text" at bounding box center [92, 149] width 122 height 14
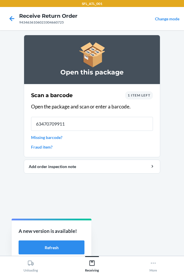
type input "634707099113"
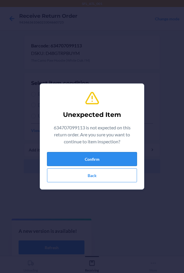
click at [67, 156] on button "Confirm" at bounding box center [92, 159] width 90 height 14
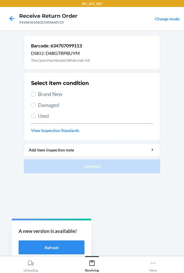
click at [43, 94] on span "Brand New" at bounding box center [95, 94] width 115 height 8
click at [36, 94] on input "Brand New" at bounding box center [33, 94] width 5 height 5
radio input "true"
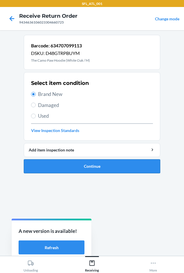
click at [55, 165] on button "Continue" at bounding box center [92, 166] width 137 height 14
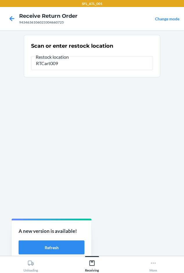
type input "RTCart009"
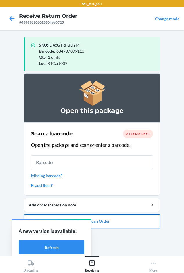
click at [132, 224] on button "Close Return Order" at bounding box center [92, 221] width 137 height 14
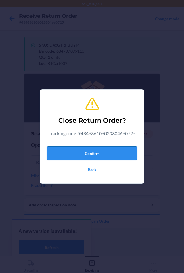
click at [113, 153] on button "Confirm" at bounding box center [92, 153] width 90 height 14
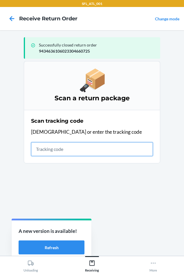
click at [45, 151] on input "text" at bounding box center [92, 149] width 122 height 14
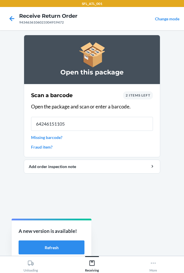
type input "642461511055"
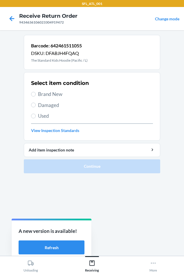
click at [46, 90] on div "Select item condition Brand New Damaged Used View Inspection Standards" at bounding box center [92, 107] width 122 height 58
click at [40, 93] on span "Brand New" at bounding box center [95, 94] width 115 height 8
click at [36, 93] on input "Brand New" at bounding box center [33, 94] width 5 height 5
radio input "true"
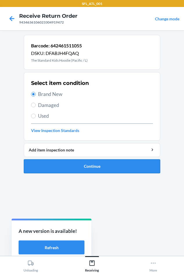
click at [46, 169] on button "Continue" at bounding box center [92, 166] width 137 height 14
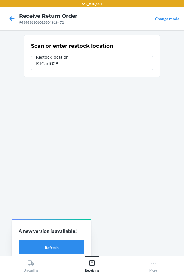
type input "RTCart009"
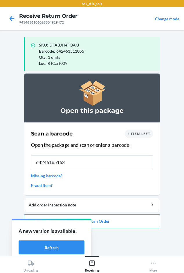
type input "642461651638"
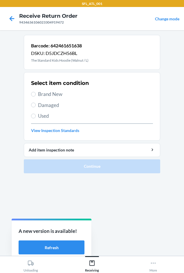
click at [44, 92] on span "Brand New" at bounding box center [95, 94] width 115 height 8
click at [36, 92] on input "Brand New" at bounding box center [33, 94] width 5 height 5
radio input "true"
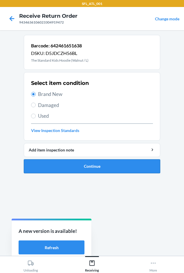
click at [48, 166] on button "Continue" at bounding box center [92, 166] width 137 height 14
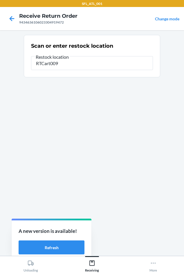
type input "RTCart009"
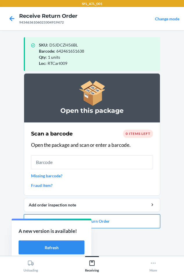
click at [118, 225] on button "Close Return Order" at bounding box center [92, 221] width 137 height 14
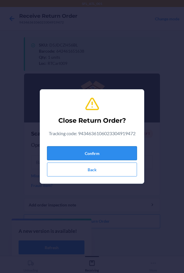
click at [117, 155] on button "Confirm" at bounding box center [92, 153] width 90 height 14
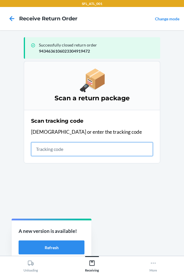
click at [33, 148] on input "text" at bounding box center [92, 149] width 122 height 14
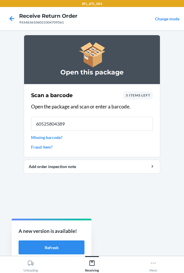
type input "605258043894"
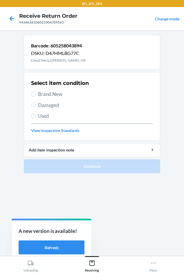
click at [38, 96] on span "Brand New" at bounding box center [95, 94] width 115 height 8
click at [36, 96] on input "Brand New" at bounding box center [33, 94] width 5 height 5
radio input "true"
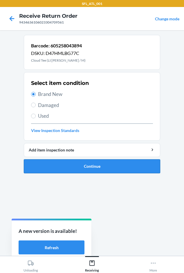
click at [51, 163] on button "Continue" at bounding box center [92, 166] width 137 height 14
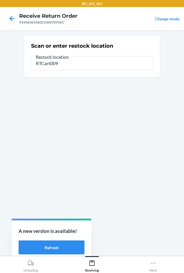
type input "RTCart009"
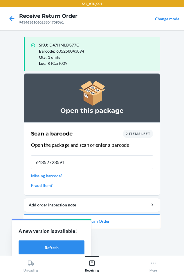
type input "613527235918"
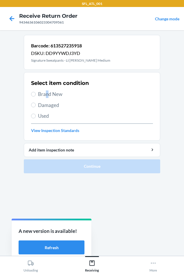
drag, startPoint x: 47, startPoint y: 94, endPoint x: 47, endPoint y: 103, distance: 8.7
click at [47, 94] on span "Brand New" at bounding box center [95, 94] width 115 height 8
click at [32, 93] on input "Brand New" at bounding box center [33, 94] width 5 height 5
radio input "true"
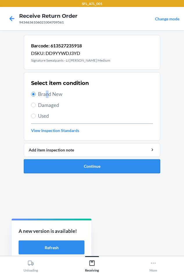
click at [37, 165] on button "Continue" at bounding box center [92, 166] width 137 height 14
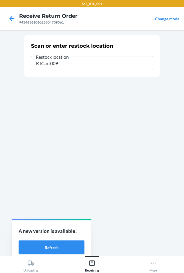
type input "RTCart009"
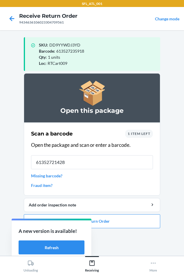
type input "613527214289"
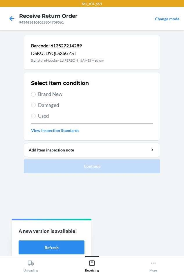
click at [46, 93] on span "Brand New" at bounding box center [95, 94] width 115 height 8
click at [36, 93] on input "Brand New" at bounding box center [33, 94] width 5 height 5
radio input "true"
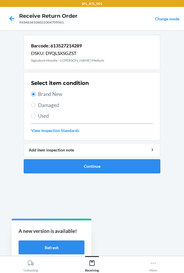
click at [88, 170] on button "Continue" at bounding box center [92, 166] width 137 height 14
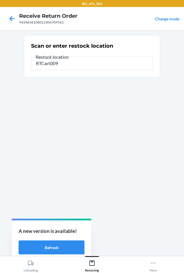
type input "RTCart009"
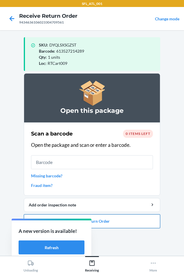
click at [116, 224] on button "Close Return Order" at bounding box center [92, 221] width 137 height 14
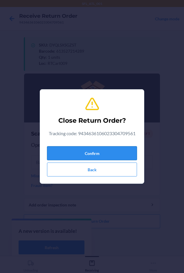
click at [81, 152] on button "Confirm" at bounding box center [92, 153] width 90 height 14
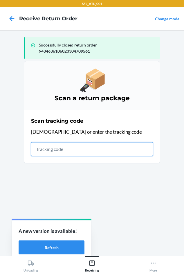
click at [44, 151] on input "text" at bounding box center [92, 149] width 122 height 14
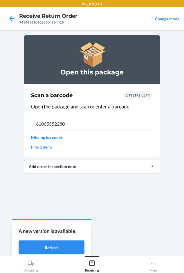
type input "610655522804"
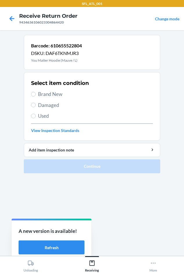
click at [48, 95] on span "Brand New" at bounding box center [95, 94] width 115 height 8
click at [36, 95] on input "Brand New" at bounding box center [33, 94] width 5 height 5
radio input "true"
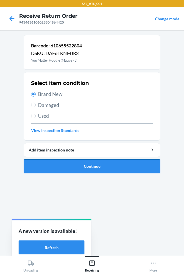
click at [74, 168] on button "Continue" at bounding box center [92, 166] width 137 height 14
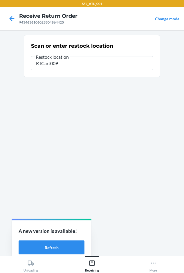
type input "RTCart009"
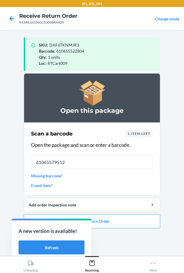
type input "610655795123"
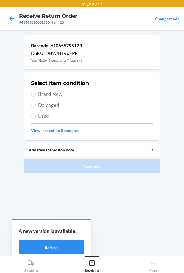
click at [48, 95] on span "Brand New" at bounding box center [95, 94] width 115 height 8
click at [36, 95] on input "Brand New" at bounding box center [33, 94] width 5 height 5
radio input "true"
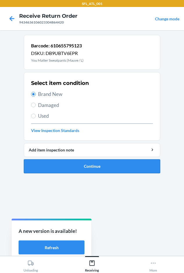
click at [67, 161] on button "Continue" at bounding box center [92, 166] width 137 height 14
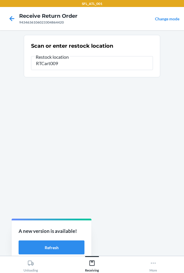
type input "RTCart009"
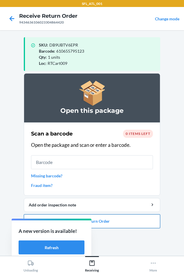
click at [118, 225] on button "Close Return Order" at bounding box center [92, 221] width 137 height 14
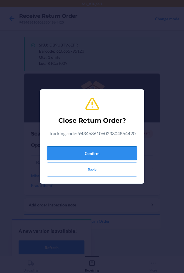
click at [98, 146] on button "Confirm" at bounding box center [92, 153] width 90 height 14
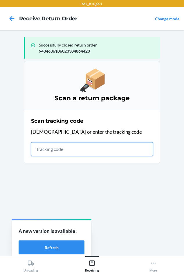
click at [44, 150] on input "text" at bounding box center [92, 149] width 122 height 14
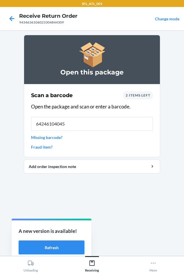
type input "642461040456"
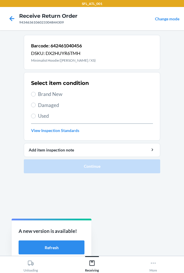
click at [53, 95] on span "Brand New" at bounding box center [95, 94] width 115 height 8
click at [36, 95] on input "Brand New" at bounding box center [33, 94] width 5 height 5
radio input "true"
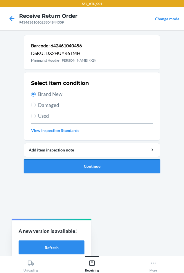
click at [77, 168] on button "Continue" at bounding box center [92, 166] width 137 height 14
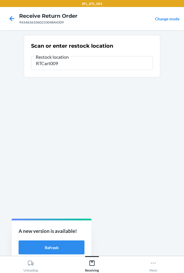
type input "RTCart009"
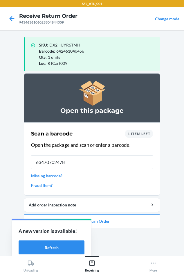
type input "[CREDIT_CARD_NUMBER]"
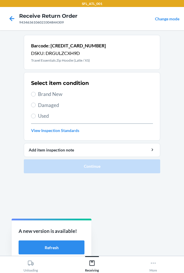
click at [54, 93] on span "Brand New" at bounding box center [95, 94] width 115 height 8
click at [36, 93] on input "Brand New" at bounding box center [33, 94] width 5 height 5
radio input "true"
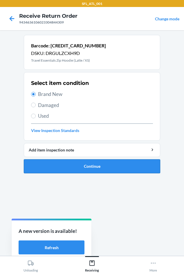
click at [71, 163] on button "Continue" at bounding box center [92, 166] width 137 height 14
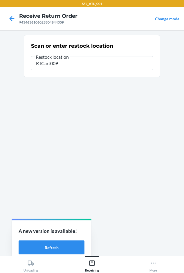
type input "RTCart009"
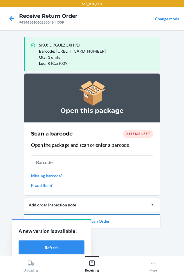
click at [118, 225] on button "Close Return Order" at bounding box center [92, 221] width 137 height 14
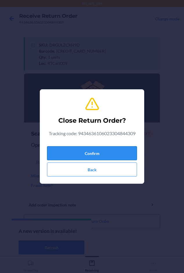
click at [70, 155] on button "Confirm" at bounding box center [92, 153] width 90 height 14
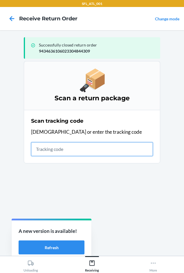
click at [36, 148] on input "text" at bounding box center [92, 149] width 122 height 14
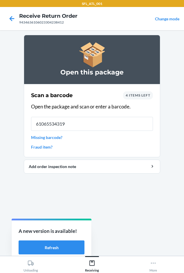
type input "610655343195"
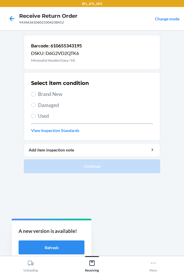
click at [47, 92] on span "Brand New" at bounding box center [95, 94] width 115 height 8
click at [36, 92] on input "Brand New" at bounding box center [33, 94] width 5 height 5
radio input "true"
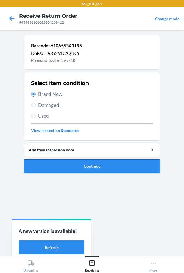
click at [48, 161] on button "Continue" at bounding box center [92, 166] width 137 height 14
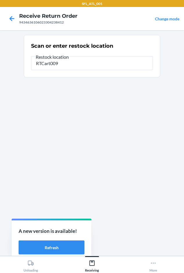
type input "RTCart009"
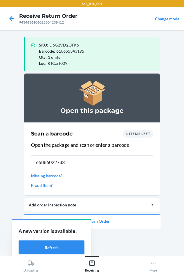
type input "658860227831"
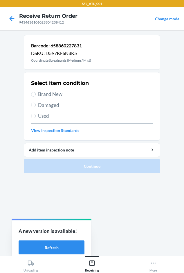
click at [41, 95] on span "Brand New" at bounding box center [95, 94] width 115 height 8
click at [36, 95] on input "Brand New" at bounding box center [33, 94] width 5 height 5
radio input "true"
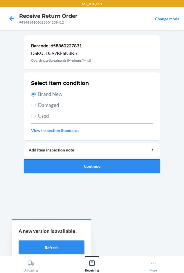
click at [75, 165] on button "Continue" at bounding box center [92, 166] width 137 height 14
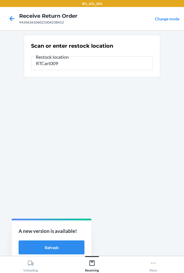
type input "RTCart009"
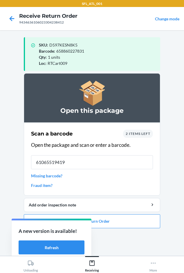
type input "610655194193"
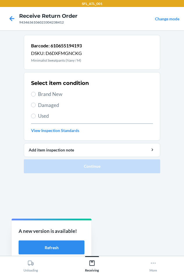
click at [47, 94] on span "Brand New" at bounding box center [95, 94] width 115 height 8
click at [36, 94] on input "Brand New" at bounding box center [33, 94] width 5 height 5
radio input "true"
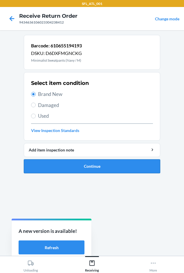
click at [38, 168] on button "Continue" at bounding box center [92, 166] width 137 height 14
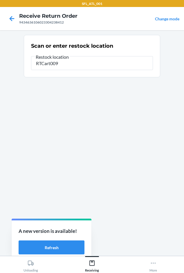
type input "RTCart009"
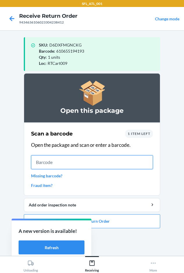
drag, startPoint x: 52, startPoint y: 159, endPoint x: 38, endPoint y: 150, distance: 16.6
click at [52, 159] on input "text" at bounding box center [92, 162] width 122 height 14
type input "658860133903"
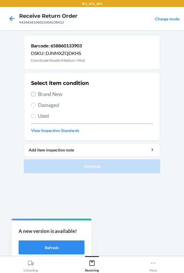
click at [31, 95] on input "Brand New" at bounding box center [33, 94] width 5 height 5
radio input "true"
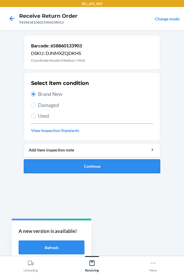
click at [75, 168] on button "Continue" at bounding box center [92, 166] width 137 height 14
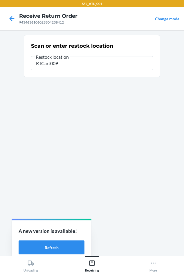
type input "RTCart009"
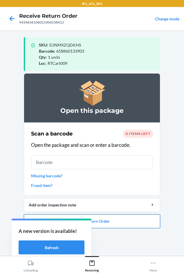
click at [116, 223] on button "Close Return Order" at bounding box center [92, 221] width 137 height 14
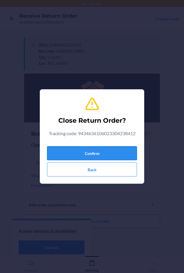
click at [97, 153] on button "Confirm" at bounding box center [92, 153] width 90 height 14
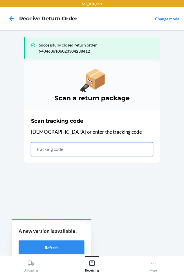
click at [40, 152] on input "text" at bounding box center [92, 149] width 122 height 14
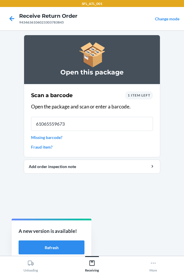
type input "610655596737"
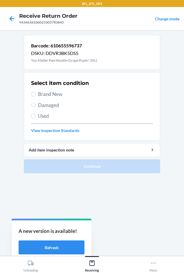
click at [41, 94] on span "Brand New" at bounding box center [95, 94] width 115 height 8
click at [36, 94] on input "Brand New" at bounding box center [33, 94] width 5 height 5
radio input "true"
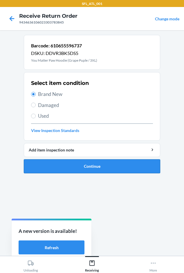
click at [78, 172] on button "Continue" at bounding box center [92, 166] width 137 height 14
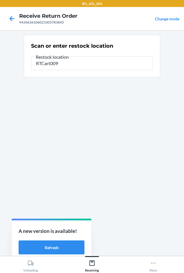
type input "RTCart009"
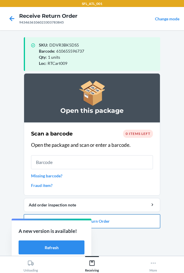
click at [113, 222] on button "Close Return Order" at bounding box center [92, 221] width 137 height 14
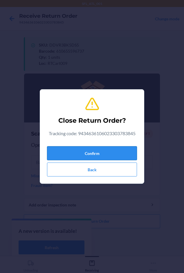
click at [87, 152] on button "Confirm" at bounding box center [92, 153] width 90 height 14
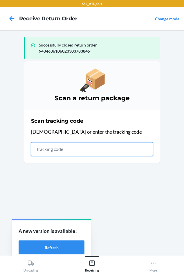
click at [54, 147] on input "text" at bounding box center [92, 149] width 122 height 14
click at [58, 153] on input "text" at bounding box center [92, 149] width 122 height 14
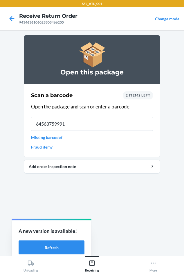
type input "645637599918"
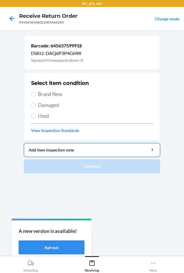
drag, startPoint x: 56, startPoint y: 97, endPoint x: 74, endPoint y: 157, distance: 62.6
click at [56, 97] on span "Brand New" at bounding box center [95, 94] width 115 height 8
click at [36, 97] on input "Brand New" at bounding box center [33, 94] width 5 height 5
radio input "true"
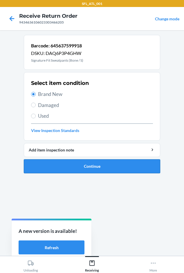
click at [74, 166] on button "Continue" at bounding box center [92, 166] width 137 height 14
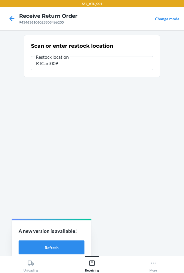
type input "RTCart009"
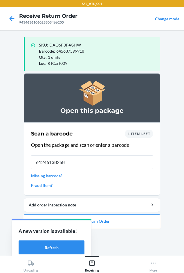
type input "612461382580"
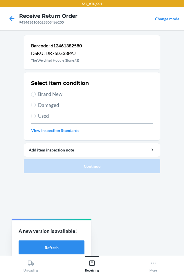
click at [41, 93] on span "Brand New" at bounding box center [95, 94] width 115 height 8
click at [36, 93] on input "Brand New" at bounding box center [33, 94] width 5 height 5
radio input "true"
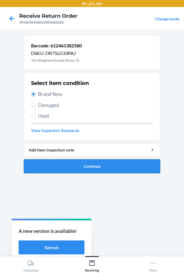
click at [50, 166] on button "Continue" at bounding box center [92, 166] width 137 height 14
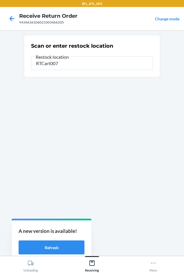
type input "RTCart007"
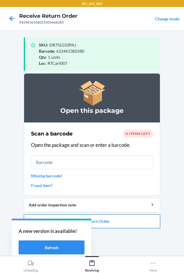
click at [104, 221] on button "Close Return Order" at bounding box center [92, 221] width 137 height 14
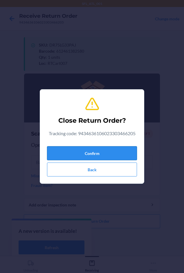
click at [97, 153] on button "Confirm" at bounding box center [92, 153] width 90 height 14
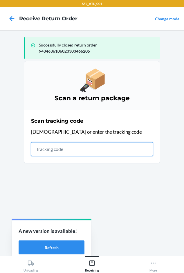
click at [44, 152] on input "text" at bounding box center [92, 149] width 122 height 14
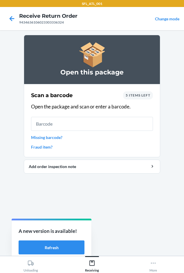
click at [41, 140] on div "Scan a barcode 5 items left Open the package and scan or enter a barcode. Missi…" at bounding box center [92, 121] width 122 height 62
click at [42, 138] on link "Missing barcode?" at bounding box center [92, 137] width 122 height 6
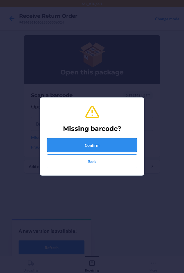
click at [75, 146] on button "Confirm" at bounding box center [92, 145] width 90 height 14
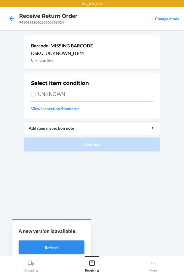
click at [36, 93] on label "UNKNOWN" at bounding box center [92, 94] width 122 height 8
click at [36, 93] on input "UNKNOWN" at bounding box center [33, 94] width 5 height 5
radio input "true"
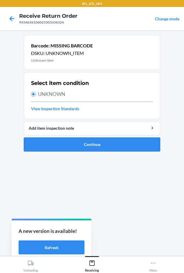
click at [51, 144] on button "Continue" at bounding box center [92, 145] width 137 height 14
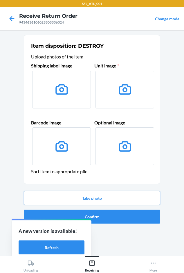
click at [80, 198] on button "Take photo" at bounding box center [92, 198] width 137 height 14
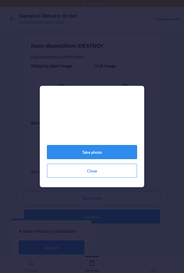
click at [84, 157] on button "Take photo" at bounding box center [92, 152] width 90 height 14
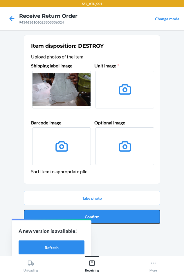
click at [101, 217] on button "Confirm" at bounding box center [92, 217] width 137 height 14
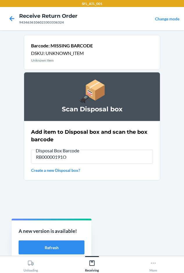
type input "RB00000191O"
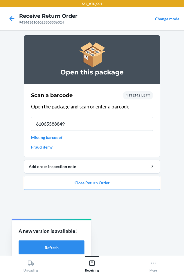
type input "610655888498"
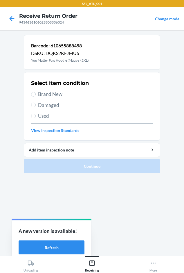
click at [55, 94] on span "Brand New" at bounding box center [95, 94] width 115 height 8
click at [36, 94] on input "Brand New" at bounding box center [33, 94] width 5 height 5
radio input "true"
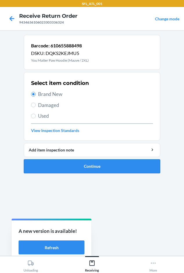
click at [62, 162] on button "Continue" at bounding box center [92, 166] width 137 height 14
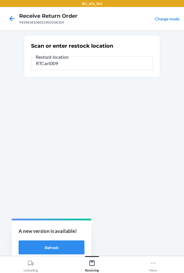
type input "RTCart009"
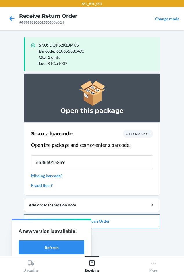
type input "658860153598"
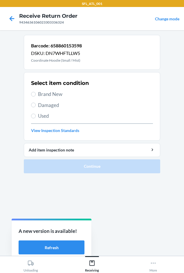
click at [49, 94] on span "Brand New" at bounding box center [95, 94] width 115 height 8
click at [36, 94] on input "Brand New" at bounding box center [33, 94] width 5 height 5
radio input "true"
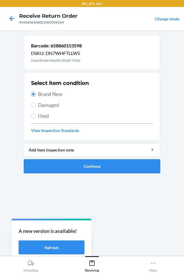
click at [67, 167] on button "Continue" at bounding box center [92, 166] width 137 height 14
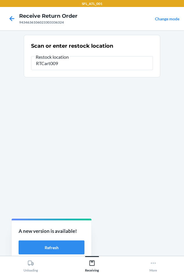
type input "RTCart009"
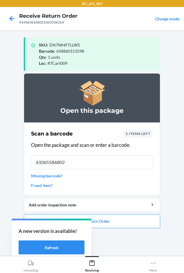
type input "610655868025"
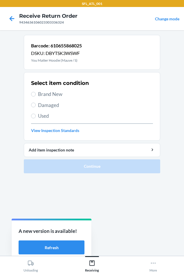
click at [45, 93] on span "Brand New" at bounding box center [95, 94] width 115 height 8
click at [36, 93] on input "Brand New" at bounding box center [33, 94] width 5 height 5
radio input "true"
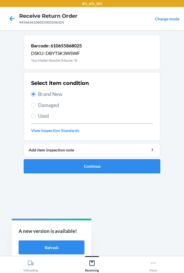
click at [66, 168] on button "Continue" at bounding box center [92, 166] width 137 height 14
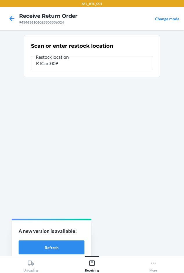
type input "RTCart009"
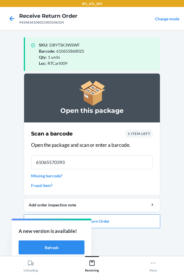
type input "610655703937"
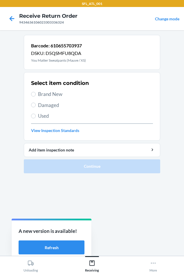
drag, startPoint x: 36, startPoint y: 92, endPoint x: 61, endPoint y: 139, distance: 53.2
click at [35, 93] on label "Brand New" at bounding box center [92, 94] width 122 height 8
click at [35, 93] on input "Brand New" at bounding box center [33, 94] width 5 height 5
radio input "true"
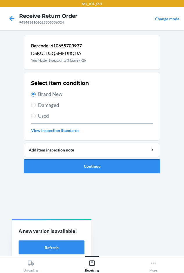
click at [72, 169] on button "Continue" at bounding box center [92, 166] width 137 height 14
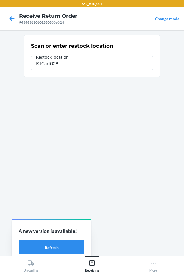
type input "RTCart009"
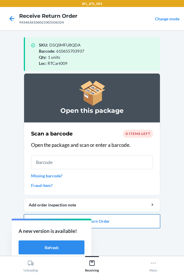
click at [112, 227] on button "Close Return Order" at bounding box center [92, 221] width 137 height 14
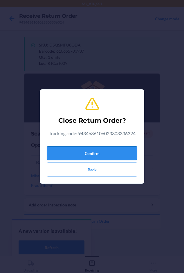
click at [76, 156] on button "Confirm" at bounding box center [92, 153] width 90 height 14
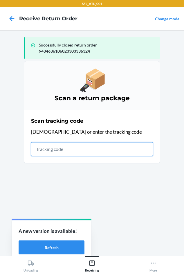
click at [46, 152] on input "text" at bounding box center [92, 149] width 122 height 14
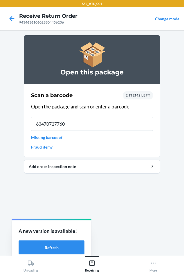
type input "634707277603"
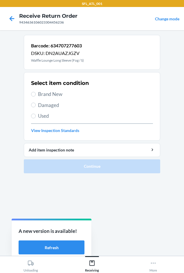
click at [55, 89] on div "Select item condition Brand New Damaged Used View Inspection Standards" at bounding box center [92, 107] width 122 height 58
click at [56, 97] on span "Brand New" at bounding box center [95, 94] width 115 height 8
click at [36, 97] on input "Brand New" at bounding box center [33, 94] width 5 height 5
radio input "true"
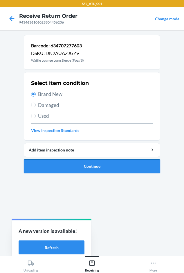
click at [64, 166] on button "Continue" at bounding box center [92, 166] width 137 height 14
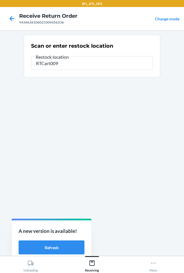
type input "RTCart009"
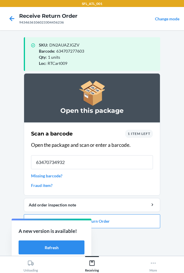
type input "634707349324"
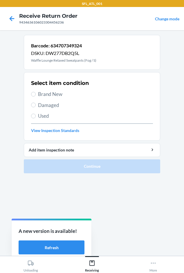
drag, startPoint x: 49, startPoint y: 94, endPoint x: 52, endPoint y: 158, distance: 63.7
click at [49, 94] on span "Brand New" at bounding box center [95, 94] width 115 height 8
click at [36, 94] on input "Brand New" at bounding box center [33, 94] width 5 height 5
radio input "true"
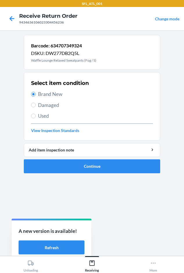
click at [56, 174] on ol "Barcode: 634707349324 DSKU: DW277DB2Q5L Waffle Lounge Relaxed Sweatpants (Fog /…" at bounding box center [92, 106] width 137 height 143
click at [55, 161] on button "Continue" at bounding box center [92, 166] width 137 height 14
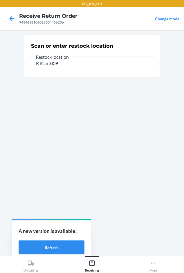
type input "RTCart009"
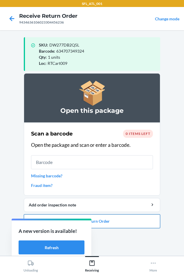
click at [94, 219] on button "Close Return Order" at bounding box center [92, 221] width 137 height 14
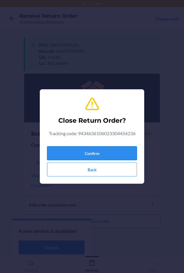
drag, startPoint x: 74, startPoint y: 151, endPoint x: 70, endPoint y: 148, distance: 5.6
click at [74, 152] on button "Confirm" at bounding box center [92, 153] width 90 height 14
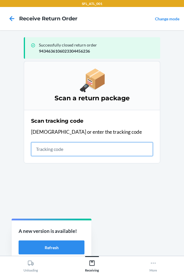
click at [50, 147] on input "text" at bounding box center [92, 149] width 122 height 14
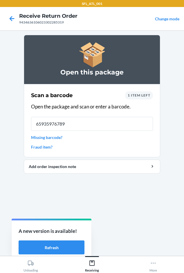
type input "659359767890"
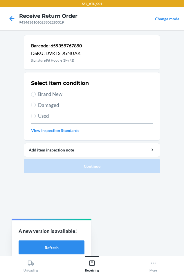
click at [53, 94] on span "Brand New" at bounding box center [95, 94] width 115 height 8
click at [36, 94] on input "Brand New" at bounding box center [33, 94] width 5 height 5
radio input "true"
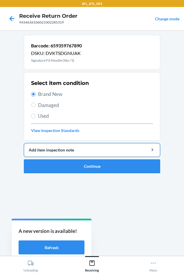
click at [47, 157] on button "Add item inspection note" at bounding box center [92, 150] width 137 height 14
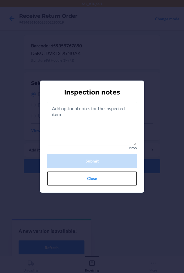
drag, startPoint x: 95, startPoint y: 180, endPoint x: 88, endPoint y: 180, distance: 6.7
click at [95, 180] on button "Close" at bounding box center [92, 179] width 90 height 14
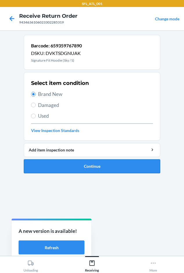
click at [54, 170] on button "Continue" at bounding box center [92, 166] width 137 height 14
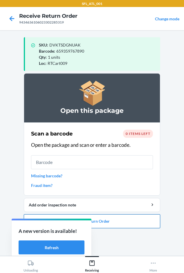
click at [117, 226] on button "Close Return Order" at bounding box center [92, 221] width 137 height 14
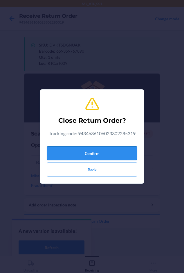
click at [86, 156] on button "Confirm" at bounding box center [92, 153] width 90 height 14
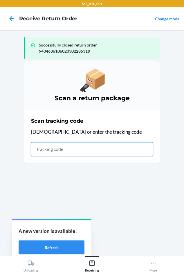
click at [46, 153] on input "text" at bounding box center [92, 149] width 122 height 14
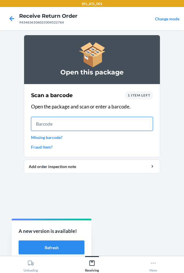
click at [55, 122] on input "text" at bounding box center [92, 124] width 122 height 14
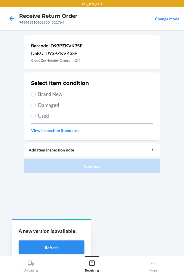
click at [39, 90] on span "Brand New" at bounding box center [95, 94] width 115 height 8
click at [36, 92] on input "Brand New" at bounding box center [33, 94] width 5 height 5
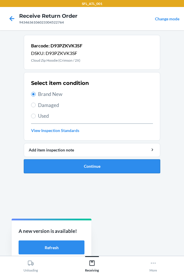
click at [50, 167] on button "Continue" at bounding box center [92, 166] width 137 height 14
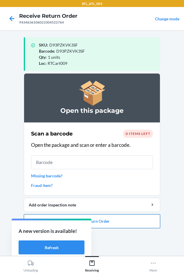
click at [106, 221] on button "Close Return Order" at bounding box center [92, 221] width 137 height 14
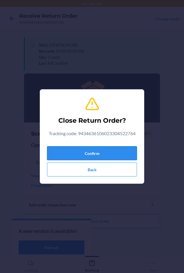
click at [93, 151] on button "Confirm" at bounding box center [92, 153] width 90 height 14
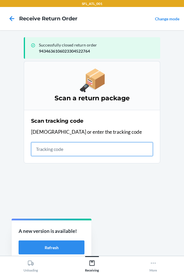
click at [39, 150] on input "text" at bounding box center [92, 149] width 122 height 14
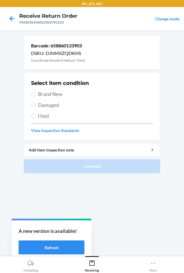
click at [46, 95] on span "Brand New" at bounding box center [95, 94] width 115 height 8
click at [36, 95] on input "Brand New" at bounding box center [33, 94] width 5 height 5
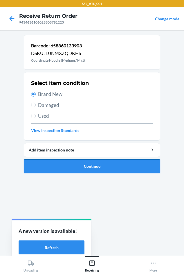
click at [62, 165] on button "Continue" at bounding box center [92, 166] width 137 height 14
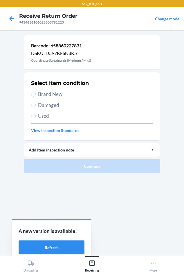
click at [39, 94] on span "Brand New" at bounding box center [95, 94] width 115 height 8
click at [36, 94] on input "Brand New" at bounding box center [33, 94] width 5 height 5
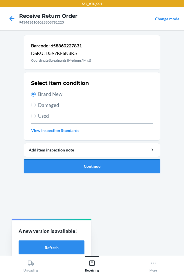
click at [68, 169] on button "Continue" at bounding box center [92, 166] width 137 height 14
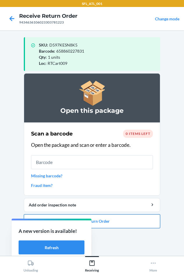
click at [123, 221] on button "Close Return Order" at bounding box center [92, 221] width 137 height 14
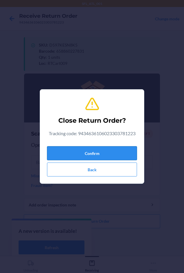
click at [104, 155] on button "Confirm" at bounding box center [92, 153] width 90 height 14
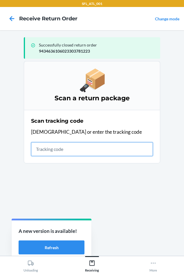
click at [43, 151] on input "text" at bounding box center [92, 149] width 122 height 14
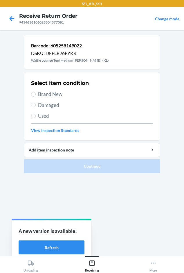
click at [42, 94] on span "Brand New" at bounding box center [95, 94] width 115 height 8
click at [36, 94] on input "Brand New" at bounding box center [33, 94] width 5 height 5
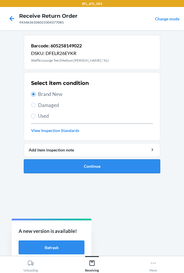
click at [57, 166] on button "Continue" at bounding box center [92, 166] width 137 height 14
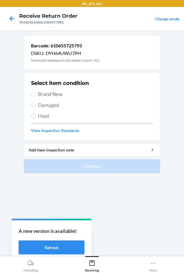
click at [50, 91] on span "Brand New" at bounding box center [95, 94] width 115 height 8
click at [36, 92] on input "Brand New" at bounding box center [33, 94] width 5 height 5
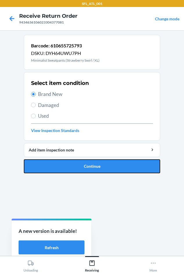
click at [50, 160] on button "Continue" at bounding box center [92, 166] width 137 height 14
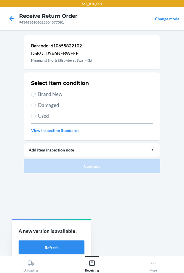
click at [48, 92] on span "Brand New" at bounding box center [95, 94] width 115 height 8
click at [36, 92] on input "Brand New" at bounding box center [33, 94] width 5 height 5
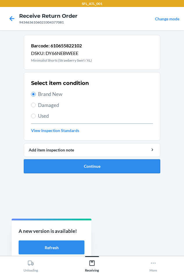
click at [71, 169] on button "Continue" at bounding box center [92, 166] width 137 height 14
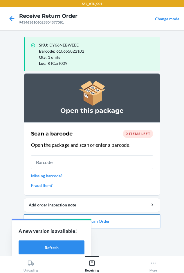
click at [107, 220] on button "Close Return Order" at bounding box center [92, 221] width 137 height 14
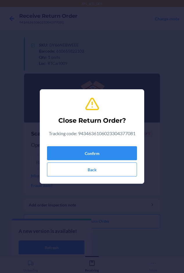
click at [94, 146] on div "Confirm Back" at bounding box center [92, 160] width 90 height 33
click at [91, 149] on button "Confirm" at bounding box center [92, 153] width 90 height 14
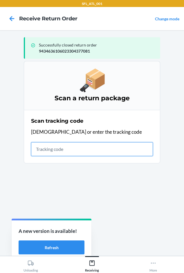
click at [41, 149] on input "text" at bounding box center [92, 149] width 122 height 14
drag, startPoint x: 41, startPoint y: 149, endPoint x: 41, endPoint y: 145, distance: 3.2
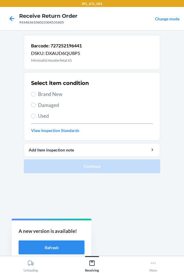
drag, startPoint x: 56, startPoint y: 95, endPoint x: 60, endPoint y: 133, distance: 37.5
click at [56, 95] on span "Brand New" at bounding box center [95, 94] width 115 height 8
click at [36, 95] on input "Brand New" at bounding box center [33, 94] width 5 height 5
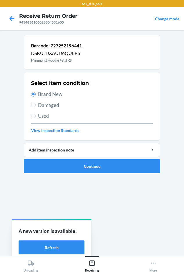
click at [72, 175] on ol "Barcode: 727252196441 DSKU: DXAUD6QU8P5 Minimalist Hoodie Petal XS Select item …" at bounding box center [92, 106] width 137 height 143
click at [68, 160] on button "Continue" at bounding box center [92, 166] width 137 height 14
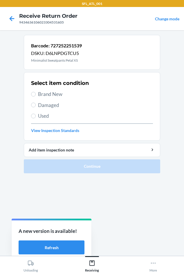
click at [53, 96] on span "Brand New" at bounding box center [95, 94] width 115 height 8
click at [36, 96] on input "Brand New" at bounding box center [33, 94] width 5 height 5
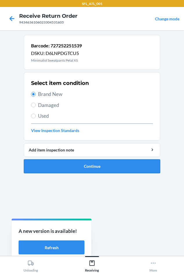
click at [67, 168] on button "Continue" at bounding box center [92, 166] width 137 height 14
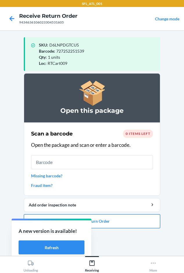
click at [100, 220] on button "Close Return Order" at bounding box center [92, 221] width 137 height 14
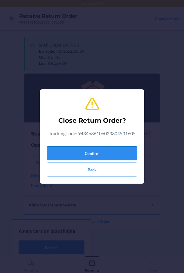
click at [89, 150] on button "Confirm" at bounding box center [92, 153] width 90 height 14
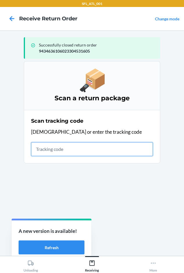
click at [56, 149] on input "text" at bounding box center [92, 149] width 122 height 14
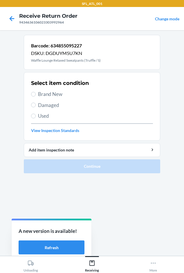
drag, startPoint x: 45, startPoint y: 95, endPoint x: 67, endPoint y: 158, distance: 66.2
click at [46, 95] on span "Brand New" at bounding box center [95, 94] width 115 height 8
click at [36, 95] on input "Brand New" at bounding box center [33, 94] width 5 height 5
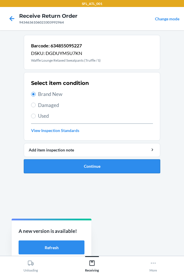
click at [68, 160] on button "Continue" at bounding box center [92, 166] width 137 height 14
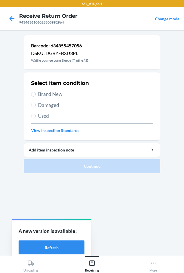
click at [43, 94] on span "Brand New" at bounding box center [95, 94] width 115 height 8
click at [36, 94] on input "Brand New" at bounding box center [33, 94] width 5 height 5
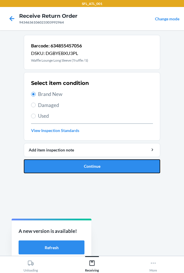
click at [65, 166] on button "Continue" at bounding box center [92, 166] width 137 height 14
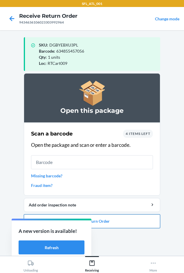
click at [118, 223] on button "Close Return Order" at bounding box center [92, 221] width 137 height 14
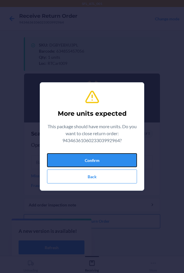
click at [104, 162] on button "Confirm" at bounding box center [92, 160] width 90 height 14
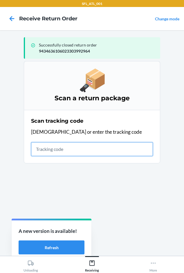
click at [46, 149] on input "text" at bounding box center [92, 149] width 122 height 14
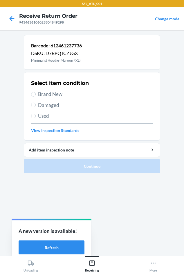
click at [45, 96] on span "Brand New" at bounding box center [95, 94] width 115 height 8
click at [36, 96] on input "Brand New" at bounding box center [33, 94] width 5 height 5
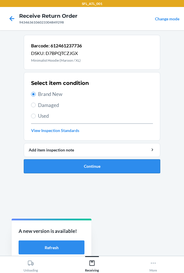
click at [63, 163] on button "Continue" at bounding box center [92, 166] width 137 height 14
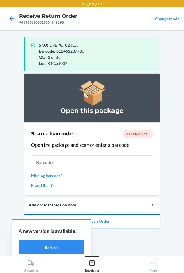
click at [113, 224] on button "Close Return Order" at bounding box center [92, 221] width 137 height 14
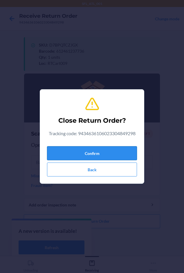
click at [100, 151] on button "Confirm" at bounding box center [92, 153] width 90 height 14
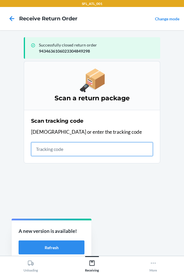
click at [35, 152] on input "text" at bounding box center [92, 149] width 122 height 14
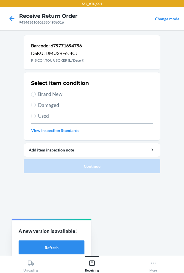
click at [48, 93] on span "Brand New" at bounding box center [95, 94] width 115 height 8
click at [36, 93] on input "Brand New" at bounding box center [33, 94] width 5 height 5
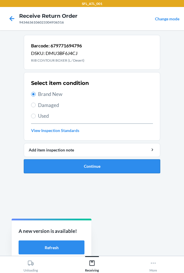
click at [68, 168] on button "Continue" at bounding box center [92, 166] width 137 height 14
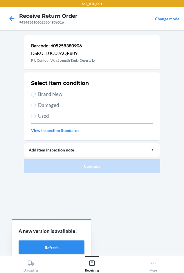
click at [45, 94] on span "Brand New" at bounding box center [95, 94] width 115 height 8
click at [36, 94] on input "Brand New" at bounding box center [33, 94] width 5 height 5
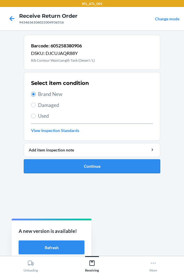
click at [58, 160] on button "Continue" at bounding box center [92, 166] width 137 height 14
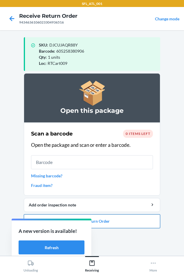
click at [105, 223] on button "Close Return Order" at bounding box center [92, 221] width 137 height 14
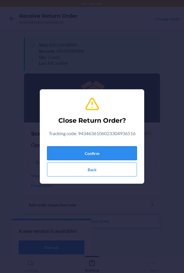
click at [91, 153] on button "Confirm" at bounding box center [92, 153] width 90 height 14
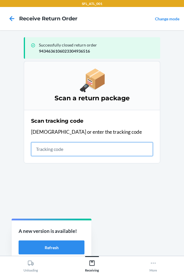
click at [38, 152] on input "text" at bounding box center [92, 149] width 122 height 14
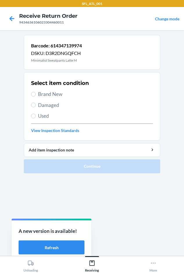
click at [51, 96] on span "Brand New" at bounding box center [95, 94] width 115 height 8
click at [36, 96] on input "Brand New" at bounding box center [33, 94] width 5 height 5
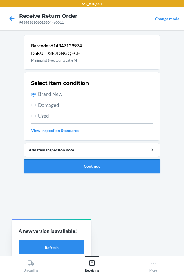
click at [66, 161] on button "Continue" at bounding box center [92, 166] width 137 height 14
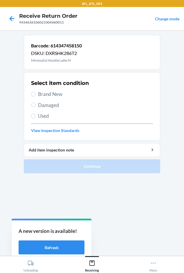
click at [51, 92] on span "Brand New" at bounding box center [95, 94] width 115 height 8
click at [36, 92] on input "Brand New" at bounding box center [33, 94] width 5 height 5
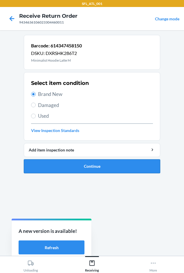
click at [35, 165] on button "Continue" at bounding box center [92, 166] width 137 height 14
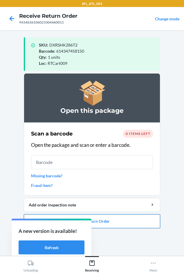
click at [99, 220] on button "Close Return Order" at bounding box center [92, 221] width 137 height 14
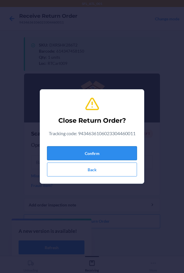
click at [80, 153] on button "Confirm" at bounding box center [92, 153] width 90 height 14
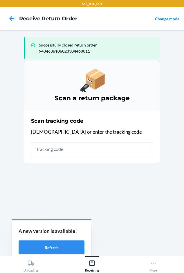
click at [24, 151] on section "Scan tracking code Scan or enter the tracking code" at bounding box center [92, 136] width 137 height 53
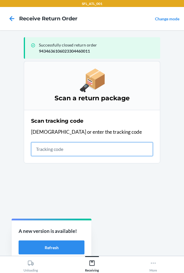
click at [41, 151] on input "text" at bounding box center [92, 149] width 122 height 14
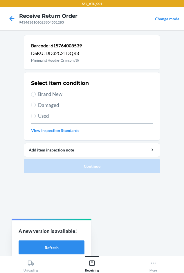
click at [49, 97] on span "Brand New" at bounding box center [95, 94] width 115 height 8
click at [36, 97] on input "Brand New" at bounding box center [33, 94] width 5 height 5
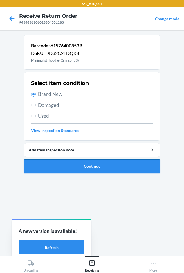
click at [58, 165] on button "Continue" at bounding box center [92, 166] width 137 height 14
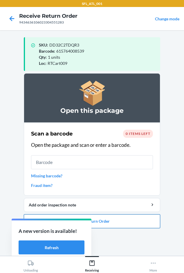
click at [108, 224] on button "Close Return Order" at bounding box center [92, 221] width 137 height 14
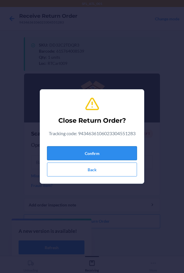
click at [94, 159] on button "Confirm" at bounding box center [92, 153] width 90 height 14
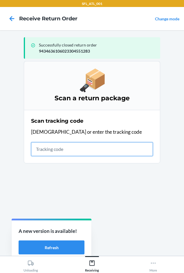
click at [50, 153] on input "text" at bounding box center [92, 149] width 122 height 14
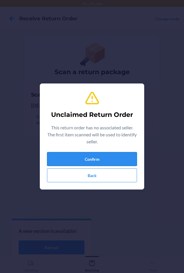
click at [75, 157] on button "Confirm" at bounding box center [92, 159] width 90 height 14
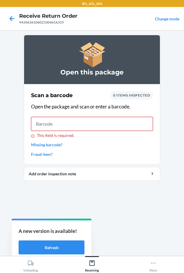
click at [52, 121] on input "This field is required." at bounding box center [92, 124] width 122 height 14
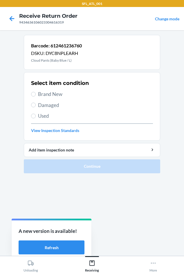
click at [55, 95] on span "Brand New" at bounding box center [95, 94] width 115 height 8
click at [36, 95] on input "Brand New" at bounding box center [33, 94] width 5 height 5
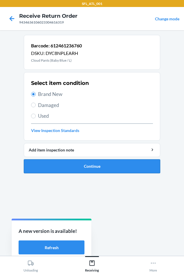
click at [71, 165] on button "Continue" at bounding box center [92, 166] width 137 height 14
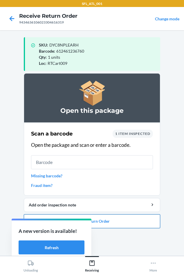
click at [123, 220] on button "Close Return Order" at bounding box center [92, 221] width 137 height 14
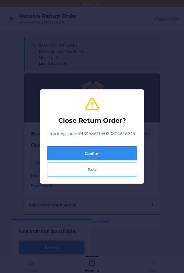
click at [94, 155] on button "Confirm" at bounding box center [92, 153] width 90 height 14
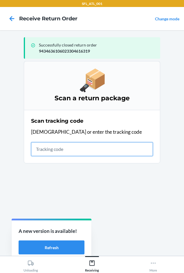
click at [35, 150] on input "text" at bounding box center [92, 149] width 122 height 14
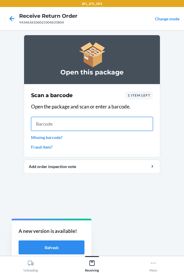
click at [53, 126] on input "text" at bounding box center [92, 124] width 122 height 14
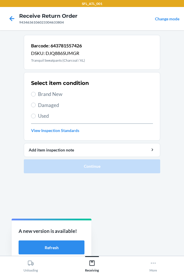
click at [52, 93] on span "Brand New" at bounding box center [95, 94] width 115 height 8
click at [36, 93] on input "Brand New" at bounding box center [33, 94] width 5 height 5
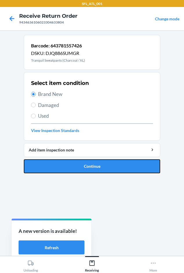
click at [76, 163] on button "Continue" at bounding box center [92, 166] width 137 height 14
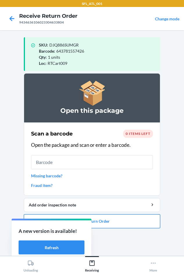
click at [120, 226] on button "Close Return Order" at bounding box center [92, 221] width 137 height 14
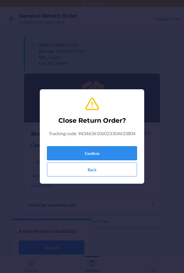
click at [87, 155] on button "Confirm" at bounding box center [92, 153] width 90 height 14
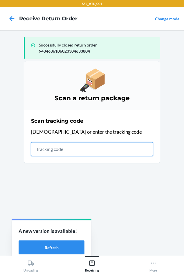
click at [49, 149] on input "text" at bounding box center [92, 149] width 122 height 14
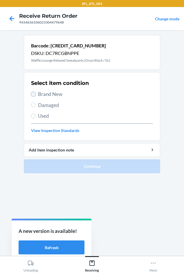
click at [33, 92] on input "Brand New" at bounding box center [33, 94] width 5 height 5
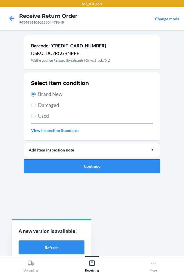
click at [72, 167] on button "Continue" at bounding box center [92, 166] width 137 height 14
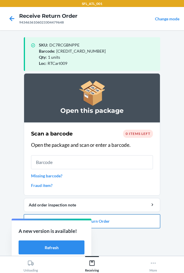
click at [106, 222] on button "Close Return Order" at bounding box center [92, 221] width 137 height 14
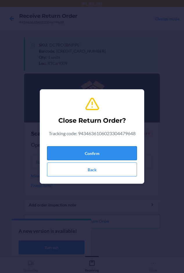
click at [76, 154] on button "Confirm" at bounding box center [92, 153] width 90 height 14
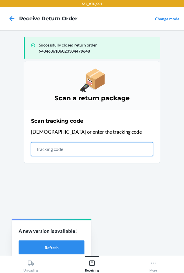
drag, startPoint x: 33, startPoint y: 147, endPoint x: 37, endPoint y: 148, distance: 3.8
click at [34, 147] on input "text" at bounding box center [92, 149] width 122 height 14
click at [40, 151] on input "text" at bounding box center [92, 149] width 122 height 14
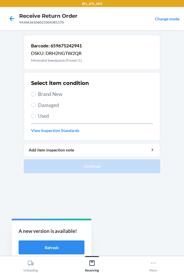
drag, startPoint x: 36, startPoint y: 92, endPoint x: 49, endPoint y: 115, distance: 25.9
click at [36, 92] on label "Brand New" at bounding box center [92, 94] width 122 height 8
click at [36, 92] on input "Brand New" at bounding box center [33, 94] width 5 height 5
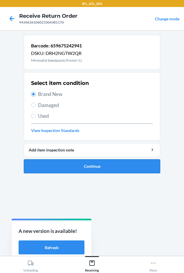
click at [80, 169] on button "Continue" at bounding box center [92, 166] width 137 height 14
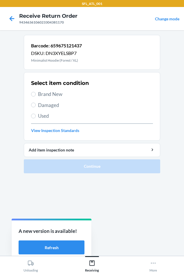
click at [44, 94] on span "Brand New" at bounding box center [95, 94] width 115 height 8
click at [36, 94] on input "Brand New" at bounding box center [33, 94] width 5 height 5
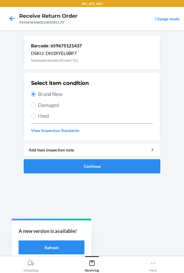
click at [66, 167] on button "Continue" at bounding box center [92, 166] width 137 height 14
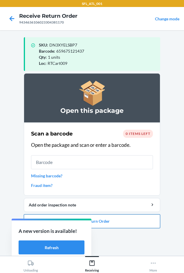
click at [113, 224] on button "Close Return Order" at bounding box center [92, 221] width 137 height 14
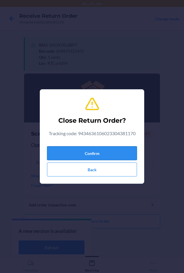
click at [85, 149] on button "Confirm" at bounding box center [92, 153] width 90 height 14
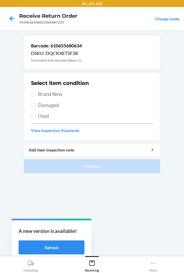
click at [39, 95] on span "Brand New" at bounding box center [95, 94] width 115 height 8
click at [36, 95] on input "Brand New" at bounding box center [33, 94] width 5 height 5
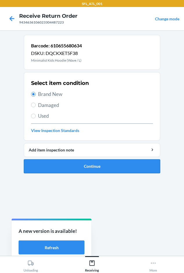
click at [69, 165] on button "Continue" at bounding box center [92, 166] width 137 height 14
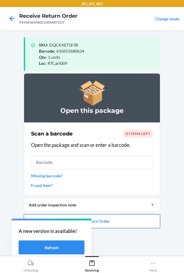
click at [106, 222] on button "Close Return Order" at bounding box center [92, 221] width 137 height 14
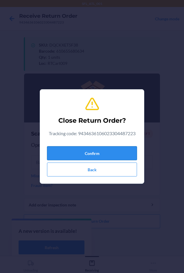
click at [92, 147] on button "Confirm" at bounding box center [92, 153] width 90 height 14
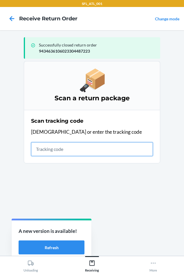
click at [50, 151] on input "text" at bounding box center [92, 149] width 122 height 14
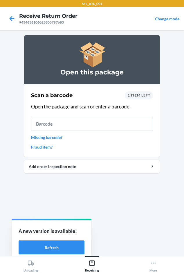
click at [40, 138] on link "Missing barcode?" at bounding box center [92, 137] width 122 height 6
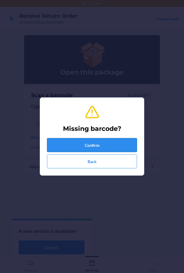
click at [75, 146] on button "Confirm" at bounding box center [92, 145] width 90 height 14
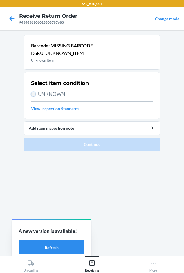
click at [33, 95] on input "UNKNOWN" at bounding box center [33, 94] width 5 height 5
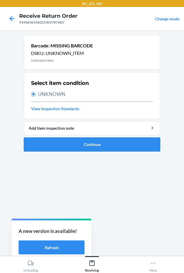
click at [56, 151] on button "Continue" at bounding box center [92, 145] width 137 height 14
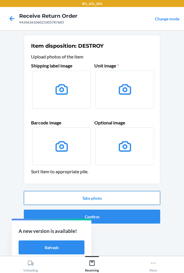
click at [96, 198] on button "Take photo" at bounding box center [92, 198] width 137 height 14
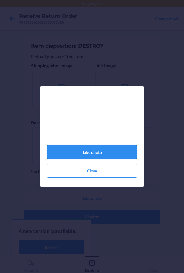
click at [100, 157] on button "Take photo" at bounding box center [92, 152] width 90 height 14
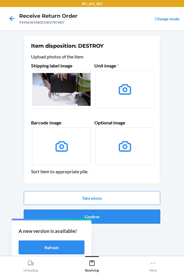
click at [96, 216] on button "Confirm" at bounding box center [92, 217] width 137 height 14
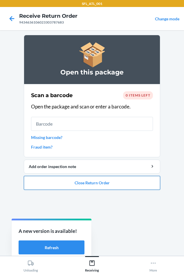
click at [82, 188] on button "Close Return Order" at bounding box center [92, 183] width 137 height 14
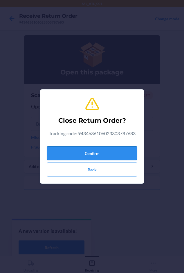
click at [80, 151] on button "Confirm" at bounding box center [92, 153] width 90 height 14
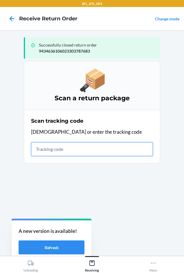
click at [48, 151] on input "text" at bounding box center [92, 149] width 122 height 14
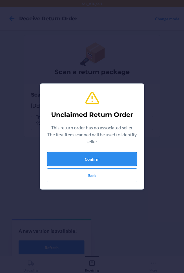
click at [86, 156] on button "Confirm" at bounding box center [92, 159] width 90 height 14
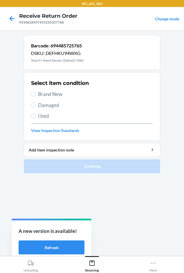
click at [42, 93] on span "Brand New" at bounding box center [95, 94] width 115 height 8
click at [36, 93] on input "Brand New" at bounding box center [33, 94] width 5 height 5
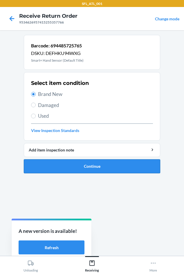
click at [60, 168] on button "Continue" at bounding box center [92, 166] width 137 height 14
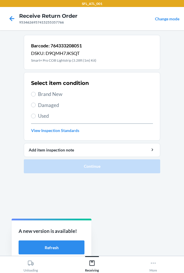
click at [49, 90] on span "Brand New" at bounding box center [95, 94] width 115 height 8
click at [36, 92] on input "Brand New" at bounding box center [33, 94] width 5 height 5
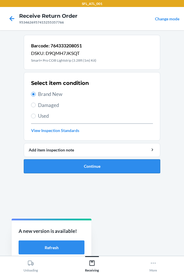
click at [56, 165] on button "Continue" at bounding box center [92, 166] width 137 height 14
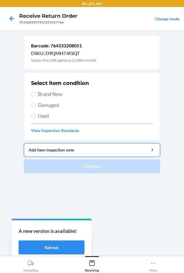
drag, startPoint x: 44, startPoint y: 94, endPoint x: 64, endPoint y: 154, distance: 63.5
click at [44, 93] on span "Brand New" at bounding box center [95, 94] width 115 height 8
click at [36, 93] on input "Brand New" at bounding box center [33, 94] width 5 height 5
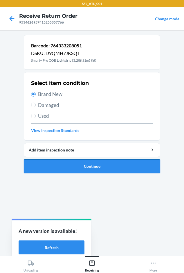
click at [67, 164] on button "Continue" at bounding box center [92, 166] width 137 height 14
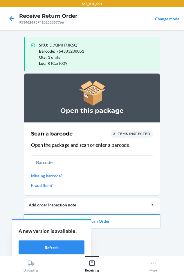
click at [116, 223] on button "Close Return Order" at bounding box center [92, 221] width 137 height 14
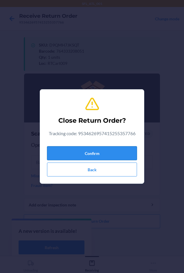
click at [86, 156] on button "Confirm" at bounding box center [92, 153] width 90 height 14
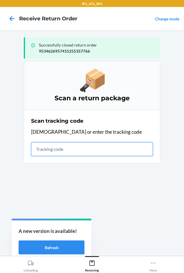
click at [46, 153] on input "text" at bounding box center [92, 149] width 122 height 14
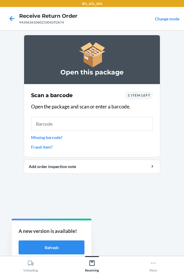
click at [36, 138] on link "Missing barcode?" at bounding box center [92, 137] width 122 height 6
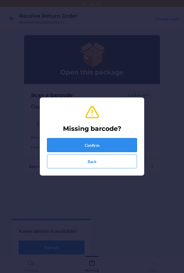
click at [83, 147] on button "Confirm" at bounding box center [92, 145] width 90 height 14
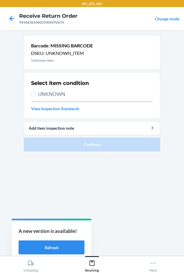
click at [31, 92] on label "UNKNOWN" at bounding box center [92, 94] width 122 height 8
click at [31, 92] on input "UNKNOWN" at bounding box center [33, 94] width 5 height 5
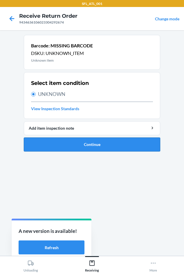
click at [52, 138] on button "Continue" at bounding box center [92, 145] width 137 height 14
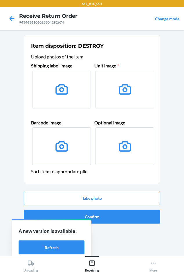
click at [73, 197] on button "Take photo" at bounding box center [92, 198] width 137 height 14
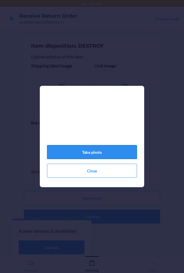
click at [51, 151] on button "Take photo" at bounding box center [92, 152] width 90 height 14
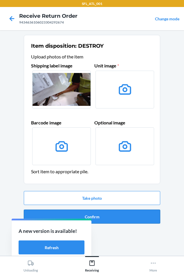
click at [114, 217] on button "Confirm" at bounding box center [92, 217] width 137 height 14
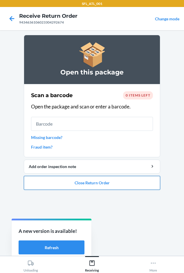
click at [73, 186] on button "Close Return Order" at bounding box center [92, 183] width 137 height 14
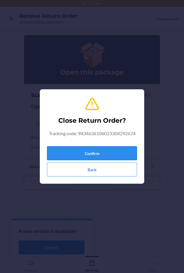
click at [79, 153] on button "Confirm" at bounding box center [92, 153] width 90 height 14
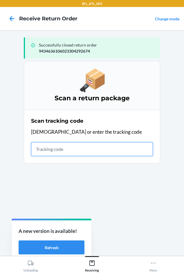
click at [39, 151] on input "text" at bounding box center [92, 149] width 122 height 14
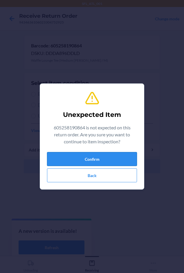
click at [75, 156] on button "Confirm" at bounding box center [92, 159] width 90 height 14
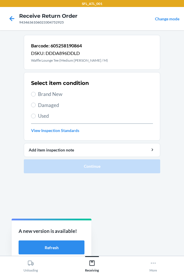
click at [46, 94] on span "Brand New" at bounding box center [95, 94] width 115 height 8
click at [36, 94] on input "Brand New" at bounding box center [33, 94] width 5 height 5
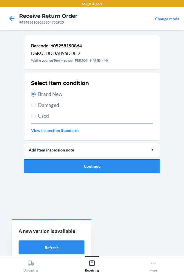
click at [50, 169] on button "Continue" at bounding box center [92, 166] width 137 height 14
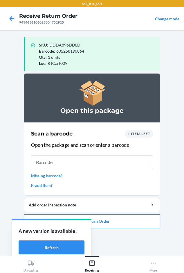
click at [103, 221] on button "Close Return Order" at bounding box center [92, 221] width 137 height 14
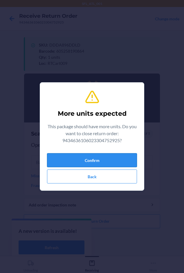
click at [84, 159] on button "Confirm" at bounding box center [92, 160] width 90 height 14
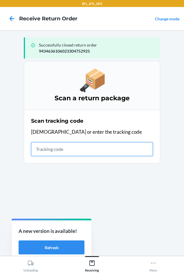
click at [43, 149] on input "text" at bounding box center [92, 149] width 122 height 14
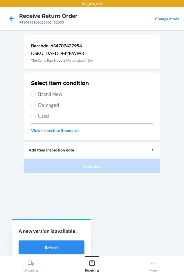
click at [39, 115] on span "Used" at bounding box center [95, 116] width 115 height 8
click at [36, 115] on input "Used" at bounding box center [33, 116] width 5 height 5
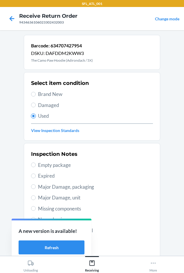
scroll to position [77, 0]
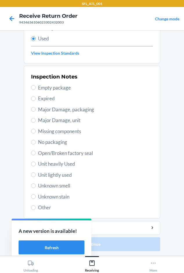
click at [47, 163] on span "Unit heavily Used" at bounding box center [95, 164] width 115 height 8
click at [36, 163] on input "Unit heavily Used" at bounding box center [33, 164] width 5 height 5
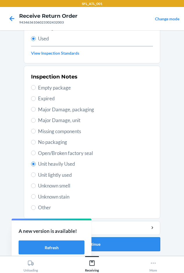
click at [101, 247] on button "Continue" at bounding box center [92, 244] width 137 height 14
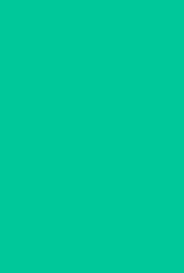
scroll to position [0, 0]
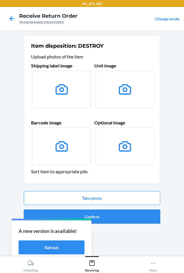
click at [104, 220] on button "Confirm" at bounding box center [92, 217] width 137 height 14
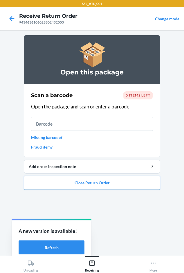
click at [38, 187] on button "Close Return Order" at bounding box center [92, 183] width 137 height 14
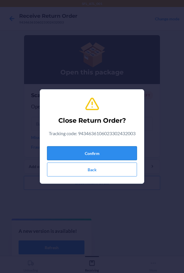
click at [63, 150] on button "Confirm" at bounding box center [92, 153] width 90 height 14
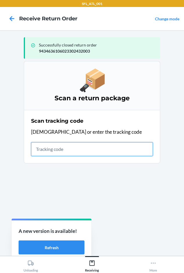
click at [41, 151] on input "text" at bounding box center [92, 149] width 122 height 14
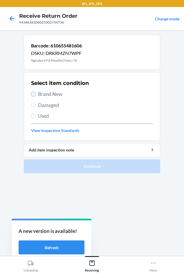
click at [34, 95] on input "Brand New" at bounding box center [33, 94] width 5 height 5
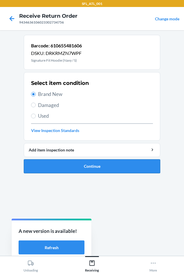
click at [89, 166] on button "Continue" at bounding box center [92, 166] width 137 height 14
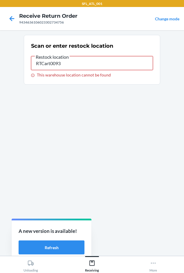
click at [104, 63] on input "RTCart0093" at bounding box center [92, 63] width 122 height 14
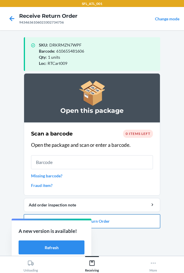
click at [116, 224] on button "Close Return Order" at bounding box center [92, 221] width 137 height 14
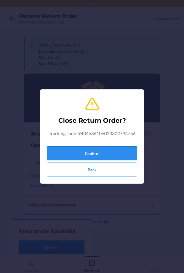
click at [86, 155] on button "Confirm" at bounding box center [92, 153] width 90 height 14
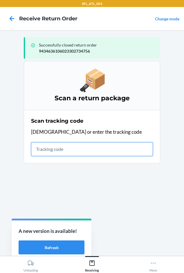
click at [41, 146] on input "text" at bounding box center [92, 149] width 122 height 14
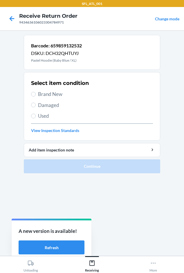
click at [53, 93] on span "Brand New" at bounding box center [95, 94] width 115 height 8
click at [36, 93] on input "Brand New" at bounding box center [33, 94] width 5 height 5
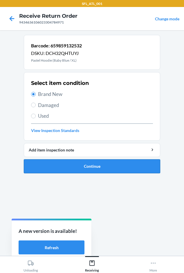
click at [77, 162] on button "Continue" at bounding box center [92, 166] width 137 height 14
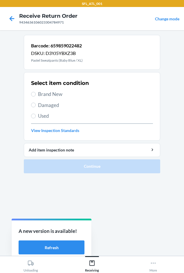
click at [31, 96] on label "Brand New" at bounding box center [92, 94] width 122 height 8
click at [31, 96] on input "Brand New" at bounding box center [33, 94] width 5 height 5
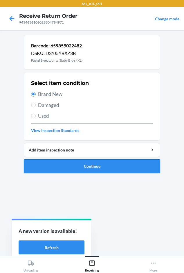
click at [82, 164] on button "Continue" at bounding box center [92, 166] width 137 height 14
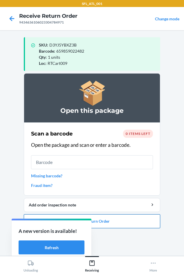
click at [122, 224] on button "Close Return Order" at bounding box center [92, 221] width 137 height 14
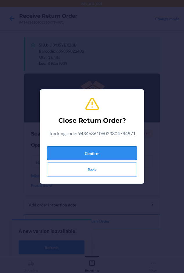
click at [72, 150] on button "Confirm" at bounding box center [92, 153] width 90 height 14
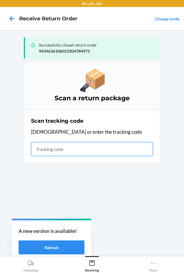
click at [38, 150] on input "text" at bounding box center [92, 149] width 122 height 14
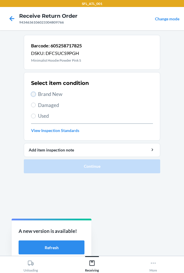
click at [34, 93] on input "Brand New" at bounding box center [33, 94] width 5 height 5
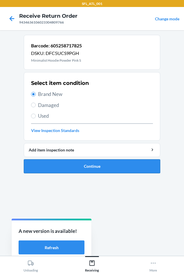
click at [97, 164] on button "Continue" at bounding box center [92, 166] width 137 height 14
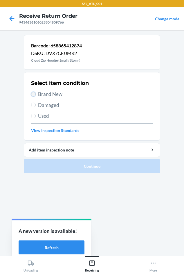
click at [32, 94] on input "Brand New" at bounding box center [33, 94] width 5 height 5
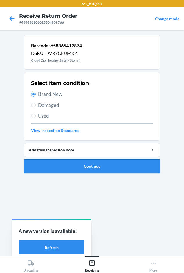
click at [33, 161] on button "Continue" at bounding box center [92, 166] width 137 height 14
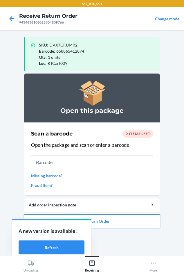
click at [102, 224] on button "Close Return Order" at bounding box center [92, 221] width 137 height 14
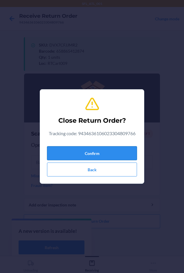
click at [85, 156] on button "Confirm" at bounding box center [92, 153] width 90 height 14
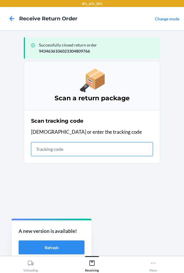
drag, startPoint x: 36, startPoint y: 148, endPoint x: 41, endPoint y: 148, distance: 5.0
click at [36, 148] on input "text" at bounding box center [92, 149] width 122 height 14
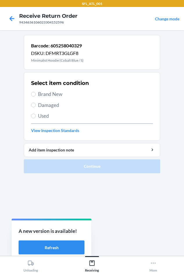
click at [52, 91] on span "Brand New" at bounding box center [95, 94] width 115 height 8
click at [36, 92] on input "Brand New" at bounding box center [33, 94] width 5 height 5
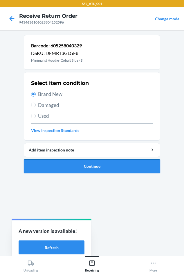
click at [90, 170] on button "Continue" at bounding box center [92, 166] width 137 height 14
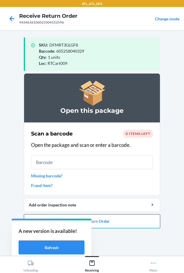
click at [118, 224] on button "Close Return Order" at bounding box center [92, 221] width 137 height 14
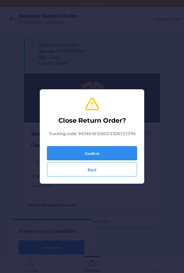
click at [81, 152] on button "Confirm" at bounding box center [92, 153] width 90 height 14
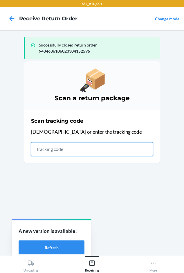
click at [51, 148] on input "text" at bounding box center [92, 149] width 122 height 14
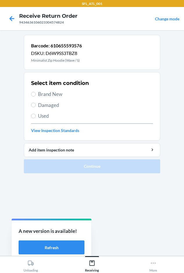
click at [51, 92] on span "Brand New" at bounding box center [95, 94] width 115 height 8
click at [36, 92] on input "Brand New" at bounding box center [33, 94] width 5 height 5
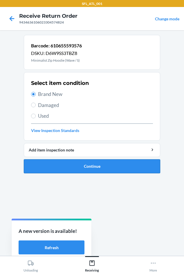
click at [63, 168] on button "Continue" at bounding box center [92, 166] width 137 height 14
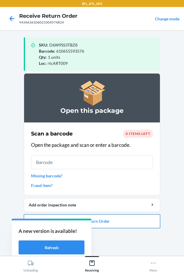
click at [123, 220] on button "Close Return Order" at bounding box center [92, 221] width 137 height 14
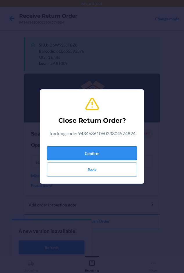
click at [78, 151] on button "Confirm" at bounding box center [92, 153] width 90 height 14
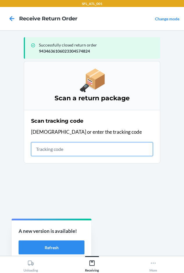
click at [38, 149] on input "text" at bounding box center [92, 149] width 122 height 14
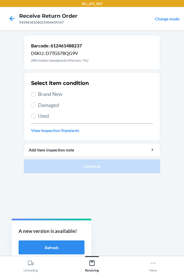
click at [40, 92] on span "Brand New" at bounding box center [95, 94] width 115 height 8
click at [36, 92] on input "Brand New" at bounding box center [33, 94] width 5 height 5
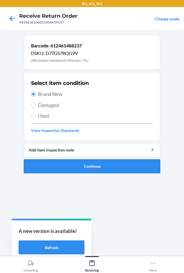
click at [69, 166] on button "Continue" at bounding box center [92, 166] width 137 height 14
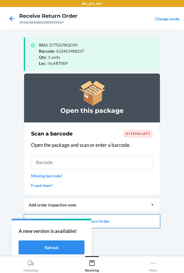
click at [106, 223] on button "Close Return Order" at bounding box center [92, 221] width 137 height 14
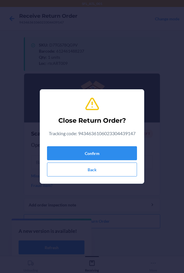
click at [65, 146] on div "Confirm Back" at bounding box center [92, 160] width 90 height 33
click at [67, 149] on button "Confirm" at bounding box center [92, 153] width 90 height 14
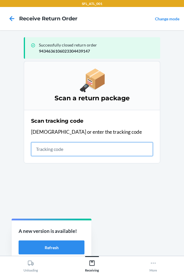
click at [41, 153] on input "text" at bounding box center [92, 149] width 122 height 14
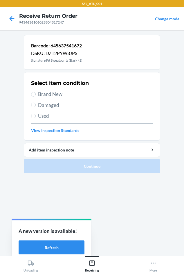
click at [36, 94] on label "Brand New" at bounding box center [92, 94] width 122 height 8
click at [36, 94] on input "Brand New" at bounding box center [33, 94] width 5 height 5
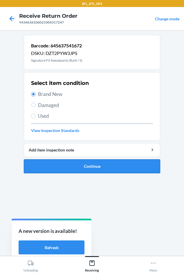
click at [44, 167] on button "Continue" at bounding box center [92, 166] width 137 height 14
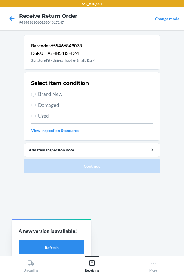
click at [49, 93] on span "Brand New" at bounding box center [95, 94] width 115 height 8
click at [36, 93] on input "Brand New" at bounding box center [33, 94] width 5 height 5
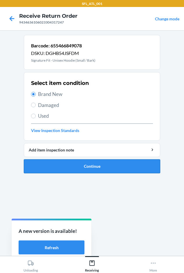
click at [64, 165] on button "Continue" at bounding box center [92, 166] width 137 height 14
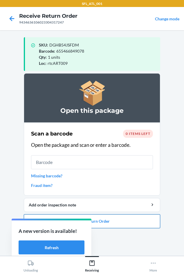
click at [116, 224] on button "Close Return Order" at bounding box center [92, 221] width 137 height 14
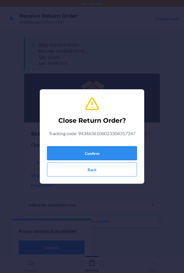
click at [98, 156] on button "Confirm" at bounding box center [92, 153] width 90 height 14
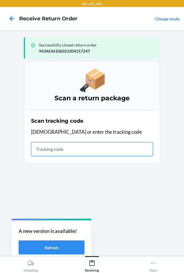
click at [42, 153] on input "text" at bounding box center [92, 149] width 122 height 14
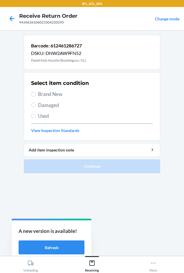
click at [42, 93] on span "Brand New" at bounding box center [95, 94] width 115 height 8
click at [36, 93] on input "Brand New" at bounding box center [33, 94] width 5 height 5
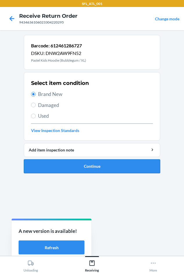
click at [69, 163] on button "Continue" at bounding box center [92, 166] width 137 height 14
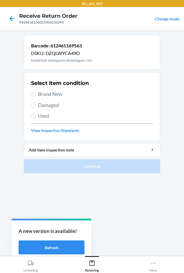
click at [31, 94] on section "Select item condition Brand New Damaged Used View Inspection Standards" at bounding box center [92, 106] width 137 height 69
click at [46, 93] on span "Brand New" at bounding box center [95, 94] width 115 height 8
click at [36, 93] on input "Brand New" at bounding box center [33, 94] width 5 height 5
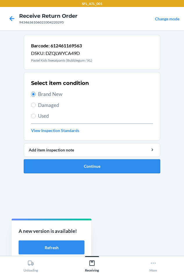
click at [47, 170] on button "Continue" at bounding box center [92, 166] width 137 height 14
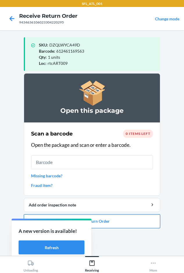
click at [118, 224] on button "Close Return Order" at bounding box center [92, 221] width 137 height 14
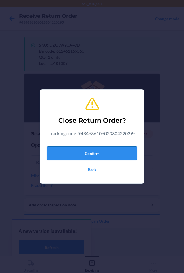
click at [102, 153] on button "Confirm" at bounding box center [92, 153] width 90 height 14
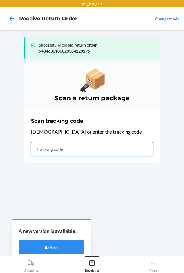
click at [45, 147] on input "text" at bounding box center [92, 149] width 122 height 14
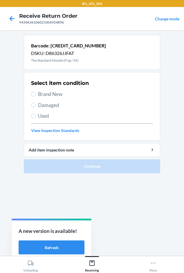
click at [30, 92] on section "Select item condition Brand New Damaged Used View Inspection Standards" at bounding box center [92, 106] width 137 height 69
click at [36, 95] on label "Brand New" at bounding box center [92, 94] width 122 height 8
click at [36, 95] on input "Brand New" at bounding box center [33, 94] width 5 height 5
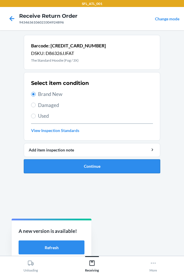
click at [56, 172] on button "Continue" at bounding box center [92, 166] width 137 height 14
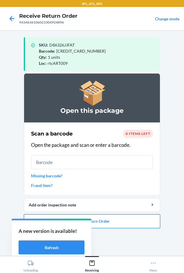
click at [114, 222] on button "Close Return Order" at bounding box center [92, 221] width 137 height 14
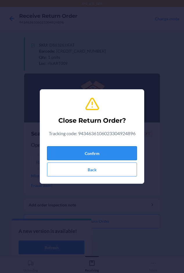
click at [78, 153] on button "Confirm" at bounding box center [92, 153] width 90 height 14
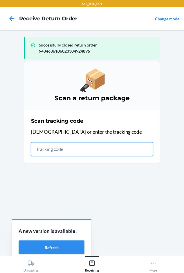
click at [34, 148] on input "text" at bounding box center [92, 149] width 122 height 14
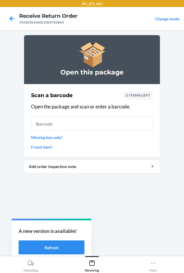
click at [147, 95] on span "2 items left" at bounding box center [138, 95] width 25 height 4
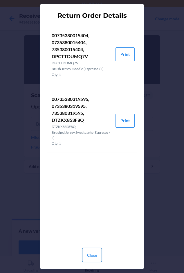
click at [94, 252] on button "Close" at bounding box center [92, 255] width 20 height 14
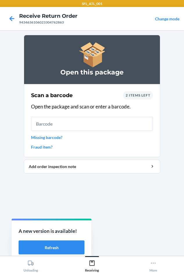
click at [137, 95] on span "2 items left" at bounding box center [138, 95] width 25 height 4
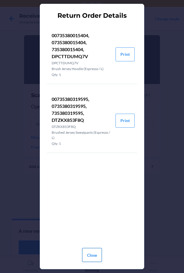
click at [93, 260] on button "Close" at bounding box center [92, 255] width 20 height 14
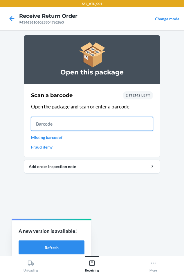
click at [53, 124] on input "text" at bounding box center [92, 124] width 122 height 14
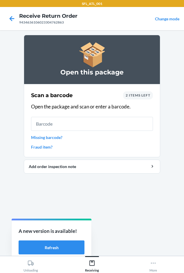
click at [133, 94] on span "2 items left" at bounding box center [138, 95] width 25 height 4
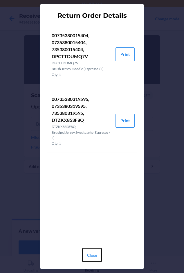
click at [89, 255] on button "Close" at bounding box center [92, 255] width 20 height 14
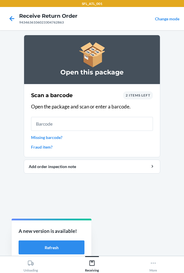
click at [141, 96] on span "2 items left" at bounding box center [138, 95] width 25 height 4
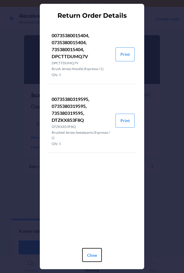
drag, startPoint x: 88, startPoint y: 256, endPoint x: 89, endPoint y: 252, distance: 4.2
click at [88, 256] on button "Close" at bounding box center [92, 255] width 20 height 14
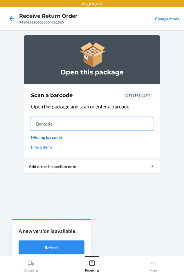
click at [62, 124] on input "text" at bounding box center [92, 124] width 122 height 14
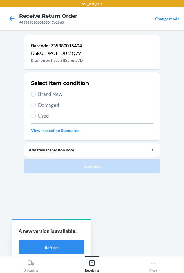
click at [47, 94] on span "Brand New" at bounding box center [95, 94] width 115 height 8
click at [36, 94] on input "Brand New" at bounding box center [33, 94] width 5 height 5
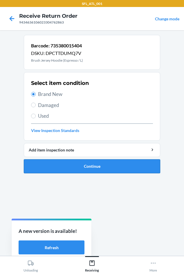
click at [58, 164] on button "Continue" at bounding box center [92, 166] width 137 height 14
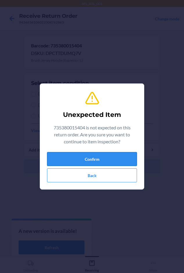
click at [76, 155] on button "Confirm" at bounding box center [92, 159] width 90 height 14
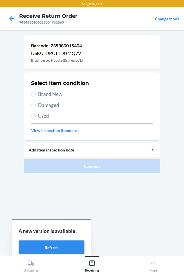
drag, startPoint x: 37, startPoint y: 95, endPoint x: 51, endPoint y: 138, distance: 45.0
click at [37, 95] on label "Brand New" at bounding box center [92, 94] width 122 height 8
click at [42, 94] on span "Brand New" at bounding box center [95, 94] width 115 height 8
click at [36, 94] on input "Brand New" at bounding box center [33, 94] width 5 height 5
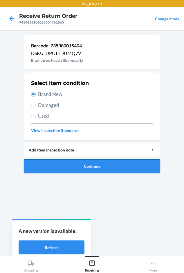
click at [58, 168] on button "Continue" at bounding box center [92, 166] width 137 height 14
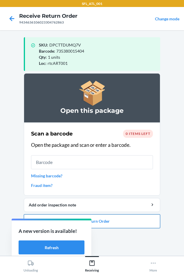
click at [116, 225] on button "Close Return Order" at bounding box center [92, 221] width 137 height 14
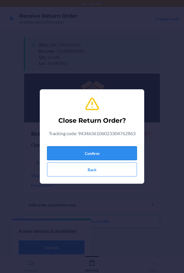
click at [97, 157] on button "Confirm" at bounding box center [92, 153] width 90 height 14
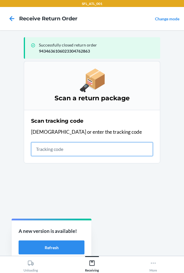
click at [37, 149] on input "text" at bounding box center [92, 149] width 122 height 14
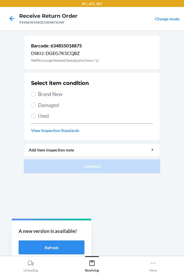
click at [46, 93] on span "Brand New" at bounding box center [95, 94] width 115 height 8
click at [36, 93] on input "Brand New" at bounding box center [33, 94] width 5 height 5
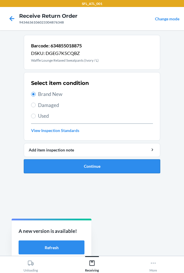
click at [57, 164] on button "Continue" at bounding box center [92, 166] width 137 height 14
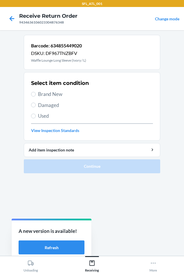
click at [37, 96] on label "Brand New" at bounding box center [92, 94] width 122 height 8
click at [36, 96] on input "Brand New" at bounding box center [33, 94] width 5 height 5
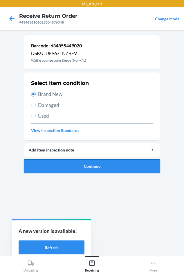
click at [74, 170] on button "Continue" at bounding box center [92, 166] width 137 height 14
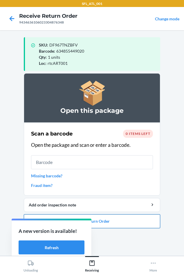
click at [136, 226] on button "Close Return Order" at bounding box center [92, 221] width 137 height 14
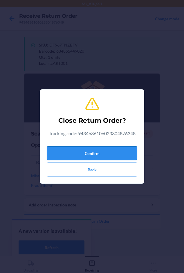
click at [54, 155] on button "Confirm" at bounding box center [92, 153] width 90 height 14
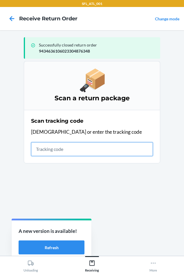
click at [38, 151] on input "text" at bounding box center [92, 149] width 122 height 14
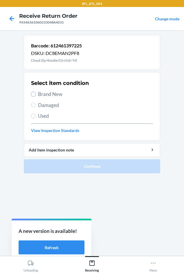
drag, startPoint x: 34, startPoint y: 95, endPoint x: 33, endPoint y: 101, distance: 5.3
click at [35, 95] on input "Brand New" at bounding box center [33, 94] width 5 height 5
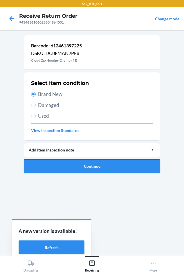
click at [51, 165] on button "Continue" at bounding box center [92, 166] width 137 height 14
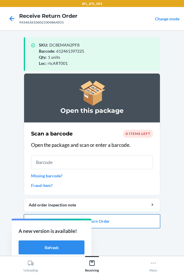
click at [114, 218] on button "Close Return Order" at bounding box center [92, 221] width 137 height 14
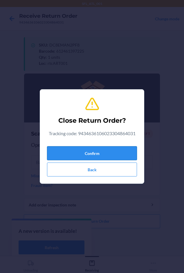
click at [98, 147] on button "Confirm" at bounding box center [92, 153] width 90 height 14
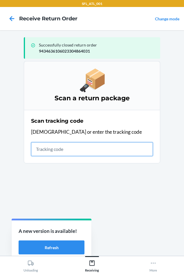
click at [45, 152] on input "text" at bounding box center [92, 149] width 122 height 14
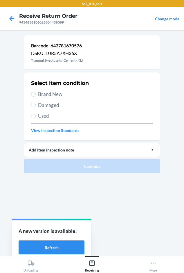
click at [56, 94] on span "Brand New" at bounding box center [95, 94] width 115 height 8
click at [36, 94] on input "Brand New" at bounding box center [33, 94] width 5 height 5
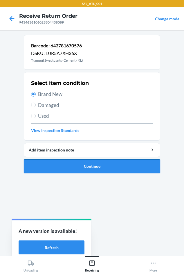
click at [75, 173] on button "Continue" at bounding box center [92, 166] width 137 height 14
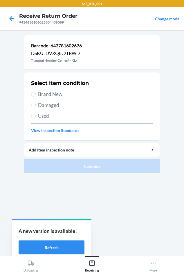
click at [56, 93] on span "Brand New" at bounding box center [95, 94] width 115 height 8
click at [36, 93] on input "Brand New" at bounding box center [33, 94] width 5 height 5
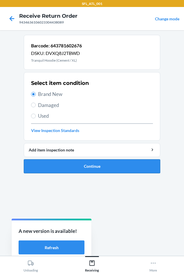
click at [74, 164] on button "Continue" at bounding box center [92, 166] width 137 height 14
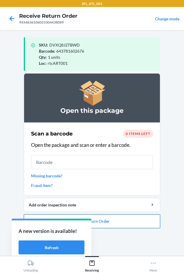
click at [107, 224] on button "Close Return Order" at bounding box center [92, 221] width 137 height 14
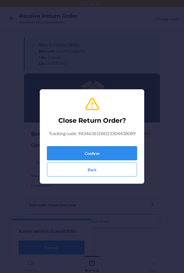
click at [84, 157] on button "Confirm" at bounding box center [92, 153] width 90 height 14
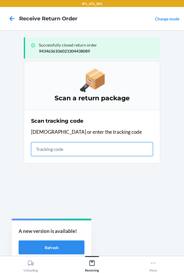
click at [39, 154] on input "text" at bounding box center [92, 149] width 122 height 14
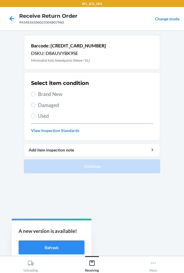
click at [52, 94] on span "Brand New" at bounding box center [95, 94] width 115 height 8
click at [36, 94] on input "Brand New" at bounding box center [33, 94] width 5 height 5
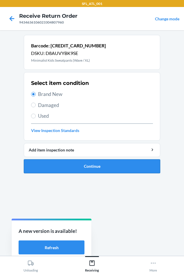
click at [53, 172] on button "Continue" at bounding box center [92, 166] width 137 height 14
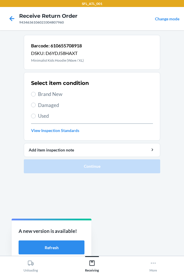
click at [39, 94] on span "Brand New" at bounding box center [95, 94] width 115 height 8
click at [36, 94] on input "Brand New" at bounding box center [33, 94] width 5 height 5
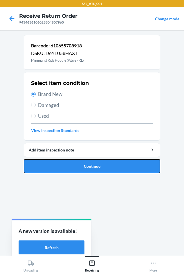
drag, startPoint x: 54, startPoint y: 162, endPoint x: 53, endPoint y: 159, distance: 3.0
click at [54, 161] on button "Continue" at bounding box center [92, 166] width 137 height 14
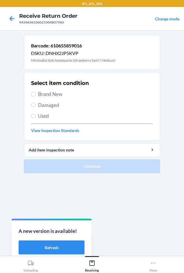
click at [42, 90] on div "Select item condition Brand New Damaged Used View Inspection Standards" at bounding box center [92, 107] width 122 height 58
click at [42, 92] on span "Brand New" at bounding box center [95, 94] width 115 height 8
click at [36, 92] on input "Brand New" at bounding box center [33, 94] width 5 height 5
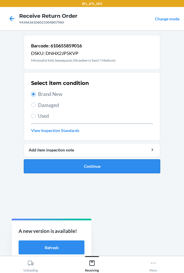
click at [60, 170] on button "Continue" at bounding box center [92, 166] width 137 height 14
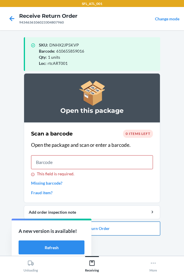
click at [94, 227] on button "Close Return Order" at bounding box center [92, 229] width 137 height 14
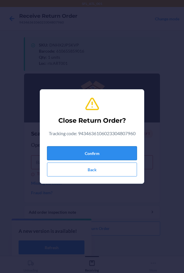
click at [85, 150] on button "Confirm" at bounding box center [92, 153] width 90 height 14
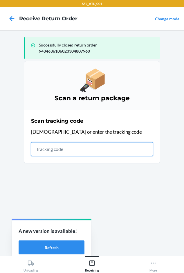
click at [42, 150] on input "text" at bounding box center [92, 149] width 122 height 14
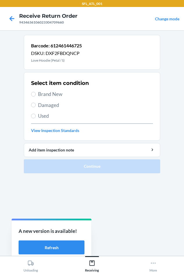
click at [42, 94] on span "Brand New" at bounding box center [95, 94] width 115 height 8
click at [36, 94] on input "Brand New" at bounding box center [33, 94] width 5 height 5
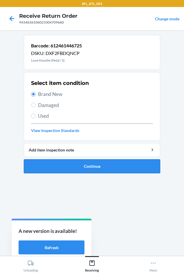
click at [43, 163] on button "Continue" at bounding box center [92, 166] width 137 height 14
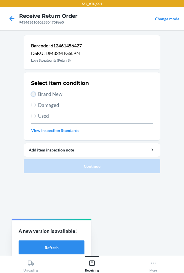
click at [34, 96] on input "Brand New" at bounding box center [33, 94] width 5 height 5
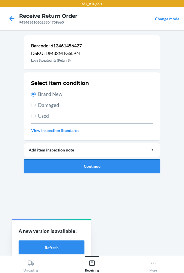
click at [65, 172] on button "Continue" at bounding box center [92, 166] width 137 height 14
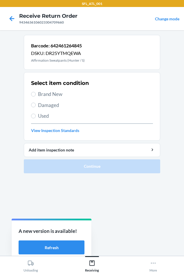
click at [56, 97] on span "Brand New" at bounding box center [95, 94] width 115 height 8
click at [36, 97] on input "Brand New" at bounding box center [33, 94] width 5 height 5
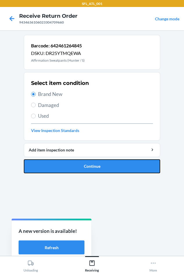
click at [68, 166] on button "Continue" at bounding box center [92, 166] width 137 height 14
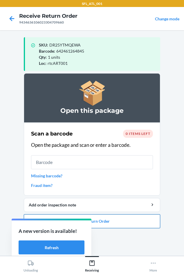
click at [119, 224] on button "Close Return Order" at bounding box center [92, 221] width 137 height 14
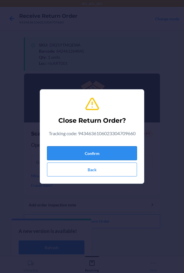
click at [92, 151] on button "Confirm" at bounding box center [92, 153] width 90 height 14
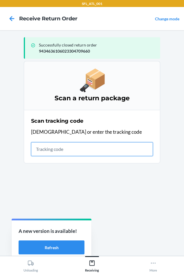
click at [39, 153] on input "text" at bounding box center [92, 149] width 122 height 14
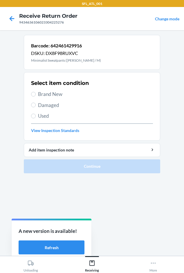
drag, startPoint x: 7, startPoint y: 69, endPoint x: 49, endPoint y: 98, distance: 51.5
click at [48, 95] on span "Brand New" at bounding box center [95, 94] width 115 height 8
click at [36, 95] on input "Brand New" at bounding box center [33, 94] width 5 height 5
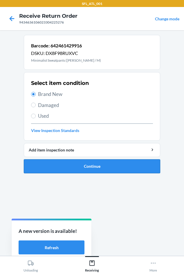
click at [68, 160] on button "Continue" at bounding box center [92, 166] width 137 height 14
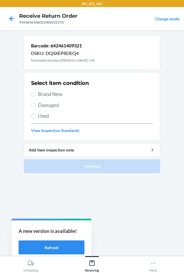
click at [55, 95] on span "Brand New" at bounding box center [95, 94] width 115 height 8
click at [36, 95] on input "Brand New" at bounding box center [33, 94] width 5 height 5
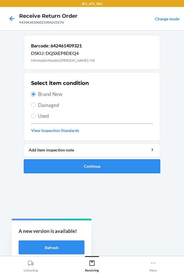
click at [72, 166] on button "Continue" at bounding box center [92, 166] width 137 height 14
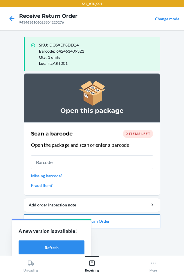
click at [101, 224] on button "Close Return Order" at bounding box center [92, 221] width 137 height 14
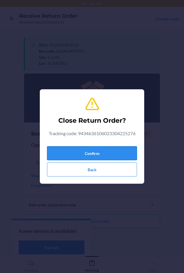
click at [99, 155] on button "Confirm" at bounding box center [92, 153] width 90 height 14
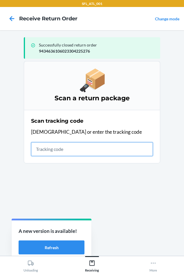
click at [38, 149] on input "text" at bounding box center [92, 149] width 122 height 14
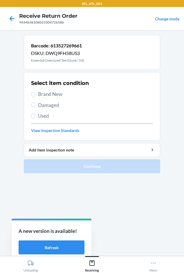
click at [46, 92] on span "Brand New" at bounding box center [95, 94] width 115 height 8
click at [36, 92] on input "Brand New" at bounding box center [33, 94] width 5 height 5
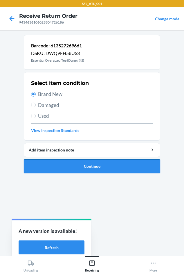
click at [64, 162] on button "Continue" at bounding box center [92, 166] width 137 height 14
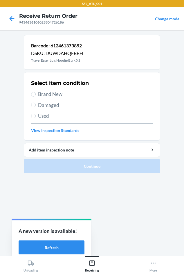
click at [48, 93] on span "Brand New" at bounding box center [95, 94] width 115 height 8
click at [36, 93] on input "Brand New" at bounding box center [33, 94] width 5 height 5
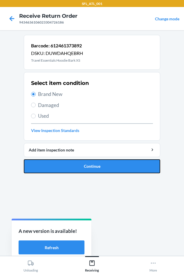
drag, startPoint x: 83, startPoint y: 170, endPoint x: 84, endPoint y: 163, distance: 6.7
click at [83, 170] on button "Continue" at bounding box center [92, 166] width 137 height 14
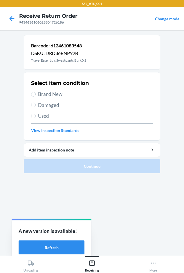
drag, startPoint x: 42, startPoint y: 95, endPoint x: 42, endPoint y: 98, distance: 3.2
click at [42, 95] on span "Brand New" at bounding box center [95, 94] width 115 height 8
click at [36, 95] on input "Brand New" at bounding box center [33, 94] width 5 height 5
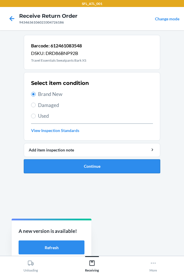
click at [57, 169] on button "Continue" at bounding box center [92, 166] width 137 height 14
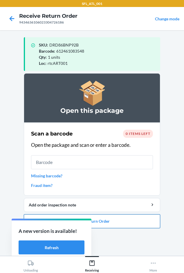
click at [123, 222] on button "Close Return Order" at bounding box center [92, 221] width 137 height 14
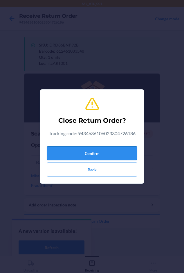
click at [89, 153] on button "Confirm" at bounding box center [92, 153] width 90 height 14
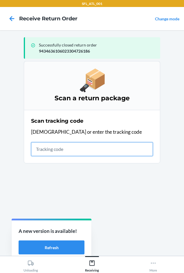
click at [58, 151] on input "text" at bounding box center [92, 149] width 122 height 14
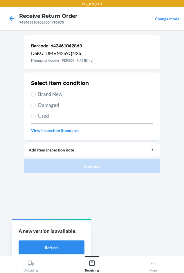
click at [35, 92] on label "Brand New" at bounding box center [92, 94] width 122 height 8
click at [35, 92] on input "Brand New" at bounding box center [33, 94] width 5 height 5
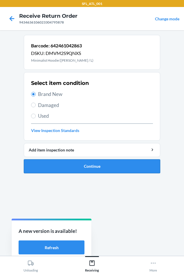
click at [58, 168] on button "Continue" at bounding box center [92, 166] width 137 height 14
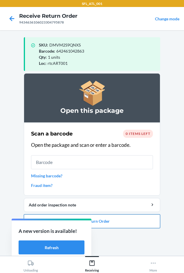
click at [106, 222] on button "Close Return Order" at bounding box center [92, 221] width 137 height 14
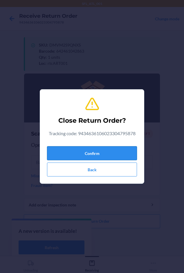
click at [74, 152] on button "Confirm" at bounding box center [92, 153] width 90 height 14
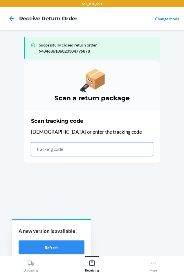
click at [34, 150] on input "text" at bounding box center [92, 149] width 122 height 14
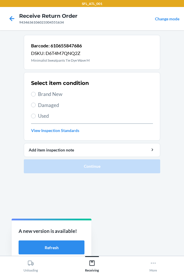
click at [38, 92] on span "Brand New" at bounding box center [95, 94] width 115 height 8
click at [36, 92] on input "Brand New" at bounding box center [33, 94] width 5 height 5
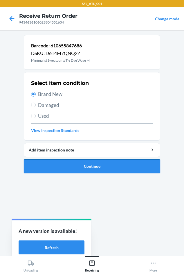
click at [60, 171] on button "Continue" at bounding box center [92, 166] width 137 height 14
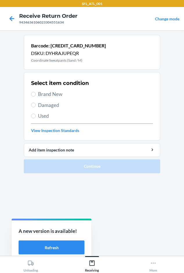
click at [50, 92] on span "Brand New" at bounding box center [95, 94] width 115 height 8
click at [36, 92] on input "Brand New" at bounding box center [33, 94] width 5 height 5
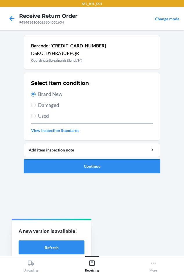
click at [59, 167] on button "Continue" at bounding box center [92, 166] width 137 height 14
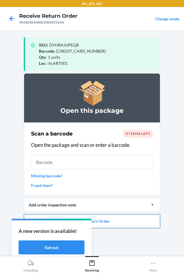
click at [94, 223] on button "Close Return Order" at bounding box center [92, 221] width 137 height 14
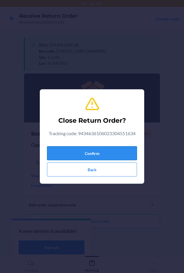
click at [76, 158] on button "Confirm" at bounding box center [92, 153] width 90 height 14
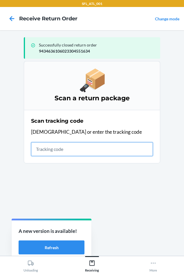
click at [40, 148] on input "text" at bounding box center [92, 149] width 122 height 14
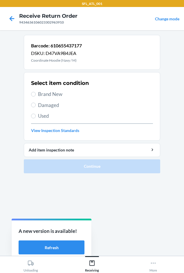
click at [48, 96] on span "Brand New" at bounding box center [95, 94] width 115 height 8
click at [36, 96] on input "Brand New" at bounding box center [33, 94] width 5 height 5
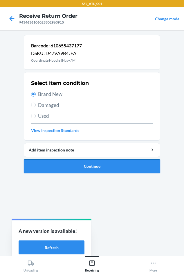
click at [63, 170] on button "Continue" at bounding box center [92, 166] width 137 height 14
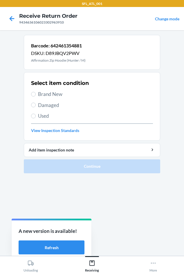
click at [51, 92] on span "Brand New" at bounding box center [95, 94] width 115 height 8
click at [36, 92] on input "Brand New" at bounding box center [33, 94] width 5 height 5
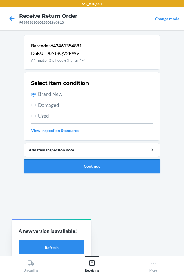
click at [64, 165] on button "Continue" at bounding box center [92, 166] width 137 height 14
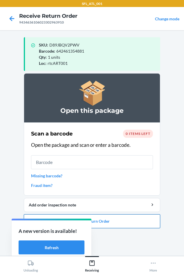
click at [119, 222] on button "Close Return Order" at bounding box center [92, 221] width 137 height 14
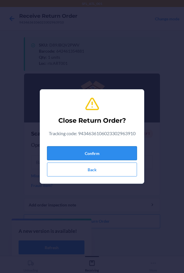
click at [82, 151] on button "Confirm" at bounding box center [92, 153] width 90 height 14
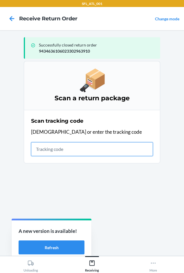
click at [36, 149] on input "text" at bounding box center [92, 149] width 122 height 14
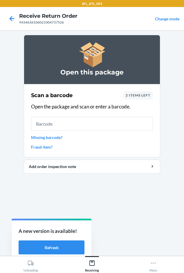
drag, startPoint x: 136, startPoint y: 95, endPoint x: 140, endPoint y: 108, distance: 14.1
click at [140, 108] on p "Open the package and scan or enter a barcode." at bounding box center [92, 107] width 122 height 8
click at [140, 95] on span "2 items left" at bounding box center [138, 95] width 25 height 4
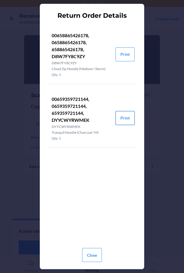
click at [129, 118] on button "Print" at bounding box center [125, 118] width 19 height 14
click at [124, 53] on button "Print" at bounding box center [125, 54] width 19 height 14
click at [95, 253] on button "Close" at bounding box center [92, 255] width 20 height 14
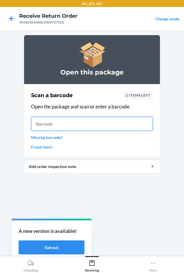
click at [56, 120] on input "text" at bounding box center [92, 124] width 122 height 14
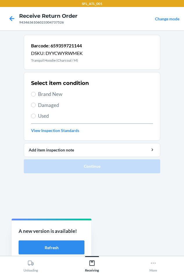
click at [41, 96] on span "Brand New" at bounding box center [95, 94] width 115 height 8
click at [36, 96] on input "Brand New" at bounding box center [33, 94] width 5 height 5
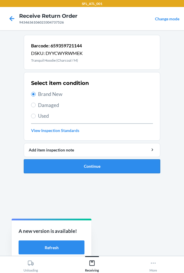
click at [55, 163] on button "Continue" at bounding box center [92, 166] width 137 height 14
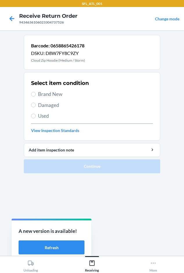
click at [40, 95] on span "Brand New" at bounding box center [95, 94] width 115 height 8
click at [36, 95] on input "Brand New" at bounding box center [33, 94] width 5 height 5
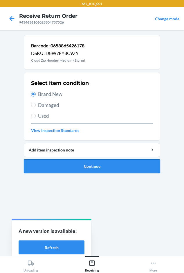
click at [53, 161] on button "Continue" at bounding box center [92, 166] width 137 height 14
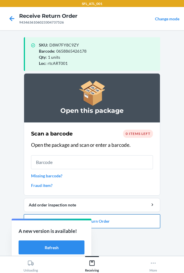
click at [114, 221] on button "Close Return Order" at bounding box center [92, 221] width 137 height 14
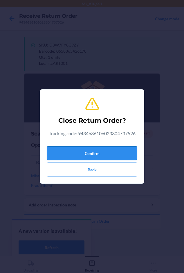
click at [72, 151] on button "Confirm" at bounding box center [92, 153] width 90 height 14
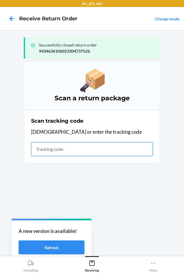
click at [37, 151] on input "text" at bounding box center [92, 149] width 122 height 14
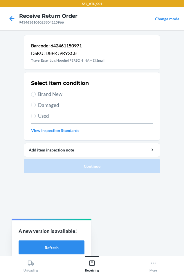
drag, startPoint x: 40, startPoint y: 94, endPoint x: 43, endPoint y: 97, distance: 4.5
click at [40, 94] on span "Brand New" at bounding box center [95, 94] width 115 height 8
click at [35, 93] on input "Brand New" at bounding box center [33, 94] width 5 height 5
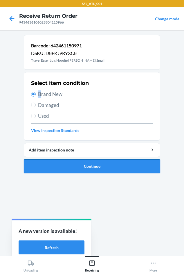
click at [62, 166] on button "Continue" at bounding box center [92, 166] width 137 height 14
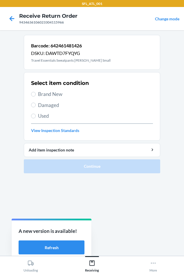
click at [47, 96] on span "Brand New" at bounding box center [95, 94] width 115 height 8
click at [36, 96] on input "Brand New" at bounding box center [33, 94] width 5 height 5
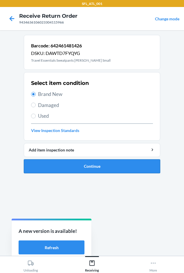
click at [71, 169] on button "Continue" at bounding box center [92, 166] width 137 height 14
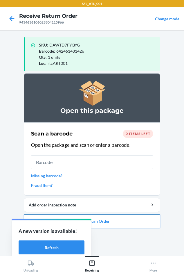
click at [92, 221] on button "Close Return Order" at bounding box center [92, 221] width 137 height 14
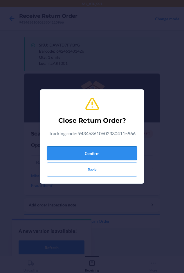
click at [67, 154] on button "Confirm" at bounding box center [92, 153] width 90 height 14
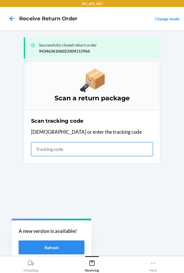
click at [34, 149] on input "text" at bounding box center [92, 149] width 122 height 14
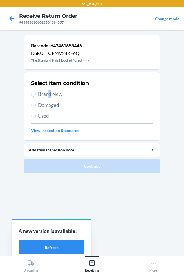
click at [50, 95] on span "Brand New" at bounding box center [95, 94] width 115 height 8
click at [39, 93] on span "Brand New" at bounding box center [95, 94] width 115 height 8
click at [36, 93] on input "Brand New" at bounding box center [33, 94] width 5 height 5
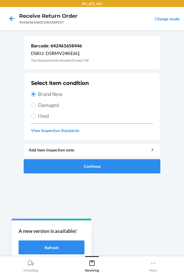
click at [60, 169] on button "Continue" at bounding box center [92, 166] width 137 height 14
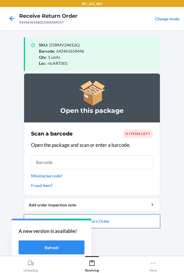
click at [107, 222] on button "Close Return Order" at bounding box center [92, 221] width 137 height 14
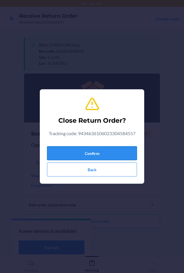
click at [65, 152] on button "Confirm" at bounding box center [92, 153] width 90 height 14
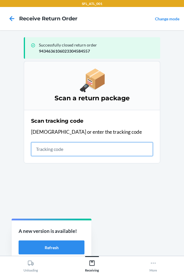
click at [59, 152] on input "text" at bounding box center [92, 149] width 122 height 14
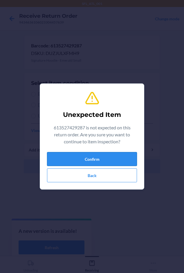
click at [79, 160] on button "Confirm" at bounding box center [92, 159] width 90 height 14
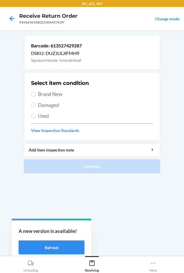
click at [45, 93] on span "Brand New" at bounding box center [95, 94] width 115 height 8
click at [36, 93] on input "Brand New" at bounding box center [33, 94] width 5 height 5
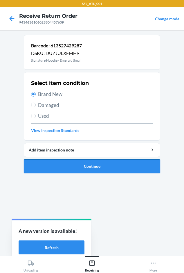
click at [81, 168] on button "Continue" at bounding box center [92, 166] width 137 height 14
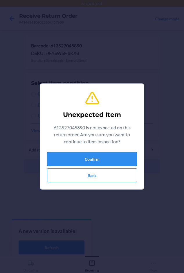
click at [101, 162] on button "Confirm" at bounding box center [92, 159] width 90 height 14
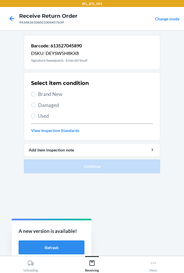
click at [47, 94] on span "Brand New" at bounding box center [95, 94] width 115 height 8
click at [36, 94] on input "Brand New" at bounding box center [33, 94] width 5 height 5
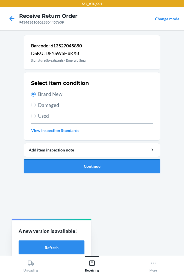
click at [60, 162] on button "Continue" at bounding box center [92, 166] width 137 height 14
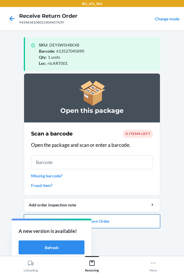
click at [97, 222] on button "Close Return Order" at bounding box center [92, 221] width 137 height 14
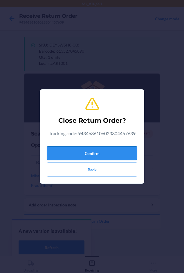
click at [69, 149] on button "Confirm" at bounding box center [92, 153] width 90 height 14
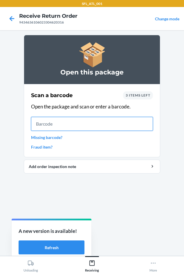
click at [44, 124] on input "text" at bounding box center [92, 124] width 122 height 14
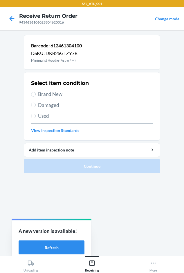
click at [53, 92] on span "Brand New" at bounding box center [95, 94] width 115 height 8
click at [36, 92] on input "Brand New" at bounding box center [33, 94] width 5 height 5
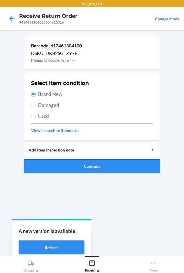
click at [92, 164] on button "Continue" at bounding box center [92, 166] width 137 height 14
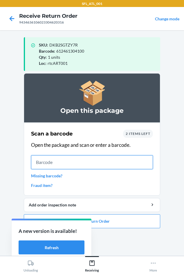
click at [68, 159] on input "text" at bounding box center [92, 162] width 122 height 14
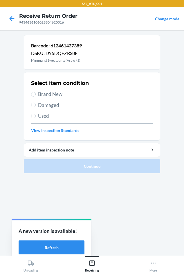
click at [46, 91] on span "Brand New" at bounding box center [95, 94] width 115 height 8
click at [36, 92] on input "Brand New" at bounding box center [33, 94] width 5 height 5
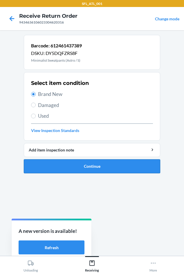
click at [59, 167] on button "Continue" at bounding box center [92, 166] width 137 height 14
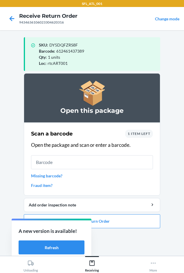
click at [39, 176] on link "Missing barcode?" at bounding box center [92, 176] width 122 height 6
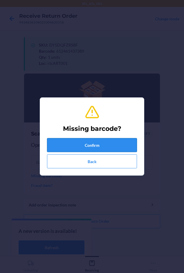
click at [97, 151] on button "Confirm" at bounding box center [92, 145] width 90 height 14
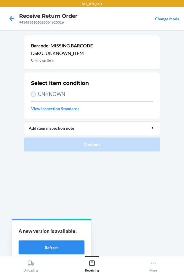
click at [31, 93] on input "UNKNOWN" at bounding box center [33, 94] width 5 height 5
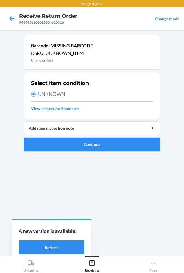
click at [61, 147] on button "Continue" at bounding box center [92, 145] width 137 height 14
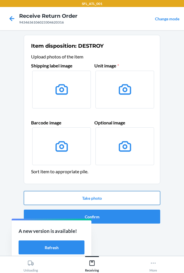
click at [78, 200] on button "Take photo" at bounding box center [92, 198] width 137 height 14
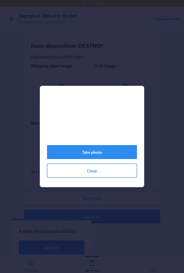
click at [88, 173] on button "Close" at bounding box center [92, 171] width 90 height 14
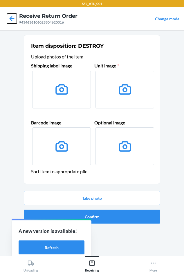
click at [14, 19] on icon at bounding box center [12, 18] width 5 height 5
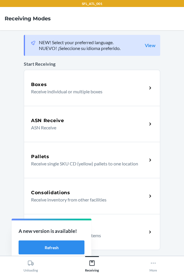
click at [122, 231] on div "Return Orders" at bounding box center [89, 228] width 116 height 7
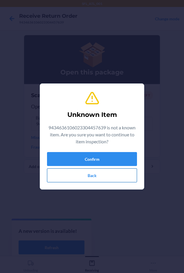
click at [65, 181] on button "Back" at bounding box center [92, 175] width 90 height 14
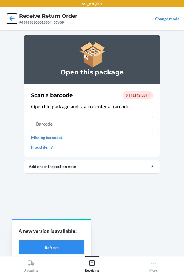
click at [10, 18] on icon at bounding box center [12, 18] width 5 height 5
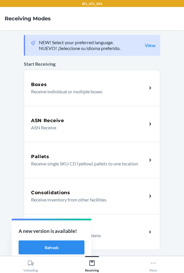
click at [109, 238] on p "Receive return order package items" at bounding box center [86, 235] width 111 height 7
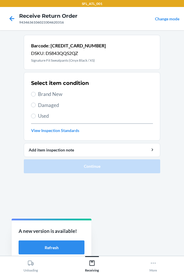
drag, startPoint x: 41, startPoint y: 115, endPoint x: 56, endPoint y: 142, distance: 31.1
click at [41, 115] on span "Used" at bounding box center [95, 116] width 115 height 8
click at [36, 115] on input "Used" at bounding box center [33, 116] width 5 height 5
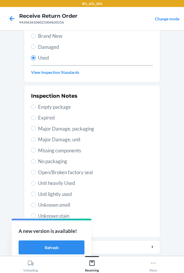
scroll to position [77, 0]
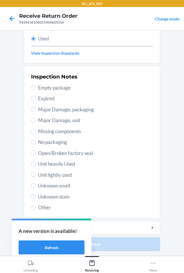
click at [52, 164] on span "Unit heavily Used" at bounding box center [95, 164] width 115 height 8
click at [36, 164] on input "Unit heavily Used" at bounding box center [33, 164] width 5 height 5
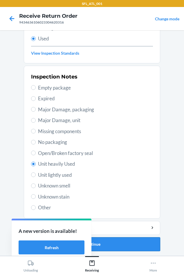
click at [114, 248] on button "Continue" at bounding box center [92, 244] width 137 height 14
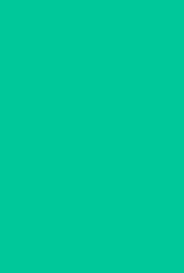
scroll to position [0, 0]
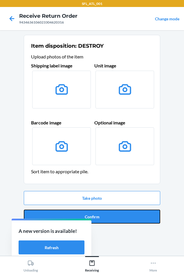
drag, startPoint x: 96, startPoint y: 215, endPoint x: 97, endPoint y: 209, distance: 6.8
click at [97, 213] on button "Confirm" at bounding box center [92, 217] width 137 height 14
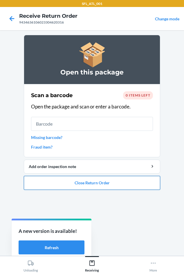
click at [86, 183] on button "Close Return Order" at bounding box center [92, 183] width 137 height 14
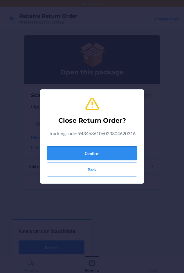
click at [80, 154] on button "Confirm" at bounding box center [92, 153] width 90 height 14
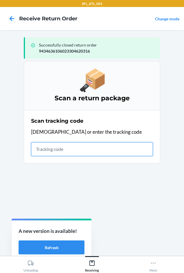
click at [43, 151] on input "text" at bounding box center [92, 149] width 122 height 14
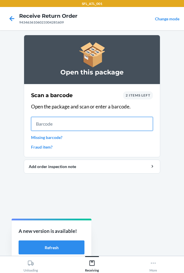
click at [84, 119] on input "text" at bounding box center [92, 124] width 122 height 14
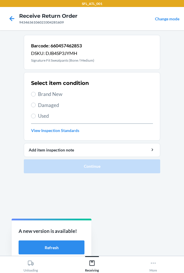
click at [52, 95] on span "Brand New" at bounding box center [95, 94] width 115 height 8
click at [36, 95] on input "Brand New" at bounding box center [33, 94] width 5 height 5
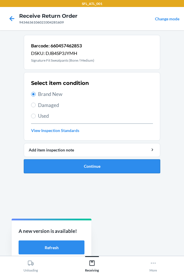
click at [74, 167] on button "Continue" at bounding box center [92, 166] width 137 height 14
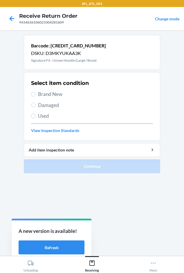
click at [40, 92] on span "Brand New" at bounding box center [95, 94] width 115 height 8
click at [36, 92] on input "Brand New" at bounding box center [33, 94] width 5 height 5
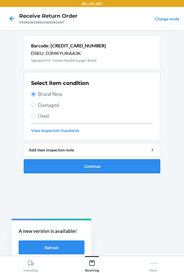
click at [49, 166] on button "Continue" at bounding box center [92, 166] width 137 height 14
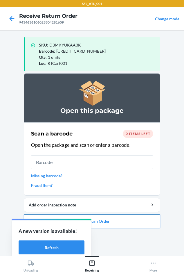
click at [104, 223] on button "Close Return Order" at bounding box center [92, 221] width 137 height 14
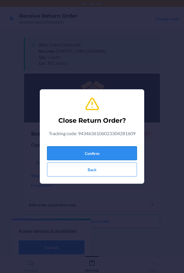
click at [105, 153] on button "Confirm" at bounding box center [92, 153] width 90 height 14
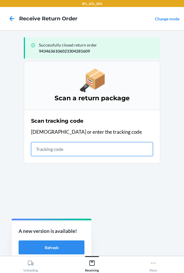
click at [41, 151] on input "text" at bounding box center [92, 149] width 122 height 14
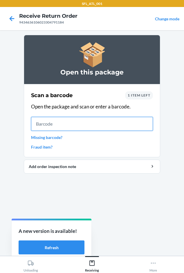
click at [52, 123] on input "text" at bounding box center [92, 124] width 122 height 14
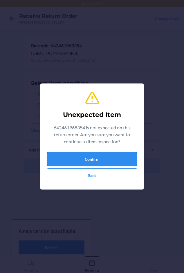
click at [105, 152] on button "Confirm" at bounding box center [92, 159] width 90 height 14
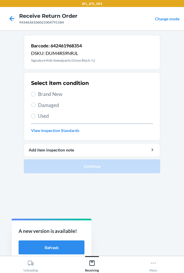
click at [51, 94] on span "Brand New" at bounding box center [95, 94] width 115 height 8
click at [36, 94] on input "Brand New" at bounding box center [33, 94] width 5 height 5
drag, startPoint x: 49, startPoint y: 95, endPoint x: 53, endPoint y: 101, distance: 7.4
click at [49, 95] on span "Brand New" at bounding box center [95, 94] width 115 height 8
click at [36, 95] on input "Brand New" at bounding box center [33, 94] width 5 height 5
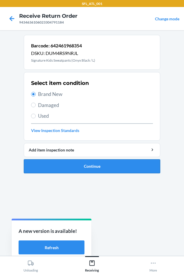
click at [65, 159] on button "Continue" at bounding box center [92, 166] width 137 height 14
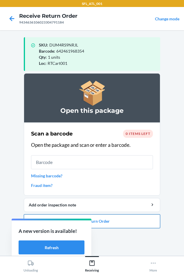
click at [124, 224] on button "Close Return Order" at bounding box center [92, 221] width 137 height 14
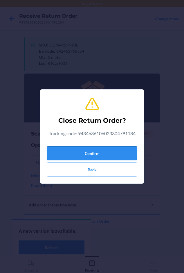
click at [87, 153] on button "Confirm" at bounding box center [92, 153] width 90 height 14
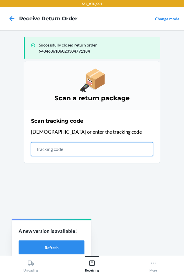
click at [46, 153] on input "text" at bounding box center [92, 149] width 122 height 14
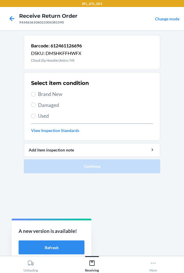
click at [43, 93] on span "Brand New" at bounding box center [95, 94] width 115 height 8
click at [36, 93] on input "Brand New" at bounding box center [33, 94] width 5 height 5
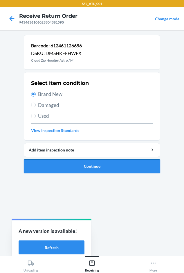
click at [61, 164] on button "Continue" at bounding box center [92, 166] width 137 height 14
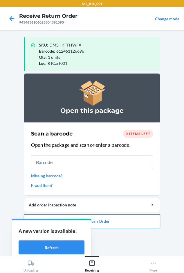
click at [126, 218] on button "Close Return Order" at bounding box center [92, 221] width 137 height 14
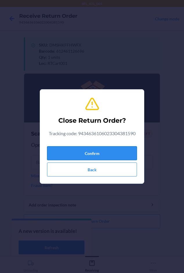
click at [69, 147] on button "Confirm" at bounding box center [92, 153] width 90 height 14
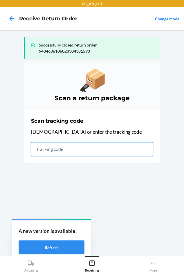
click at [34, 151] on input "text" at bounding box center [92, 149] width 122 height 14
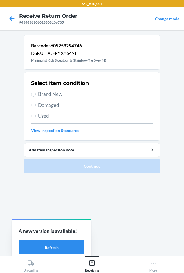
click at [47, 94] on span "Brand New" at bounding box center [95, 94] width 115 height 8
click at [36, 94] on input "Brand New" at bounding box center [33, 94] width 5 height 5
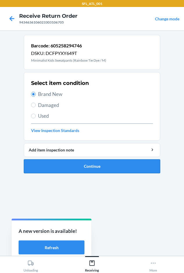
click at [47, 161] on button "Continue" at bounding box center [92, 166] width 137 height 14
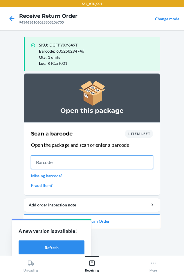
click at [77, 168] on input "text" at bounding box center [92, 162] width 122 height 14
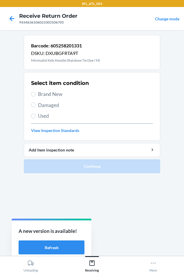
click at [59, 92] on span "Brand New" at bounding box center [95, 94] width 115 height 8
click at [36, 92] on input "Brand New" at bounding box center [33, 94] width 5 height 5
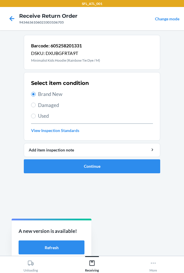
click at [49, 173] on ol "Barcode: 605258201331 DSKU: DXUBGFRTA9T Minimalist Kids Hoodie (Rainbow Tie Dye…" at bounding box center [92, 106] width 137 height 143
click at [52, 164] on button "Continue" at bounding box center [92, 166] width 137 height 14
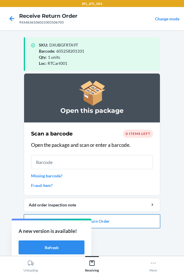
click at [120, 217] on button "Close Return Order" at bounding box center [92, 221] width 137 height 14
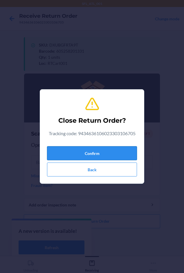
click at [101, 150] on button "Confirm" at bounding box center [92, 153] width 90 height 14
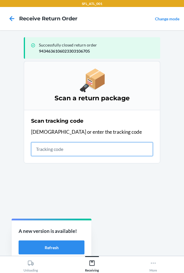
click at [52, 153] on input "text" at bounding box center [92, 149] width 122 height 14
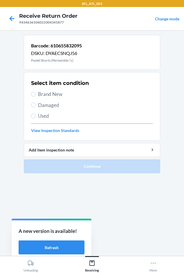
click at [57, 93] on span "Brand New" at bounding box center [95, 94] width 115 height 8
click at [36, 93] on input "Brand New" at bounding box center [33, 94] width 5 height 5
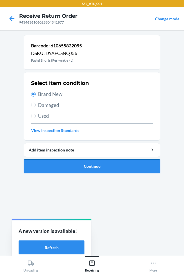
click at [67, 167] on button "Continue" at bounding box center [92, 166] width 137 height 14
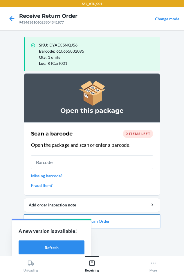
click at [108, 224] on button "Close Return Order" at bounding box center [92, 221] width 137 height 14
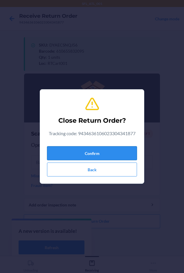
click at [84, 154] on button "Confirm" at bounding box center [92, 153] width 90 height 14
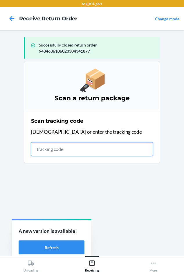
click at [41, 152] on input "text" at bounding box center [92, 149] width 122 height 14
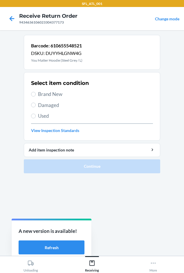
click at [53, 92] on span "Brand New" at bounding box center [95, 94] width 115 height 8
click at [36, 92] on input "Brand New" at bounding box center [33, 94] width 5 height 5
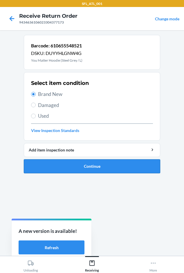
click at [75, 164] on button "Continue" at bounding box center [92, 166] width 137 height 14
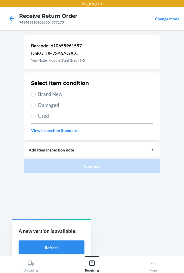
click at [51, 93] on span "Brand New" at bounding box center [95, 94] width 115 height 8
click at [36, 93] on input "Brand New" at bounding box center [33, 94] width 5 height 5
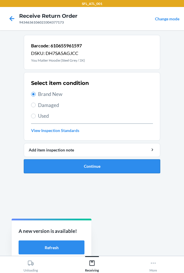
click at [69, 162] on button "Continue" at bounding box center [92, 166] width 137 height 14
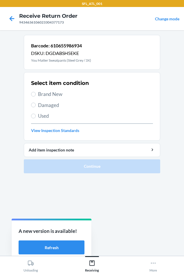
click at [44, 93] on span "Brand New" at bounding box center [95, 94] width 115 height 8
click at [36, 93] on input "Brand New" at bounding box center [33, 94] width 5 height 5
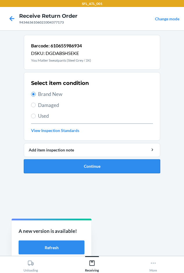
click at [61, 164] on button "Continue" at bounding box center [92, 166] width 137 height 14
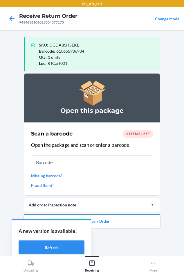
click at [117, 225] on button "Close Return Order" at bounding box center [92, 221] width 137 height 14
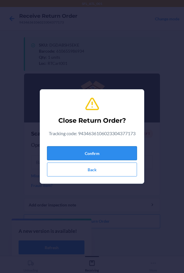
click at [75, 151] on button "Confirm" at bounding box center [92, 153] width 90 height 14
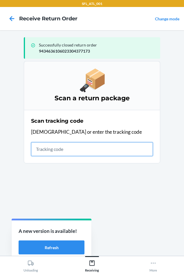
click at [41, 148] on input "text" at bounding box center [92, 149] width 122 height 14
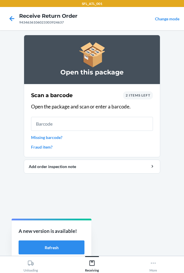
drag, startPoint x: 141, startPoint y: 96, endPoint x: 106, endPoint y: 82, distance: 36.9
click at [106, 82] on div "Open this package" at bounding box center [92, 59] width 137 height 49
click at [126, 96] on span "2 items left" at bounding box center [138, 95] width 25 height 4
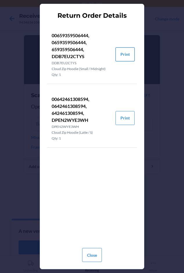
click at [122, 58] on button "Print" at bounding box center [125, 54] width 19 height 14
click at [123, 123] on button "Print" at bounding box center [125, 118] width 19 height 14
click at [94, 261] on button "Close" at bounding box center [92, 255] width 20 height 14
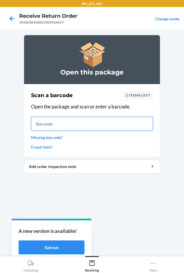
click at [63, 123] on input "text" at bounding box center [92, 124] width 122 height 14
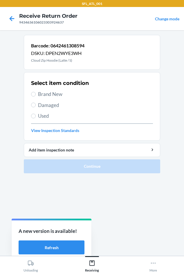
click at [40, 93] on span "Brand New" at bounding box center [95, 94] width 115 height 8
click at [36, 93] on input "Brand New" at bounding box center [33, 94] width 5 height 5
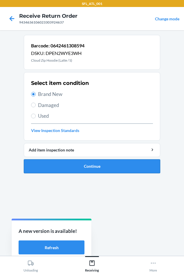
click at [56, 166] on button "Continue" at bounding box center [92, 166] width 137 height 14
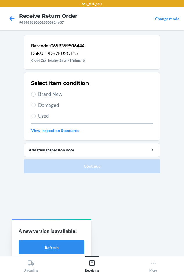
click at [41, 92] on span "Brand New" at bounding box center [95, 94] width 115 height 8
click at [36, 92] on input "Brand New" at bounding box center [33, 94] width 5 height 5
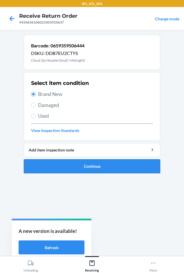
click at [59, 160] on button "Continue" at bounding box center [92, 166] width 137 height 14
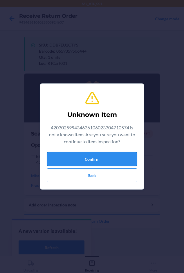
click at [91, 161] on button "Confirm" at bounding box center [92, 159] width 90 height 14
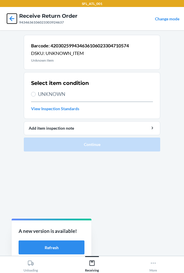
click at [15, 20] on icon at bounding box center [12, 19] width 10 height 10
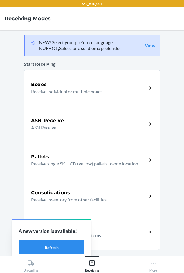
click at [125, 233] on p "Receive return order package items" at bounding box center [86, 235] width 111 height 7
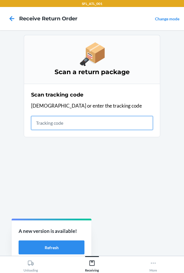
click at [42, 121] on input "text" at bounding box center [92, 123] width 122 height 14
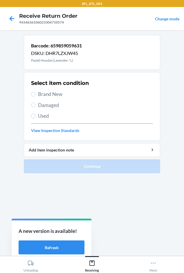
click at [42, 95] on span "Brand New" at bounding box center [95, 94] width 115 height 8
click at [36, 95] on input "Brand New" at bounding box center [33, 94] width 5 height 5
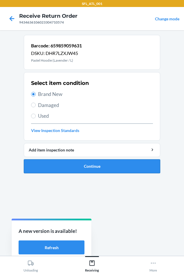
click at [58, 170] on button "Continue" at bounding box center [92, 166] width 137 height 14
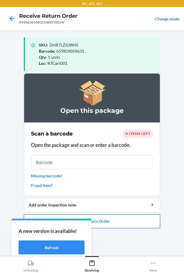
click at [133, 222] on button "Close Return Order" at bounding box center [92, 221] width 137 height 14
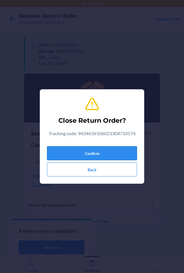
click at [91, 148] on button "Confirm" at bounding box center [92, 153] width 90 height 14
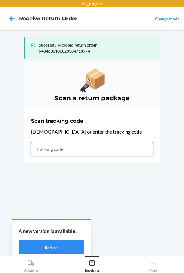
click at [39, 147] on input "text" at bounding box center [92, 149] width 122 height 14
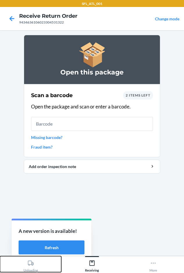
drag, startPoint x: 8, startPoint y: 12, endPoint x: 33, endPoint y: 287, distance: 276.1
click at [33, 273] on html "SFL_ATL_001 Receive Return Order 9434636106023304531322 Change mode Open this p…" at bounding box center [92, 136] width 184 height 273
drag, startPoint x: 58, startPoint y: 81, endPoint x: 69, endPoint y: 182, distance: 101.2
click at [69, 185] on section "Open this package Scan a barcode 2 items left Open the package and scan or ente…" at bounding box center [92, 143] width 137 height 216
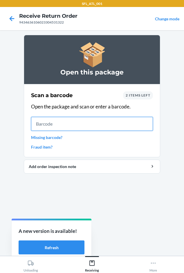
drag, startPoint x: 55, startPoint y: 123, endPoint x: 43, endPoint y: 101, distance: 24.6
click at [55, 123] on input "text" at bounding box center [92, 124] width 122 height 14
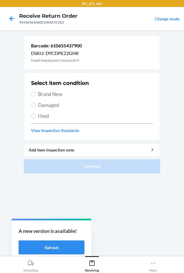
drag, startPoint x: 44, startPoint y: 96, endPoint x: 49, endPoint y: 115, distance: 20.0
click at [43, 94] on span "Brand New" at bounding box center [95, 94] width 115 height 8
click at [36, 94] on input "Brand New" at bounding box center [33, 94] width 5 height 5
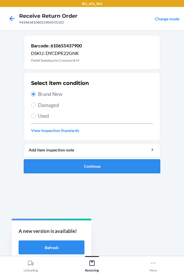
click at [54, 167] on button "Continue" at bounding box center [92, 166] width 137 height 14
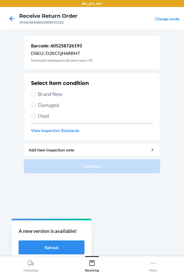
click at [44, 97] on span "Brand New" at bounding box center [95, 94] width 115 height 8
click at [36, 97] on input "Brand New" at bounding box center [33, 94] width 5 height 5
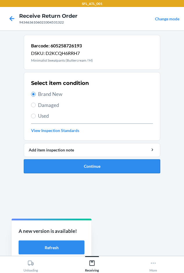
click at [56, 169] on button "Continue" at bounding box center [92, 166] width 137 height 14
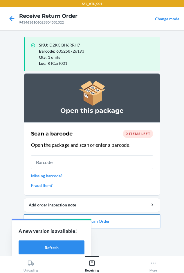
click at [110, 228] on button "Close Return Order" at bounding box center [92, 221] width 137 height 14
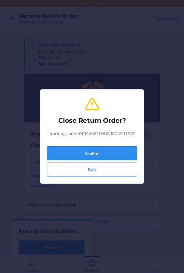
click at [89, 150] on button "Confirm" at bounding box center [92, 153] width 90 height 14
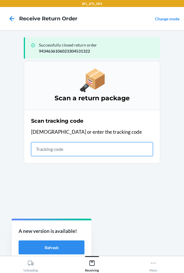
click at [44, 149] on input "text" at bounding box center [92, 149] width 122 height 14
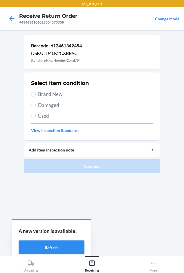
drag, startPoint x: 41, startPoint y: 97, endPoint x: 51, endPoint y: 122, distance: 27.0
click at [42, 97] on span "Brand New" at bounding box center [95, 94] width 115 height 8
click at [36, 97] on input "Brand New" at bounding box center [33, 94] width 5 height 5
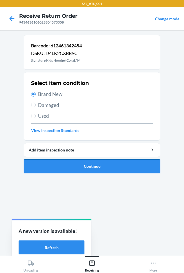
click at [65, 170] on button "Continue" at bounding box center [92, 166] width 137 height 14
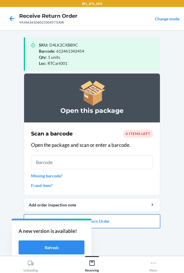
click at [115, 221] on button "Close Return Order" at bounding box center [92, 221] width 137 height 14
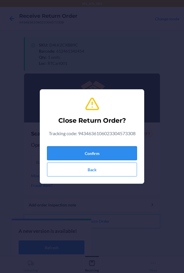
click at [87, 152] on button "Confirm" at bounding box center [92, 153] width 90 height 14
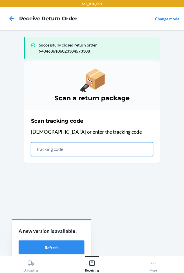
click at [40, 153] on input "text" at bounding box center [92, 149] width 122 height 14
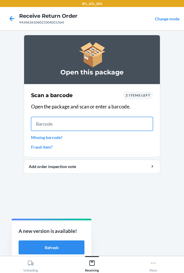
click at [71, 123] on input "text" at bounding box center [92, 124] width 122 height 14
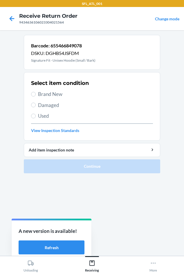
click at [44, 95] on span "Brand New" at bounding box center [95, 94] width 115 height 8
click at [36, 95] on input "Brand New" at bounding box center [33, 94] width 5 height 5
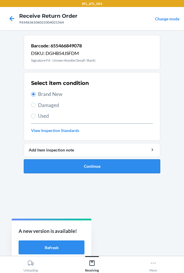
click at [65, 170] on button "Continue" at bounding box center [92, 166] width 137 height 14
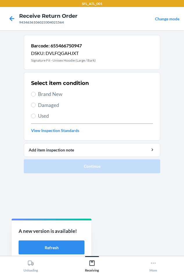
click at [42, 92] on span "Brand New" at bounding box center [95, 94] width 115 height 8
click at [36, 92] on input "Brand New" at bounding box center [33, 94] width 5 height 5
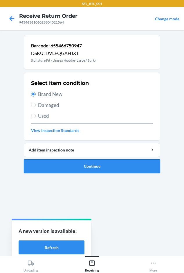
click at [68, 167] on button "Continue" at bounding box center [92, 166] width 137 height 14
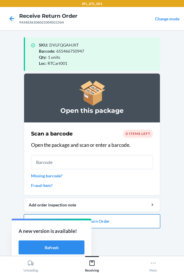
click at [93, 220] on button "Close Return Order" at bounding box center [92, 221] width 137 height 14
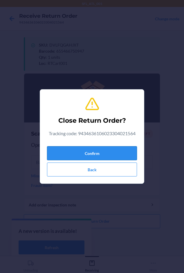
click at [53, 153] on button "Confirm" at bounding box center [92, 153] width 90 height 14
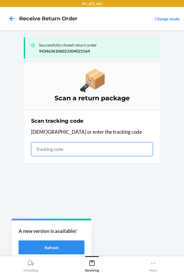
click at [36, 151] on input "text" at bounding box center [92, 149] width 122 height 14
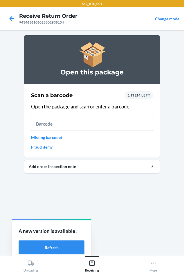
click at [139, 95] on span "1 item left" at bounding box center [139, 95] width 23 height 4
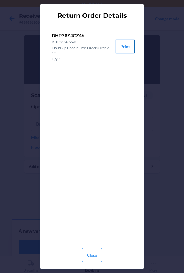
click at [123, 47] on button "Print" at bounding box center [125, 47] width 19 height 14
click at [93, 255] on button "Close" at bounding box center [92, 255] width 20 height 14
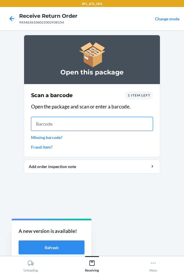
click at [80, 124] on input "text" at bounding box center [92, 124] width 122 height 14
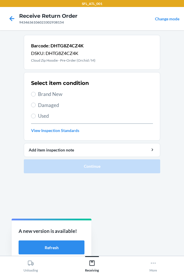
click at [43, 94] on span "Brand New" at bounding box center [95, 94] width 115 height 8
click at [36, 94] on input "Brand New" at bounding box center [33, 94] width 5 height 5
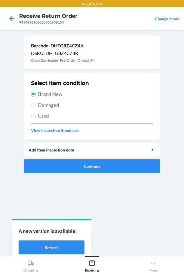
click at [82, 175] on ol "Barcode: DHTG8Z4CZ4K DSKU: DHTG8Z4CZ4K Cloud Zip Hoodie - Pre-Order (Orchid / M…" at bounding box center [92, 106] width 137 height 143
click at [82, 167] on button "Continue" at bounding box center [92, 166] width 137 height 14
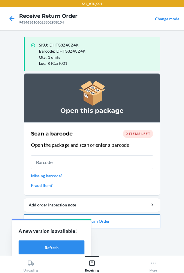
click at [107, 221] on button "Close Return Order" at bounding box center [92, 221] width 137 height 14
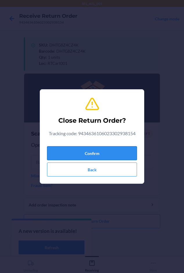
click at [103, 153] on button "Confirm" at bounding box center [92, 153] width 90 height 14
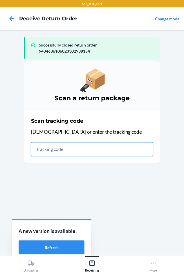
click at [44, 153] on input "text" at bounding box center [92, 149] width 122 height 14
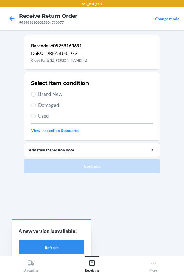
click at [45, 93] on span "Brand New" at bounding box center [95, 94] width 115 height 8
click at [36, 93] on input "Brand New" at bounding box center [33, 94] width 5 height 5
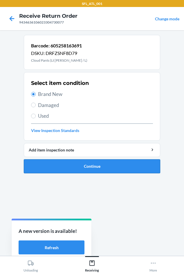
click at [67, 166] on button "Continue" at bounding box center [92, 166] width 137 height 14
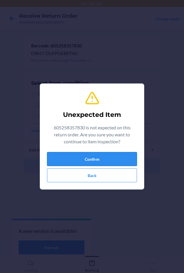
click at [78, 156] on button "Confirm" at bounding box center [92, 159] width 90 height 14
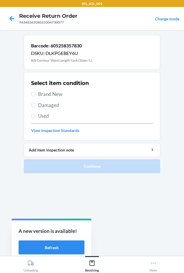
click at [44, 92] on span "Brand New" at bounding box center [95, 94] width 115 height 8
click at [36, 92] on input "Brand New" at bounding box center [33, 94] width 5 height 5
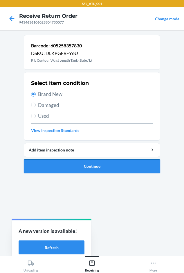
click at [78, 166] on button "Continue" at bounding box center [92, 166] width 137 height 14
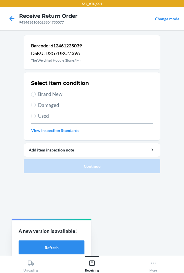
click at [35, 58] on p "The Weighted Hoodie (Bone / M)" at bounding box center [56, 60] width 51 height 5
click at [35, 59] on p "The Weighted Hoodie (Bone / M)" at bounding box center [56, 60] width 51 height 5
click at [36, 59] on p "The Weighted Hoodie (Bone / M)" at bounding box center [56, 60] width 51 height 5
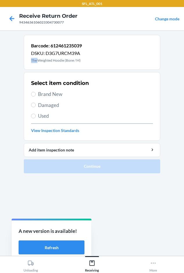
click at [36, 59] on p "The Weighted Hoodie (Bone / M)" at bounding box center [56, 60] width 51 height 5
click at [58, 92] on span "Brand New" at bounding box center [95, 94] width 115 height 8
click at [36, 92] on input "Brand New" at bounding box center [33, 94] width 5 height 5
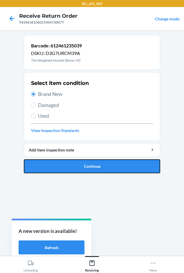
click at [57, 171] on button "Continue" at bounding box center [92, 166] width 137 height 14
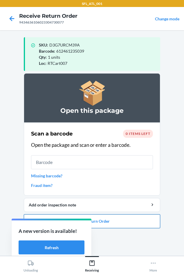
click at [120, 223] on button "Close Return Order" at bounding box center [92, 221] width 137 height 14
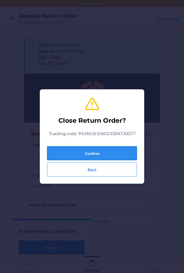
click at [97, 152] on button "Confirm" at bounding box center [92, 153] width 90 height 14
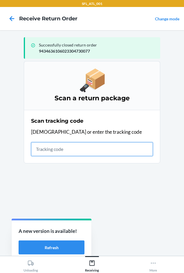
click at [50, 153] on input "text" at bounding box center [92, 149] width 122 height 14
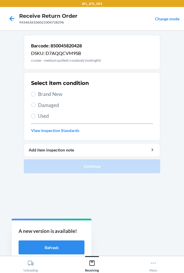
drag, startPoint x: 52, startPoint y: 95, endPoint x: 47, endPoint y: 101, distance: 7.6
click at [52, 95] on span "Brand New" at bounding box center [95, 94] width 115 height 8
click at [36, 95] on input "Brand New" at bounding box center [33, 94] width 5 height 5
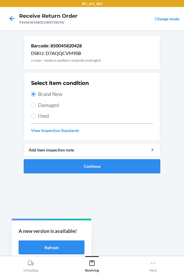
click at [32, 166] on button "Continue" at bounding box center [92, 166] width 137 height 14
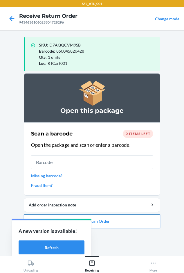
click at [130, 220] on button "Close Return Order" at bounding box center [92, 221] width 137 height 14
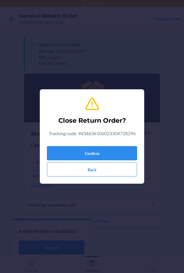
click at [97, 152] on button "Confirm" at bounding box center [92, 153] width 90 height 14
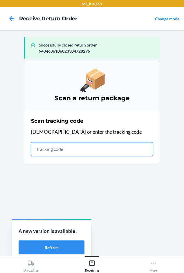
click at [55, 154] on input "text" at bounding box center [92, 149] width 122 height 14
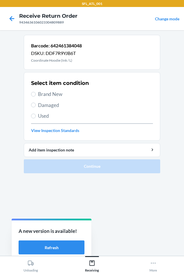
click at [48, 95] on span "Brand New" at bounding box center [95, 94] width 115 height 8
click at [36, 95] on input "Brand New" at bounding box center [33, 94] width 5 height 5
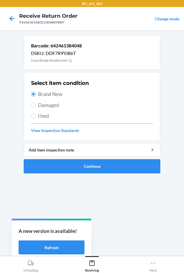
click at [65, 167] on button "Continue" at bounding box center [92, 166] width 137 height 14
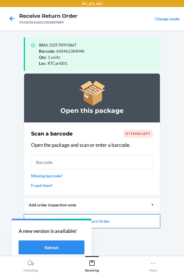
click at [106, 221] on button "Close Return Order" at bounding box center [92, 221] width 137 height 14
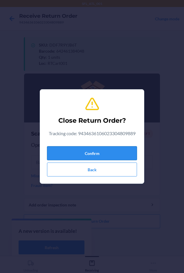
click at [79, 149] on button "Confirm" at bounding box center [92, 153] width 90 height 14
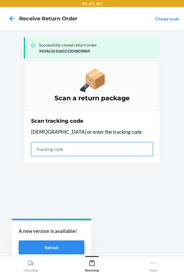
click at [48, 146] on input "text" at bounding box center [92, 149] width 122 height 14
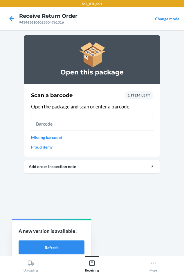
click at [47, 139] on link "Missing barcode?" at bounding box center [92, 137] width 122 height 6
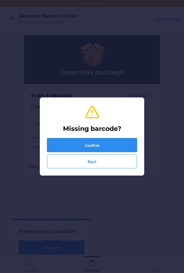
click at [78, 140] on button "Confirm" at bounding box center [92, 145] width 90 height 14
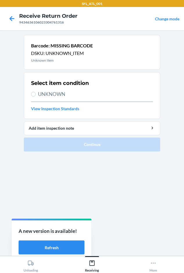
click at [31, 97] on label "UNKNOWN" at bounding box center [92, 94] width 122 height 8
click at [31, 97] on input "UNKNOWN" at bounding box center [33, 94] width 5 height 5
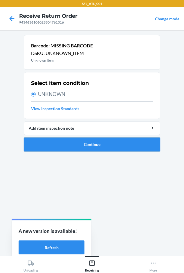
click at [47, 142] on button "Continue" at bounding box center [92, 145] width 137 height 14
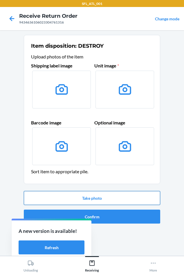
click at [78, 199] on button "Take photo" at bounding box center [92, 198] width 137 height 14
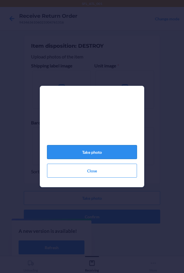
click at [86, 155] on button "Take photo" at bounding box center [92, 152] width 90 height 14
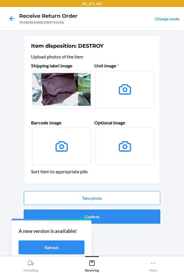
click at [112, 219] on button "Confirm" at bounding box center [92, 217] width 137 height 14
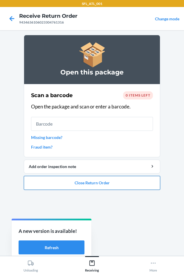
click at [89, 185] on button "Close Return Order" at bounding box center [92, 183] width 137 height 14
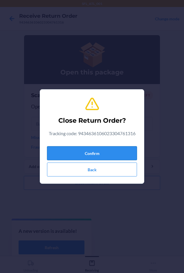
click at [64, 156] on button "Confirm" at bounding box center [92, 153] width 90 height 14
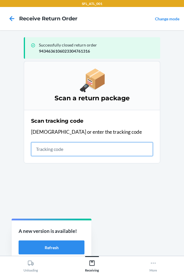
click at [40, 153] on input "text" at bounding box center [92, 149] width 122 height 14
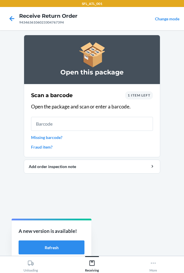
click at [142, 96] on span "1 item left" at bounding box center [139, 95] width 23 height 4
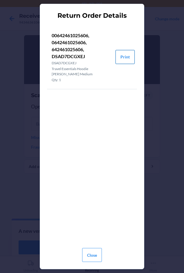
click at [126, 51] on button "Print" at bounding box center [125, 57] width 19 height 14
click at [88, 254] on button "Close" at bounding box center [92, 255] width 20 height 14
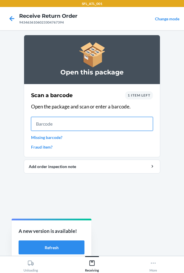
click at [90, 123] on input "text" at bounding box center [92, 124] width 122 height 14
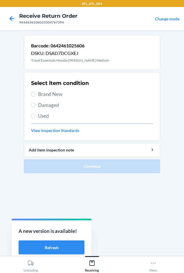
click at [40, 97] on span "Brand New" at bounding box center [95, 94] width 115 height 8
click at [36, 97] on input "Brand New" at bounding box center [33, 94] width 5 height 5
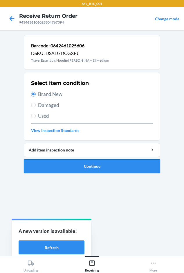
click at [56, 163] on button "Continue" at bounding box center [92, 166] width 137 height 14
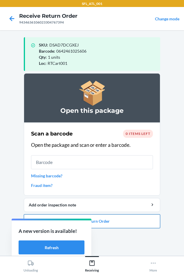
click at [129, 223] on button "Close Return Order" at bounding box center [92, 221] width 137 height 14
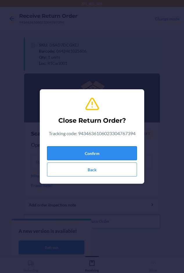
click at [112, 156] on button "Confirm" at bounding box center [92, 153] width 90 height 14
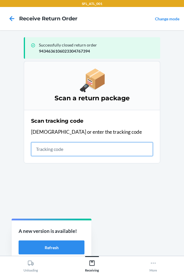
click at [49, 147] on input "text" at bounding box center [92, 149] width 122 height 14
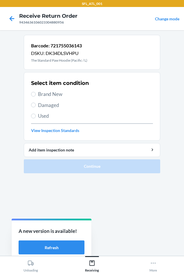
click at [58, 95] on span "Brand New" at bounding box center [95, 94] width 115 height 8
click at [36, 95] on input "Brand New" at bounding box center [33, 94] width 5 height 5
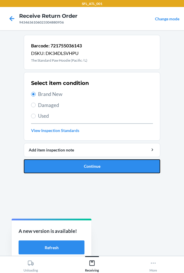
drag, startPoint x: 51, startPoint y: 173, endPoint x: 55, endPoint y: 154, distance: 19.3
click at [51, 173] on button "Continue" at bounding box center [92, 166] width 137 height 14
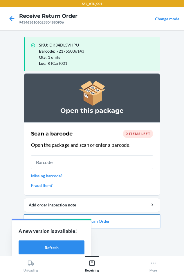
click at [100, 225] on button "Close Return Order" at bounding box center [92, 221] width 137 height 14
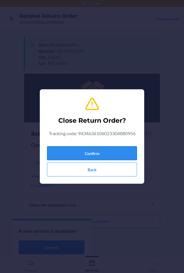
click at [82, 148] on button "Confirm" at bounding box center [92, 153] width 90 height 14
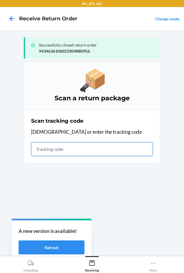
click at [44, 150] on input "text" at bounding box center [92, 149] width 122 height 14
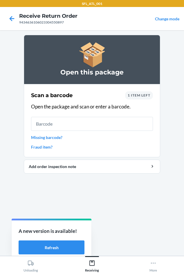
click at [142, 96] on span "1 item left" at bounding box center [139, 95] width 23 height 4
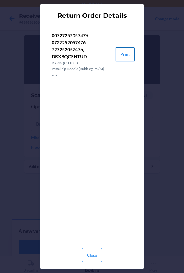
click at [122, 56] on button "Print" at bounding box center [125, 54] width 19 height 14
click at [100, 253] on button "Close" at bounding box center [92, 255] width 20 height 14
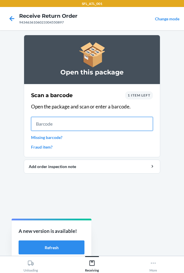
click at [74, 128] on input "text" at bounding box center [92, 124] width 122 height 14
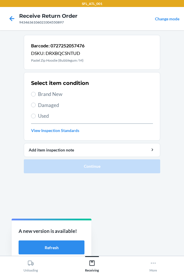
click at [43, 96] on span "Brand New" at bounding box center [95, 94] width 115 height 8
click at [36, 96] on input "Brand New" at bounding box center [33, 94] width 5 height 5
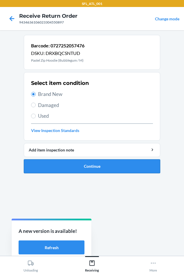
click at [66, 168] on button "Continue" at bounding box center [92, 166] width 137 height 14
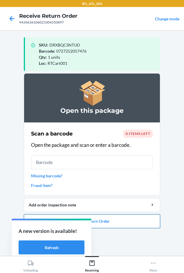
click at [121, 224] on button "Close Return Order" at bounding box center [92, 221] width 137 height 14
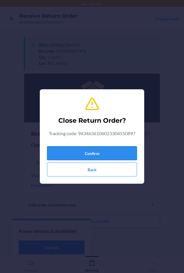
click at [86, 150] on button "Confirm" at bounding box center [92, 153] width 90 height 14
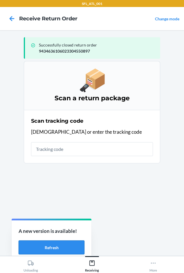
click at [57, 251] on button "Refresh" at bounding box center [52, 247] width 66 height 14
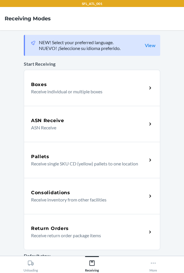
click at [101, 238] on p "Receive return order package items" at bounding box center [86, 235] width 111 height 7
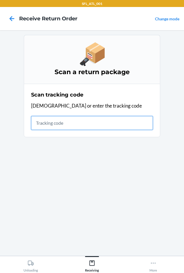
click at [44, 124] on input "text" at bounding box center [92, 123] width 122 height 14
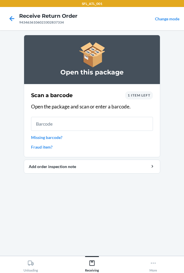
click at [132, 95] on span "1 item left" at bounding box center [139, 95] width 23 height 4
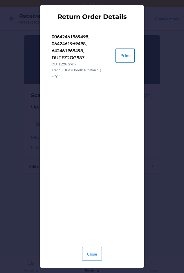
click at [129, 55] on button "Print" at bounding box center [125, 56] width 19 height 14
click at [88, 253] on button "Close" at bounding box center [92, 254] width 20 height 14
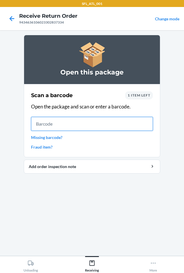
click at [95, 122] on input "text" at bounding box center [92, 124] width 122 height 14
type input "0642461969498"
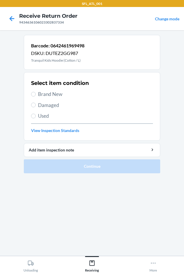
click at [39, 94] on span "Brand New" at bounding box center [95, 94] width 115 height 8
click at [36, 94] on input "Brand New" at bounding box center [33, 94] width 5 height 5
radio input "true"
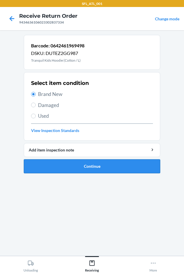
click at [61, 163] on button "Continue" at bounding box center [92, 166] width 137 height 14
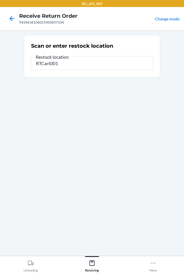
type input "RTCart001"
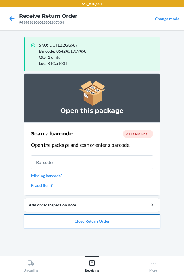
click at [82, 217] on button "Close Return Order" at bounding box center [92, 221] width 137 height 14
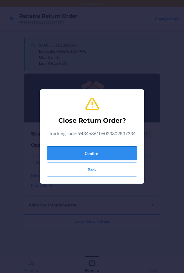
click at [85, 156] on button "Confirm" at bounding box center [92, 153] width 90 height 14
